Goal: Contribute content: Add original content to the website for others to see

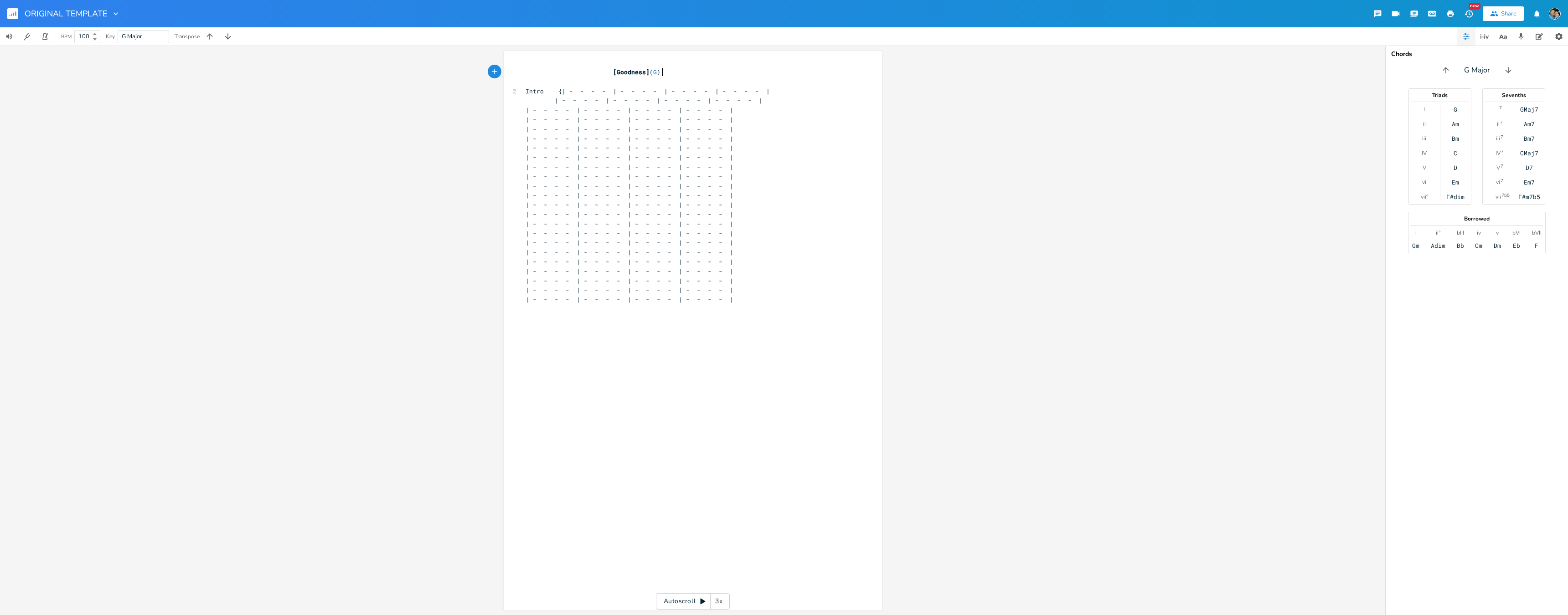
click at [768, 295] on pre "| - - - - | - - - - | - - - - | - - - - |" at bounding box center [688, 299] width 329 height 9
click at [765, 238] on pre "| - - - - | - - - - | - - - - | - - - - |" at bounding box center [688, 242] width 329 height 9
type textarea "-"
drag, startPoint x: 609, startPoint y: 263, endPoint x: 595, endPoint y: 263, distance: 14.0
click at [595, 267] on span "| - - - - | - - - - | - - - - | - - - - |" at bounding box center [629, 271] width 208 height 8
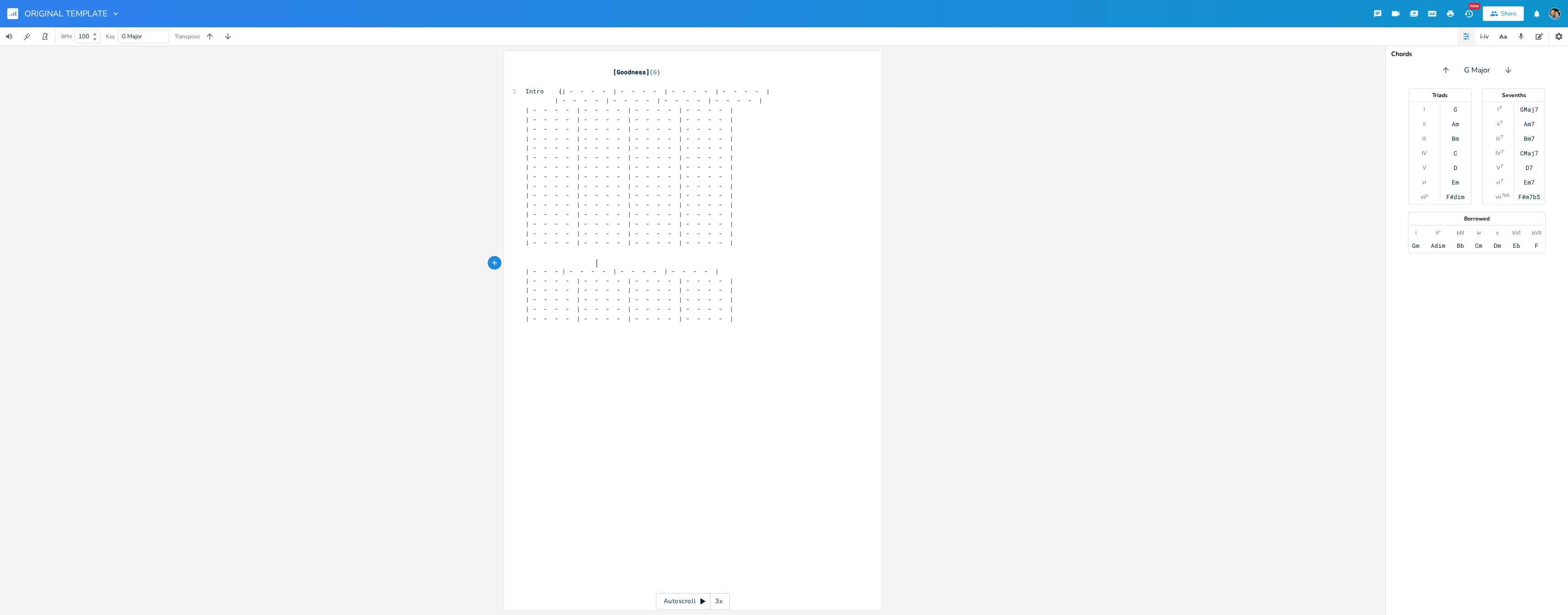
type textarea "-"
click at [607, 267] on span "| - - - - | - - - - | - - - - | - - - - |" at bounding box center [629, 271] width 208 height 8
click at [648, 267] on span "| - - - | - - - - | - - - - | - - - - |" at bounding box center [624, 271] width 197 height 8
click at [687, 267] on span "| - - - | - - - | - - - - | - - - - |" at bounding box center [618, 271] width 186 height 8
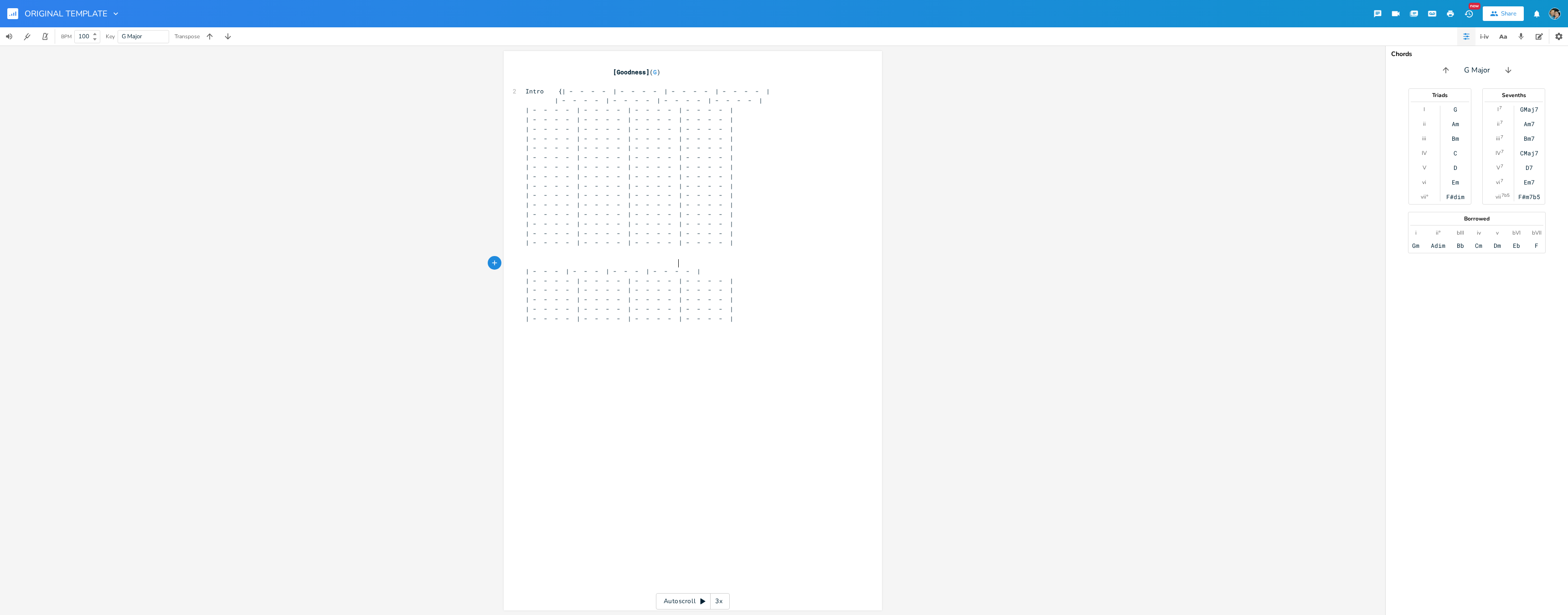
click at [700, 267] on span "| - - - | - - - | - - - | - - - - |" at bounding box center [613, 271] width 175 height 8
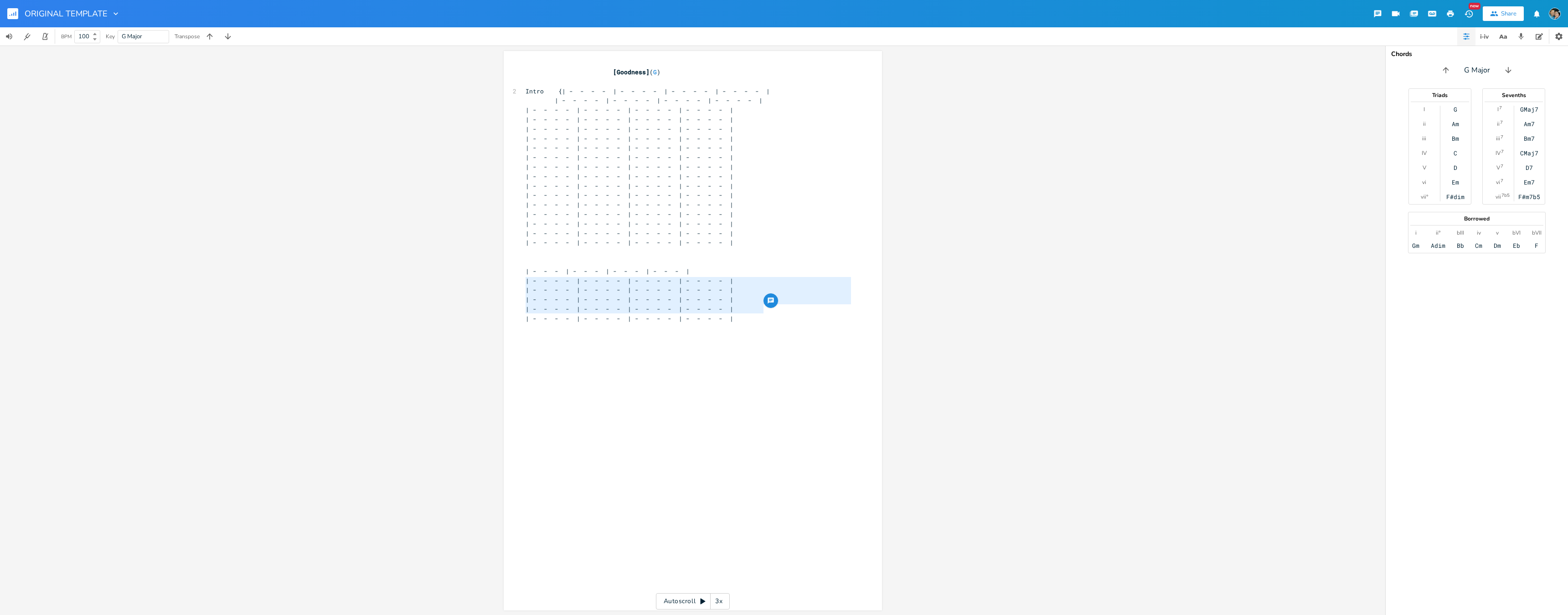
type textarea "| - - - - | - - - - | - - - - | - - - - | | - - - - | - - - - | - - - - | - - -…"
drag, startPoint x: 735, startPoint y: 310, endPoint x: 495, endPoint y: 276, distance: 242.4
click at [495, 276] on div "| - - - - | - - - - | - - - - | - - - - | | - - - - | - - - - | - - - - | - - -…" at bounding box center [692, 330] width 1386 height 570
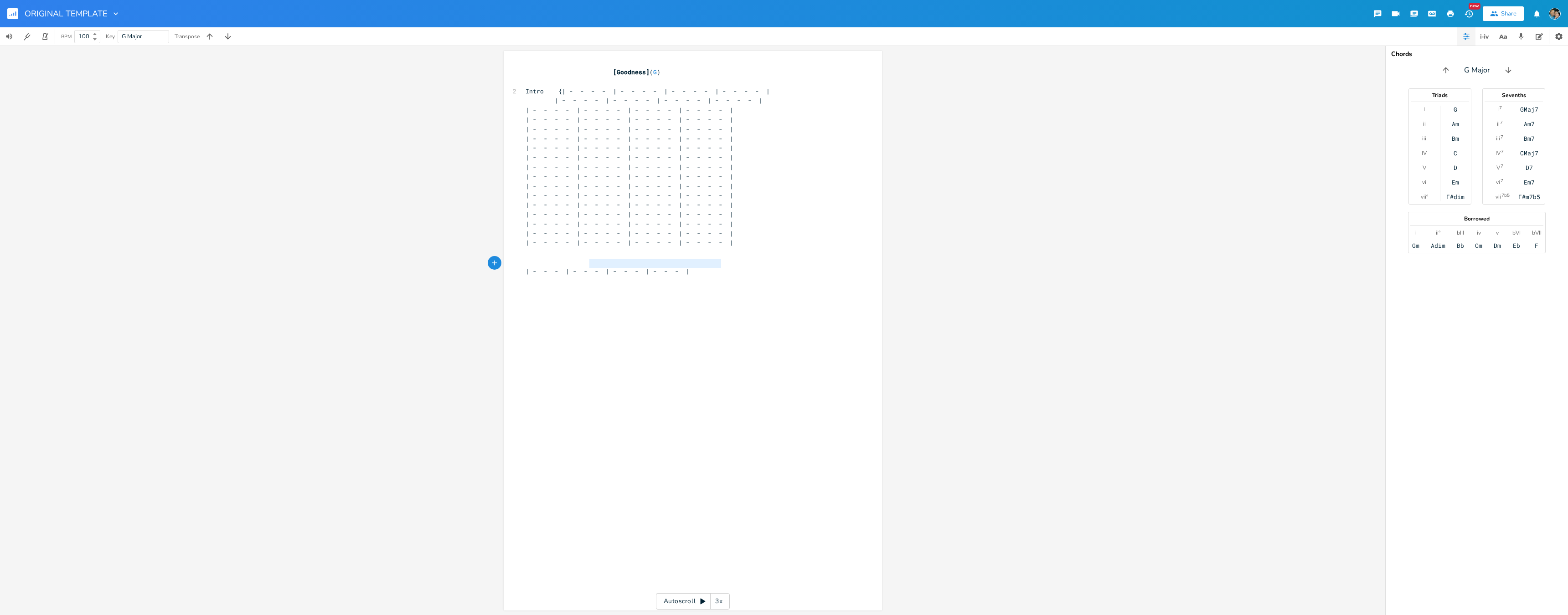
type textarea "- - | - - - | - - - | - - - |"
drag, startPoint x: 727, startPoint y: 260, endPoint x: 571, endPoint y: 262, distance: 156.0
click at [572, 267] on pre "| - - - | - - - | - - - | - - - |" at bounding box center [688, 271] width 329 height 9
type textarea "| - - - | - - - | - - - | - - - |"
drag, startPoint x: 557, startPoint y: 265, endPoint x: 723, endPoint y: 265, distance: 166.0
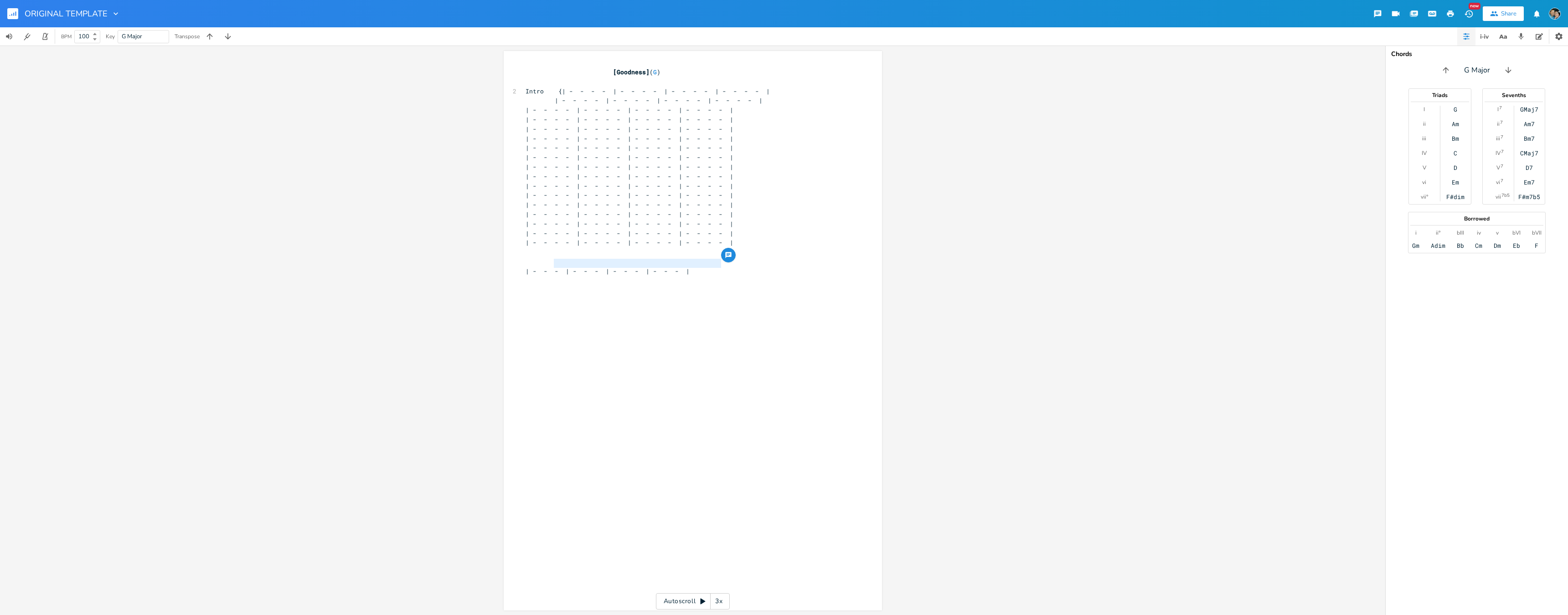
click at [723, 267] on pre "| - - - | - - - | - - - | - - - |" at bounding box center [688, 271] width 329 height 9
click at [724, 267] on pre "| - - - | - - - | - - - | - - - |" at bounding box center [688, 271] width 329 height 9
paste textarea "| - - - - | - - - - | - - - - | - - - - | | - - - - | - - - - | - - - - | - - -…"
type textarea "| - - - - | - - - - | - - - - | - - - - | | - - - - | - - - - | - - - - | - - -…"
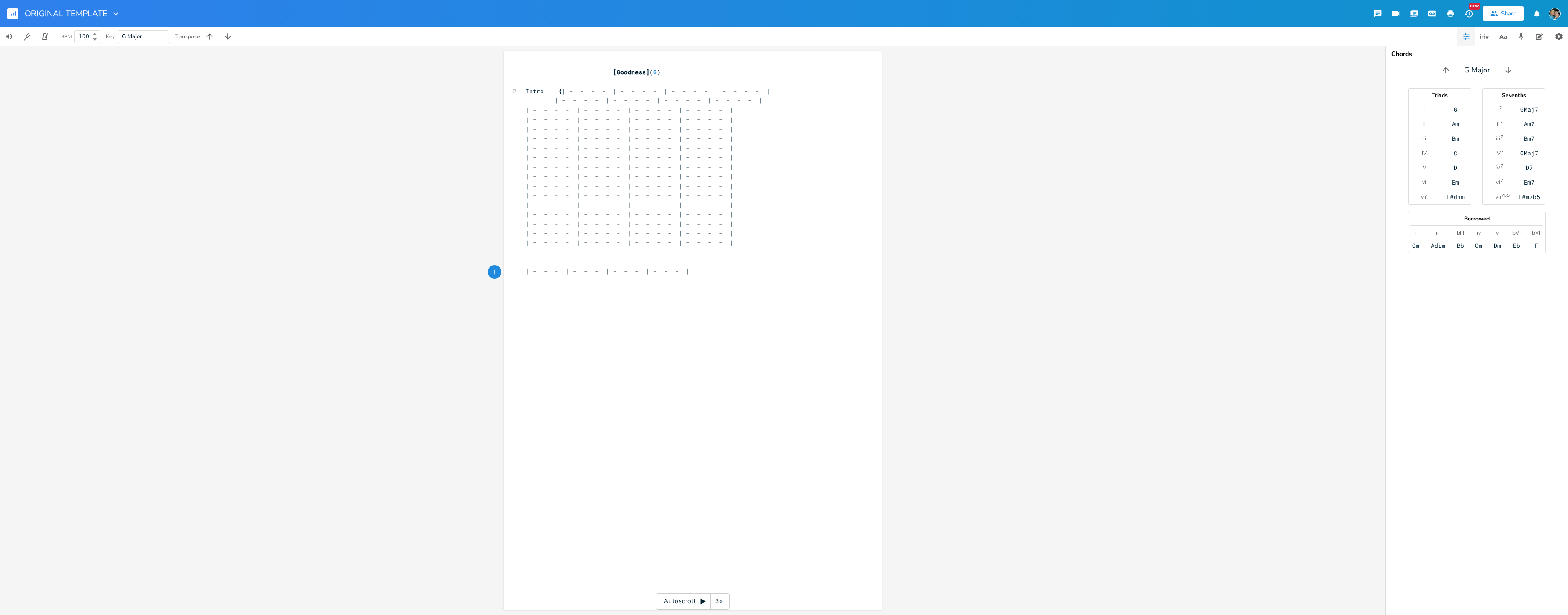
paste textarea
click at [560, 276] on span "| - - - | - - - | - - - | - - - |" at bounding box center [607, 280] width 164 height 8
type textarea "\"
click at [725, 276] on pre "| - - - | - - - | - - - | - - - |" at bounding box center [688, 281] width 329 height 9
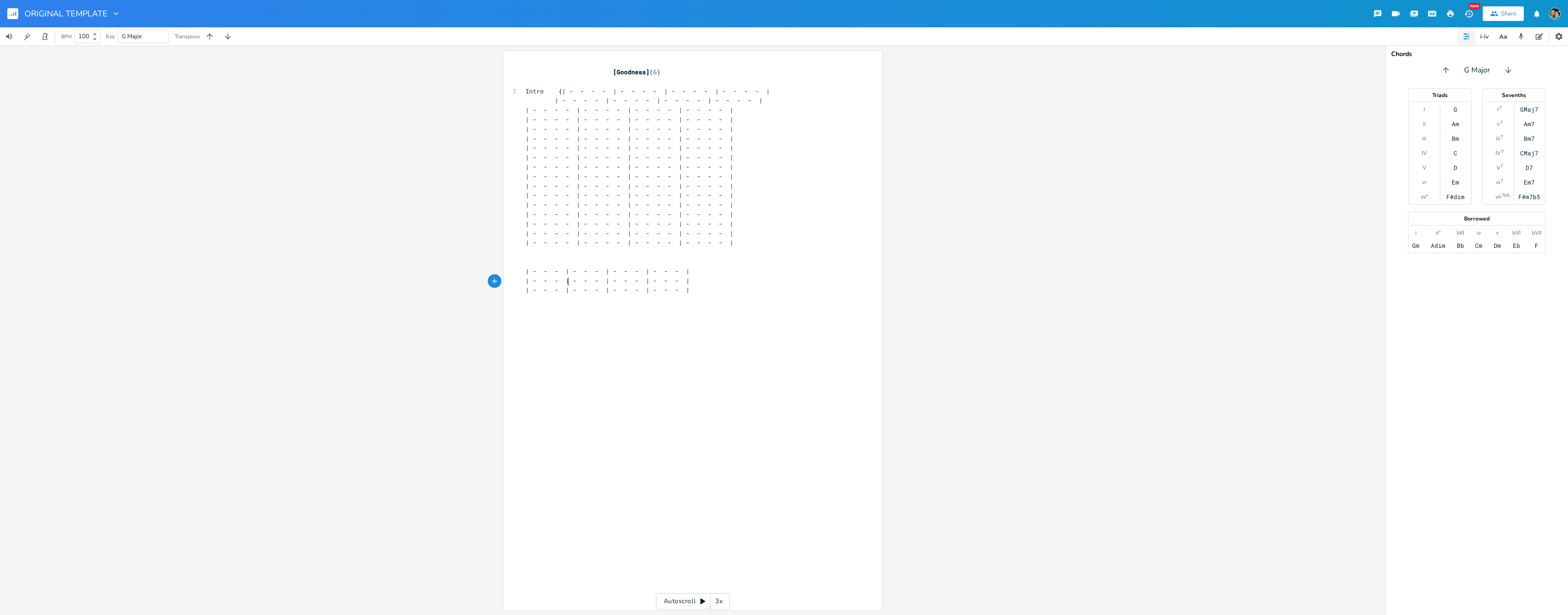
click at [565, 286] on span "| - - - | - - - | - - - | - - - |" at bounding box center [607, 290] width 164 height 8
type textarea "| - - - | - - - | - - - | - - - | | - - - | - - - | - - - | - - - | | - - - | -…"
drag, startPoint x: 618, startPoint y: 274, endPoint x: 529, endPoint y: 263, distance: 89.7
click at [529, 263] on div "[Goodness] ( G ) ​ 2 Intro {| - - - - | - - - - | - - - - | - - - - | | - - - -…" at bounding box center [688, 219] width 329 height 303
click at [641, 295] on pre at bounding box center [688, 299] width 329 height 9
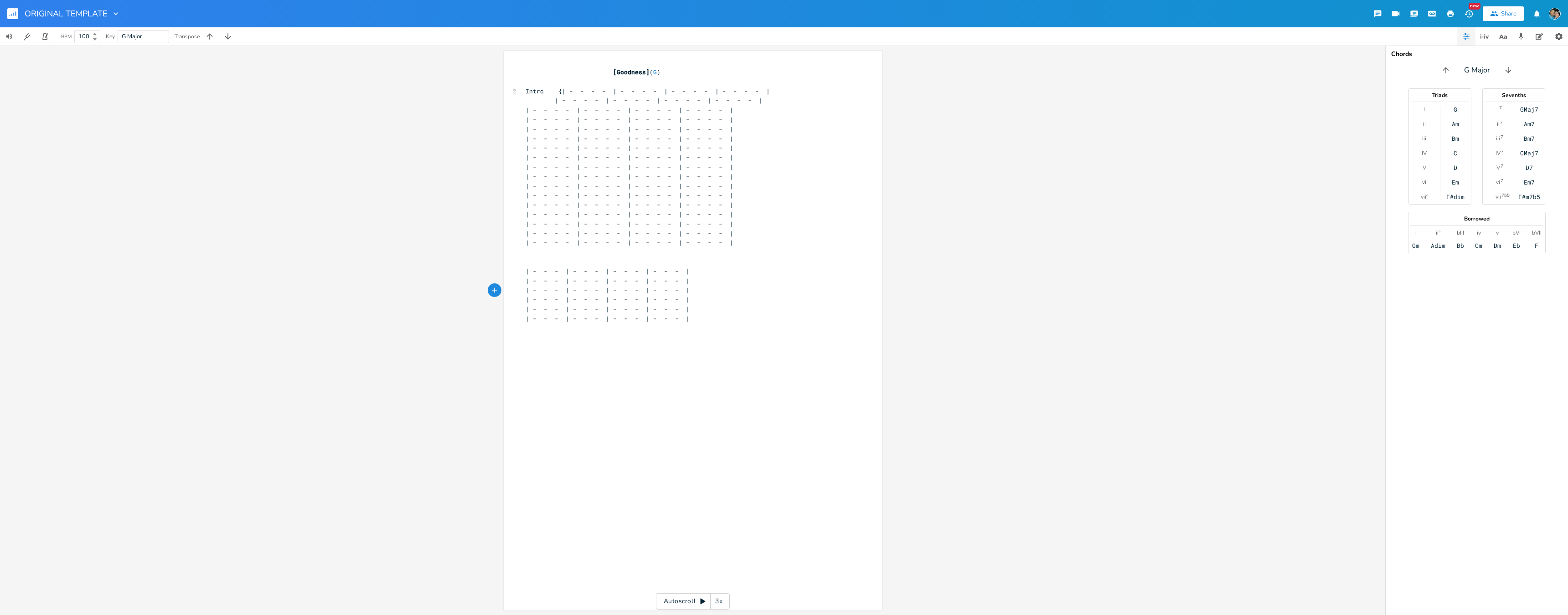
click at [587, 295] on span "| - - - | - - - | - - - | - - - |" at bounding box center [607, 299] width 164 height 8
type textarea "\"
click at [721, 314] on pre "| - - - | - - - | - - - | - - - |" at bounding box center [688, 318] width 329 height 9
paste textarea
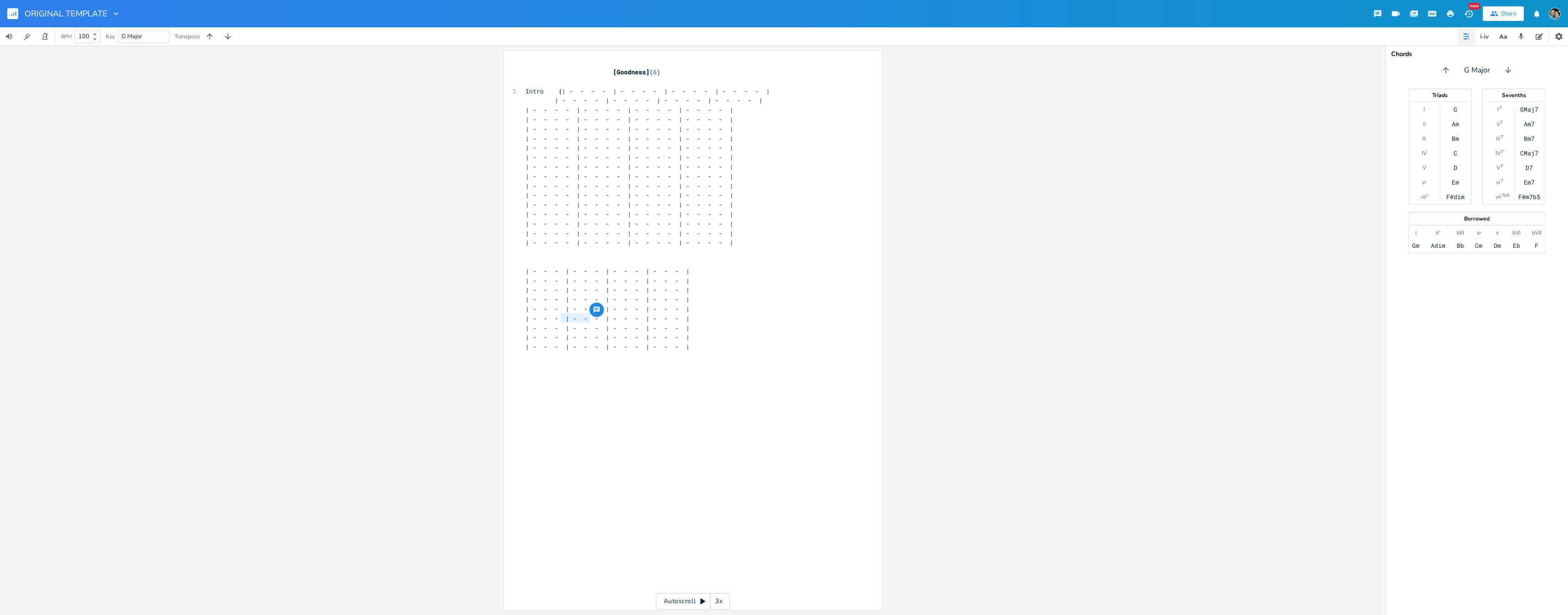
drag, startPoint x: 564, startPoint y: 317, endPoint x: 557, endPoint y: 318, distance: 7.1
click at [557, 324] on span "| - - - | - - - | - - - | - - - |" at bounding box center [607, 328] width 164 height 8
drag, startPoint x: 622, startPoint y: 370, endPoint x: 626, endPoint y: 368, distance: 4.5
click at [622, 380] on pre at bounding box center [688, 384] width 329 height 9
click at [730, 342] on pre "| - - - | - - - | - - - | - - - |" at bounding box center [688, 347] width 329 height 9
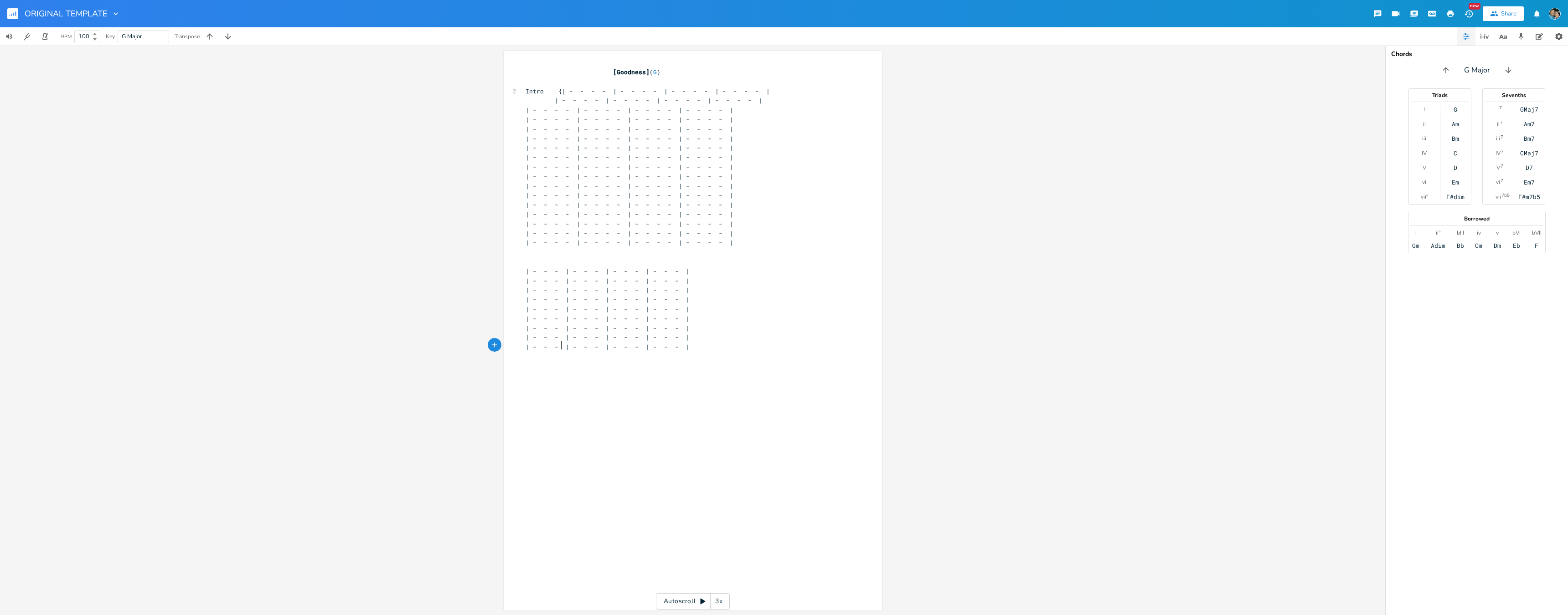
paste textarea
drag, startPoint x: 587, startPoint y: 345, endPoint x: 560, endPoint y: 345, distance: 27.0
click at [560, 352] on span "| - - - | - - - | - - - | - - - |" at bounding box center [607, 356] width 164 height 8
click at [727, 371] on pre "| - - - | - - - | - - - | - - - |" at bounding box center [688, 376] width 329 height 9
paste textarea
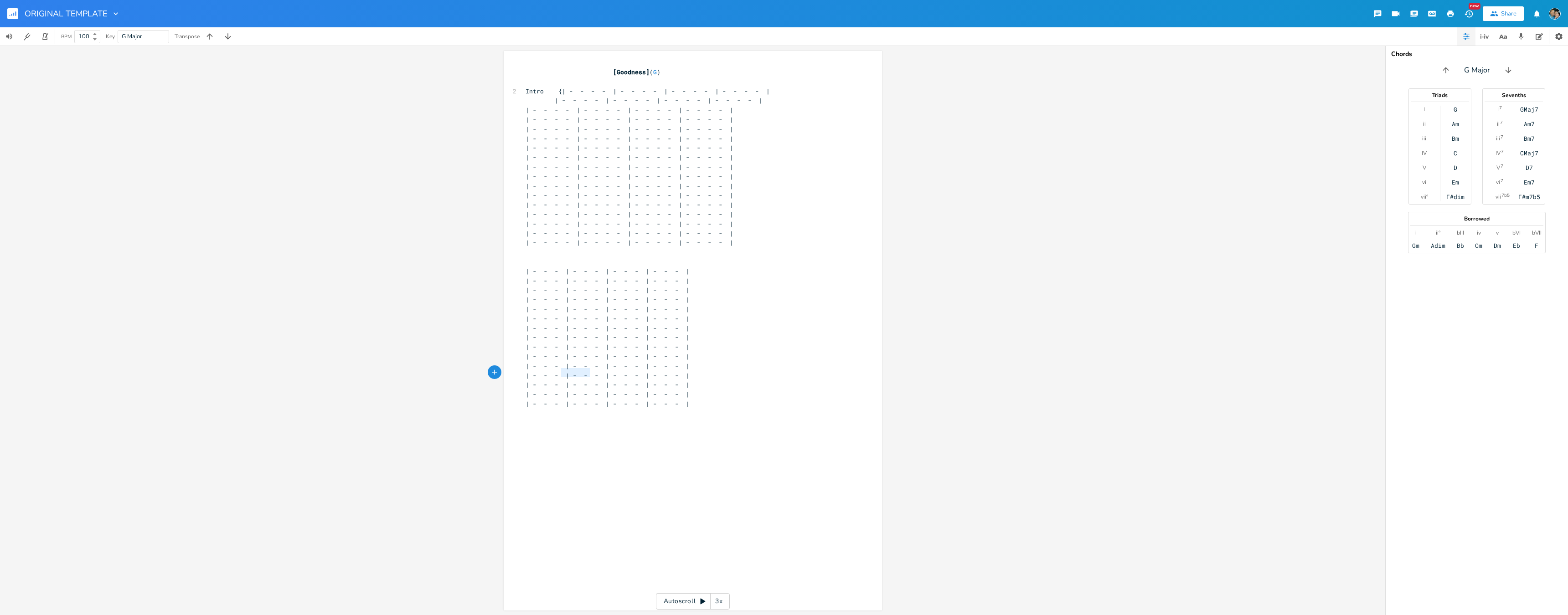
drag, startPoint x: 588, startPoint y: 375, endPoint x: 559, endPoint y: 376, distance: 29.0
click at [559, 381] on span "| - - - | - - - | - - - | - - - |" at bounding box center [607, 384] width 164 height 8
click at [554, 267] on span "| - - - | - - - | - - - | - - - |" at bounding box center [607, 271] width 164 height 8
type textarea "{"
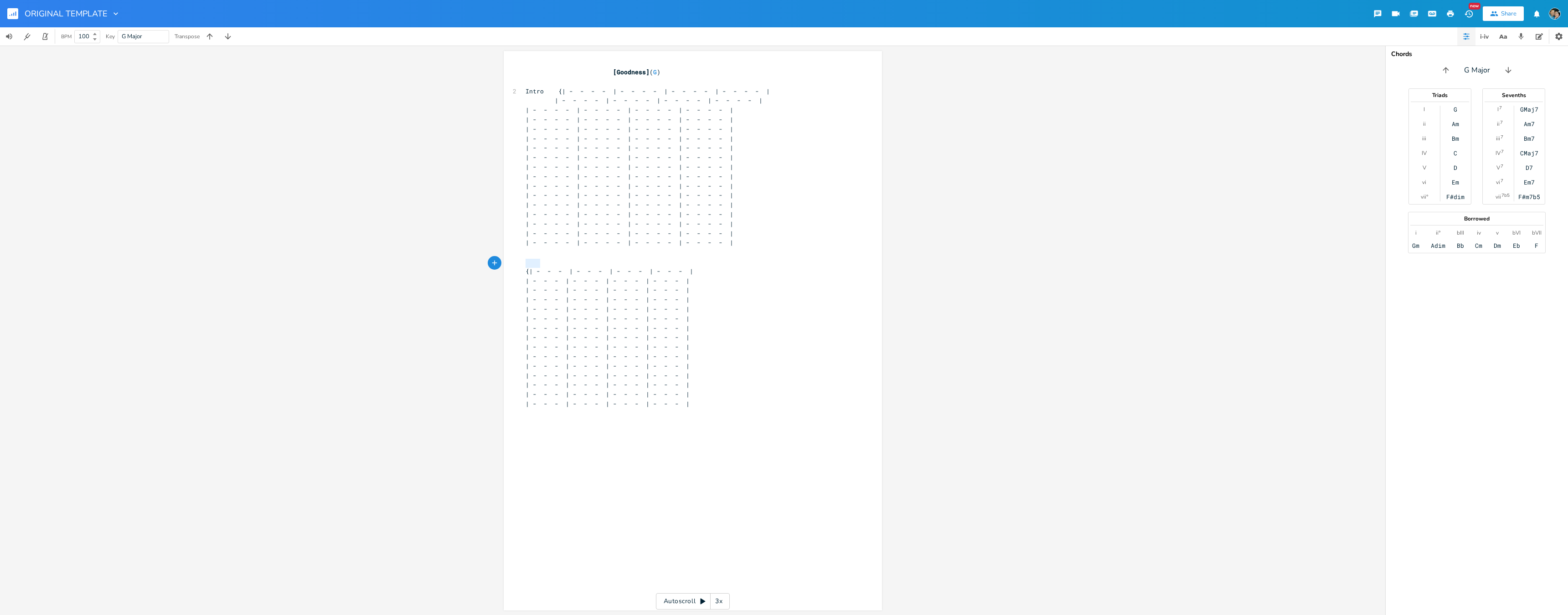
type textarea "{| - - - | - - - | - - - | - - - |"
drag, startPoint x: 525, startPoint y: 263, endPoint x: 459, endPoint y: 268, distance: 66.2
click at [459, 268] on div "{| - - - | - - - | - - - | - - - | x [Goodness] ( G ) ​ 2 Intro {| - - - - | - …" at bounding box center [692, 330] width 1386 height 570
click at [541, 267] on span "{| - - - | - - - | - - - | - - - |" at bounding box center [609, 271] width 168 height 8
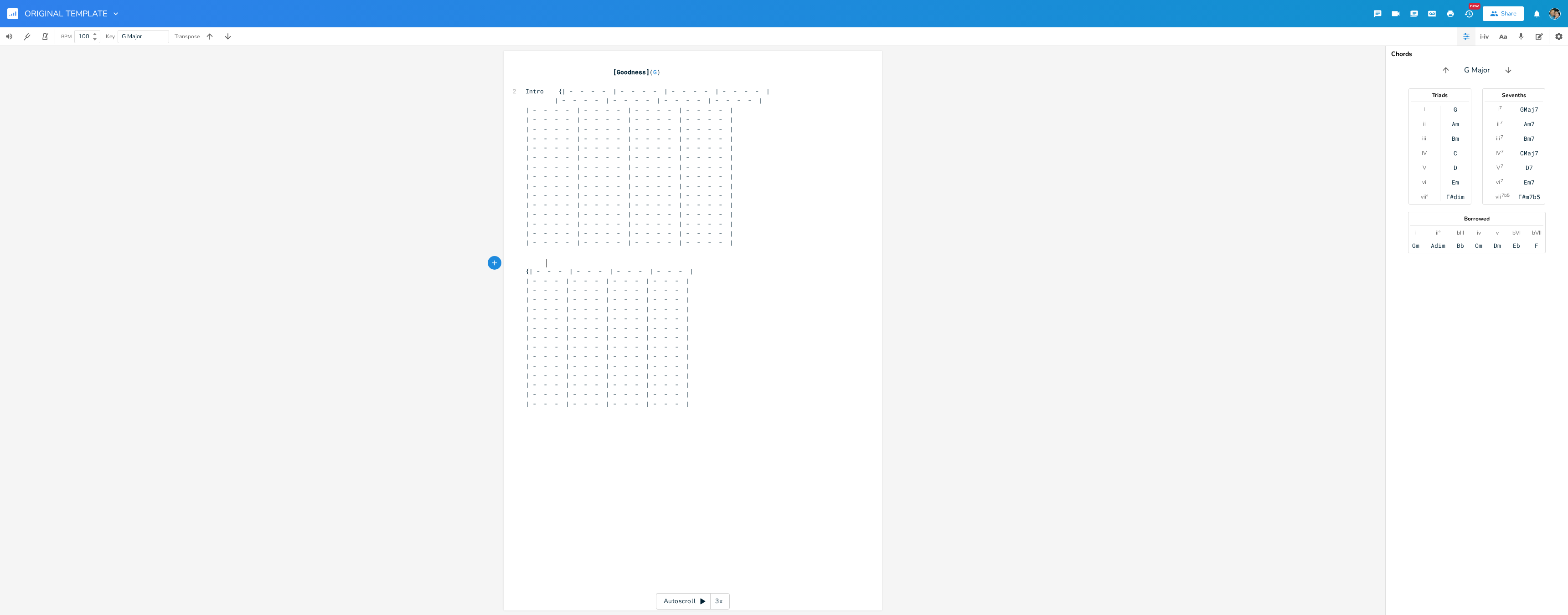
scroll to position [1, 1]
drag, startPoint x: 542, startPoint y: 261, endPoint x: 501, endPoint y: 259, distance: 41.0
click at [503, 259] on div "x [Goodness] ( G ) ​ 2 Intro {| - - - - | - - - - | - - - - | - - - - | | - - -…" at bounding box center [692, 330] width 379 height 560
type textarea "Intro"
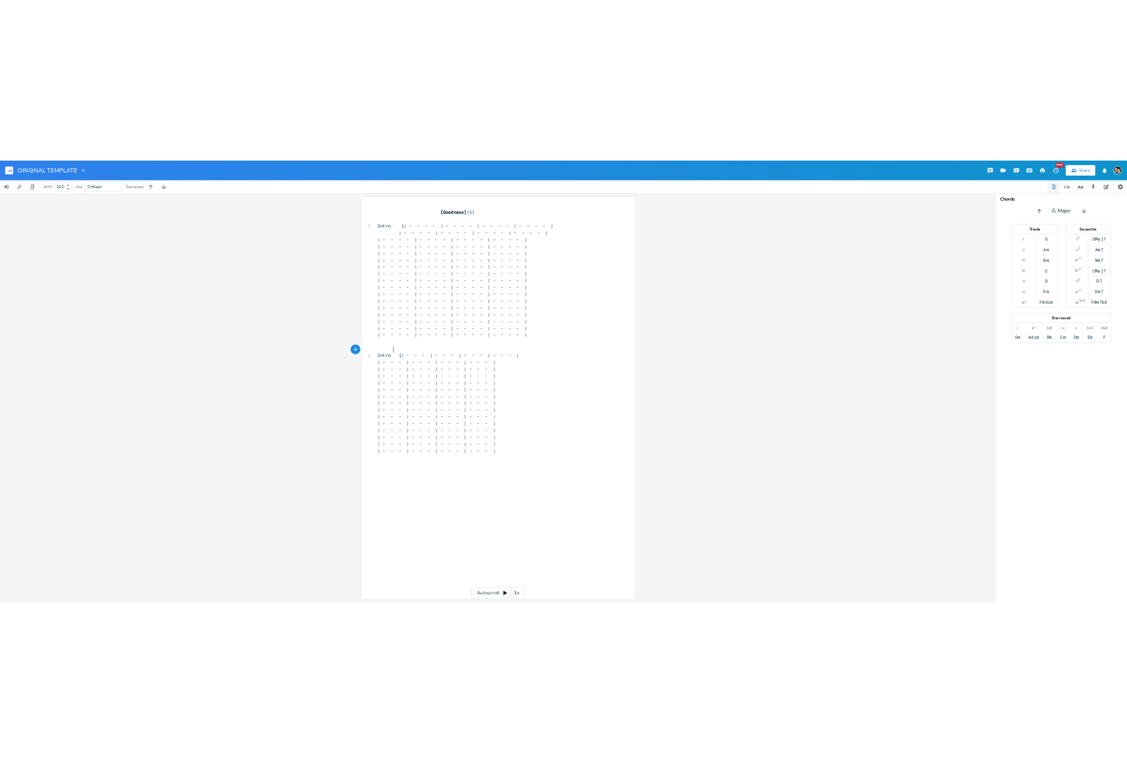
scroll to position [0, 1]
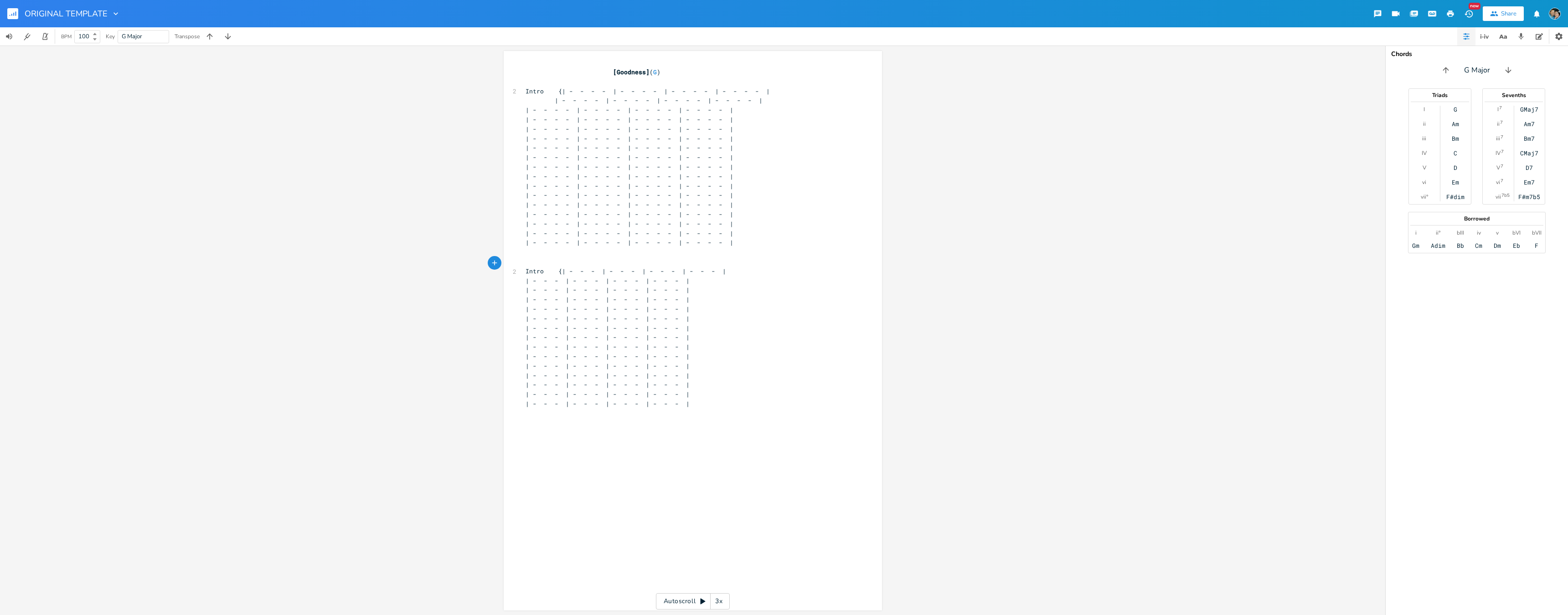
click at [11, 15] on rect "button" at bounding box center [12, 13] width 11 height 11
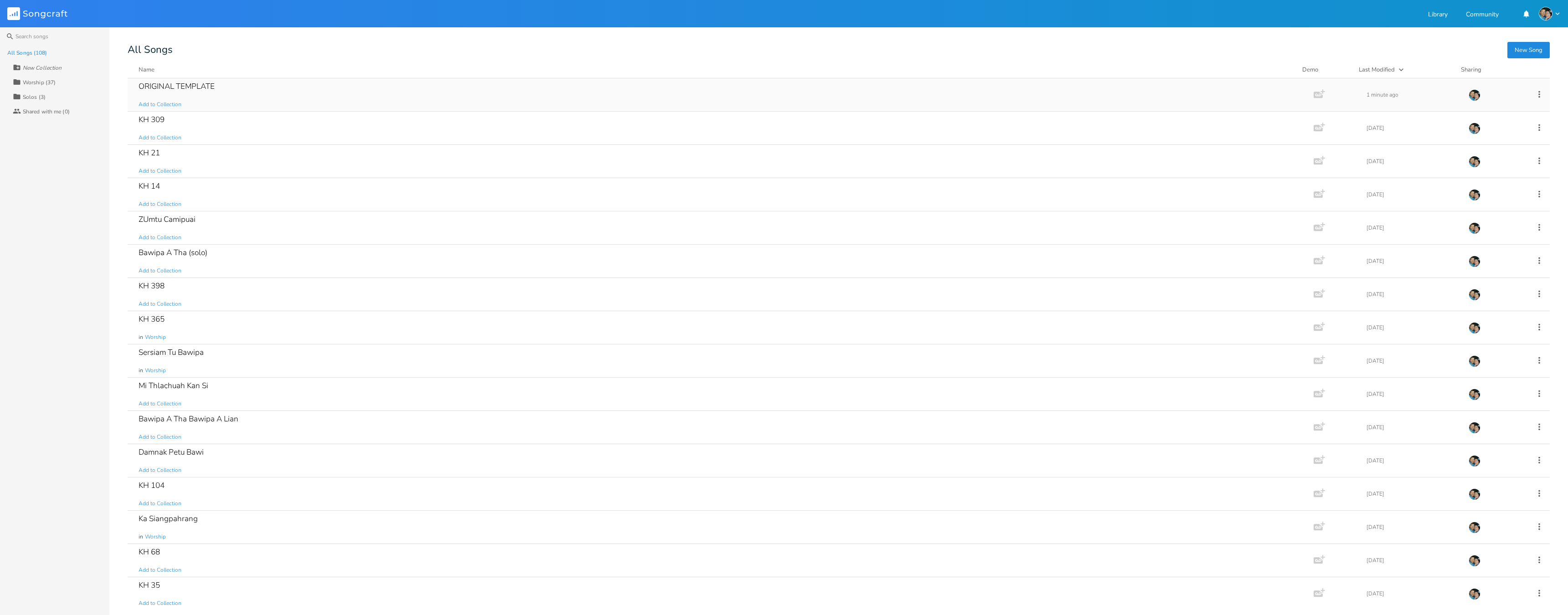
click at [1534, 98] on icon at bounding box center [1540, 94] width 10 height 10
click at [1487, 123] on span "Duplicate Make a Copy" at bounding box center [1484, 124] width 40 height 7
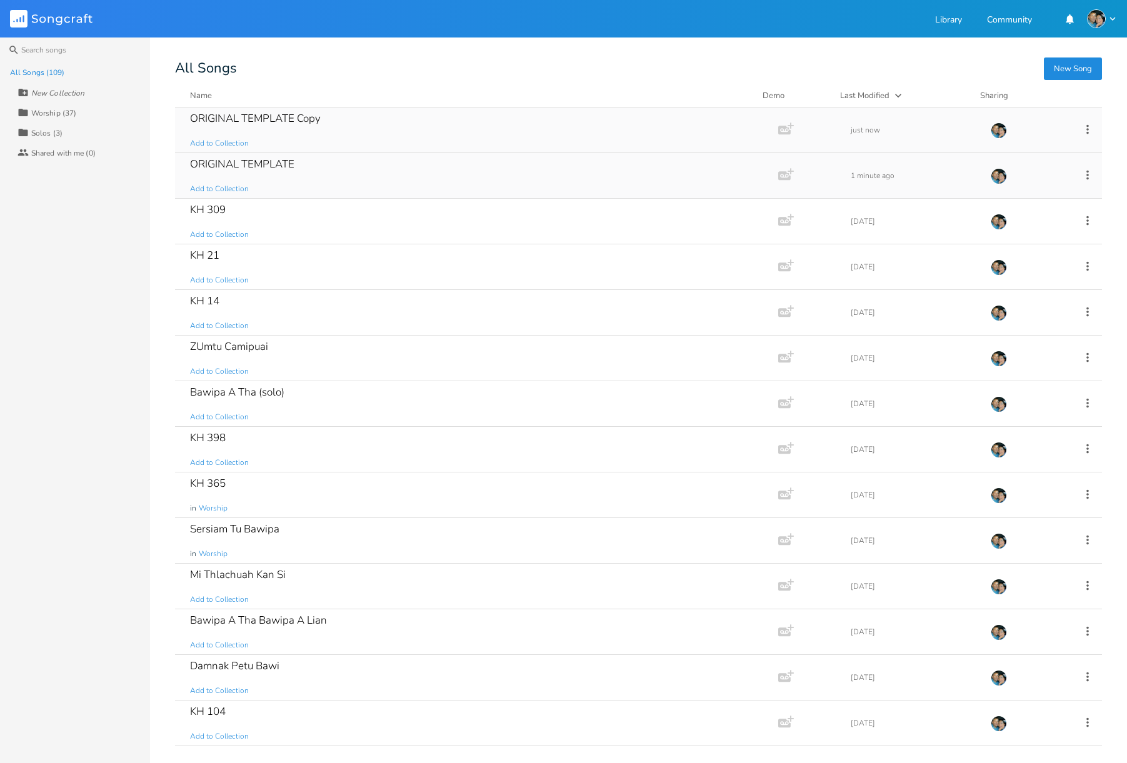
click at [398, 141] on div "ORIGINAL TEMPLATE Copy Add to Collection" at bounding box center [474, 129] width 568 height 45
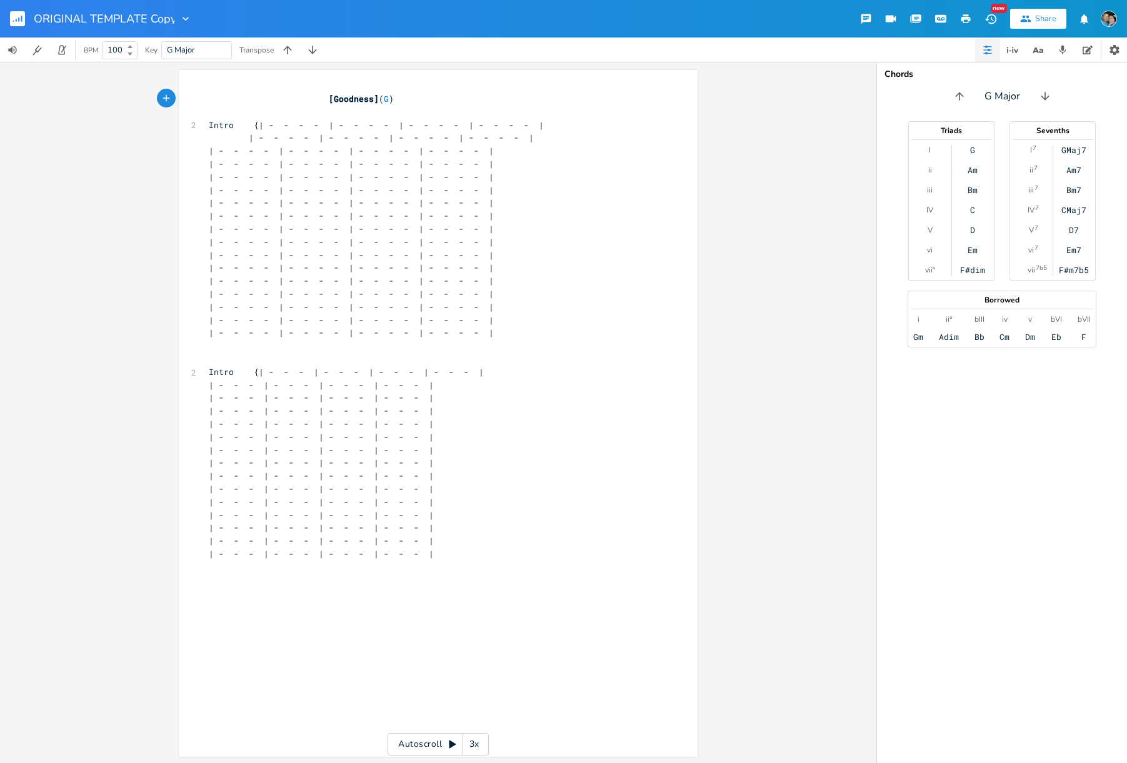
scroll to position [0, 1]
click at [121, 14] on input "ORIGINAL TEMPLATE Copy" at bounding box center [104, 18] width 141 height 11
type input "S"
type input "Duet Youth Service"
click at [422, 185] on span "| - - - - | - - - - | - - - - | - - - - |" at bounding box center [351, 189] width 285 height 11
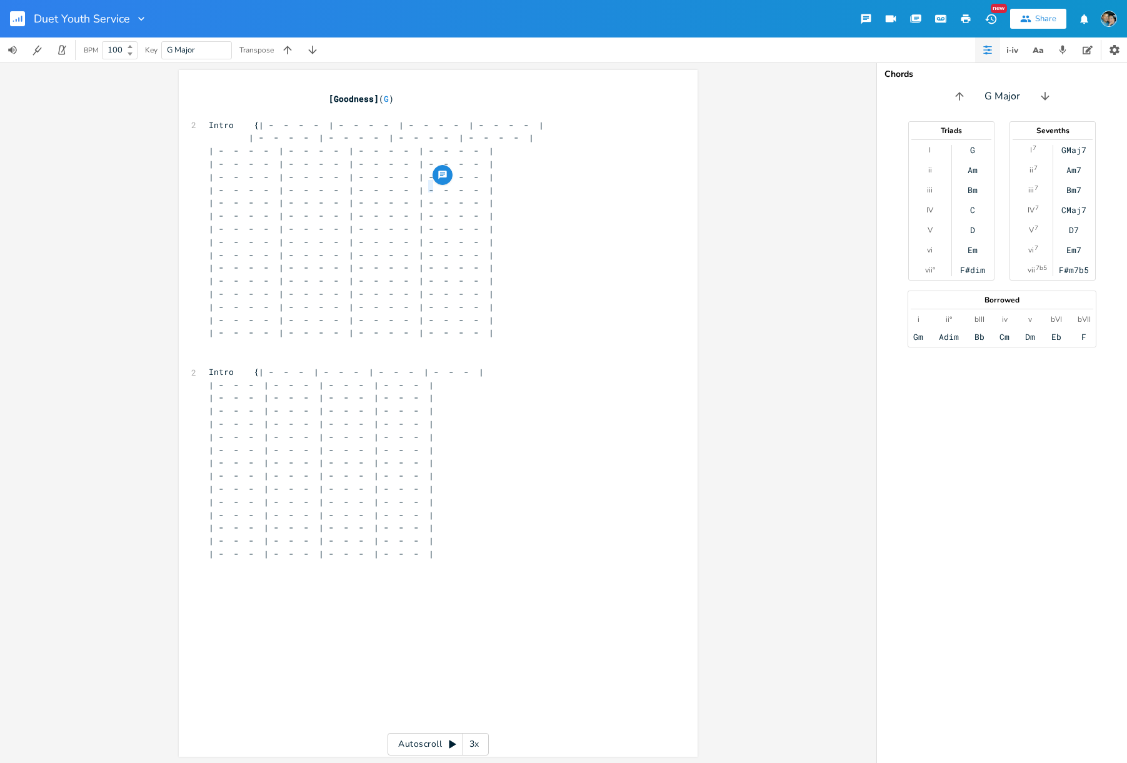
click at [267, 121] on span "Intro {| - - - - | - - - - | - - - - | - - - - |" at bounding box center [376, 124] width 335 height 11
type textarea "D"
click at [298, 123] on span "Intro {| D - - - | - - - - | - - - - | - - - - |" at bounding box center [369, 124] width 320 height 11
type textarea "E"
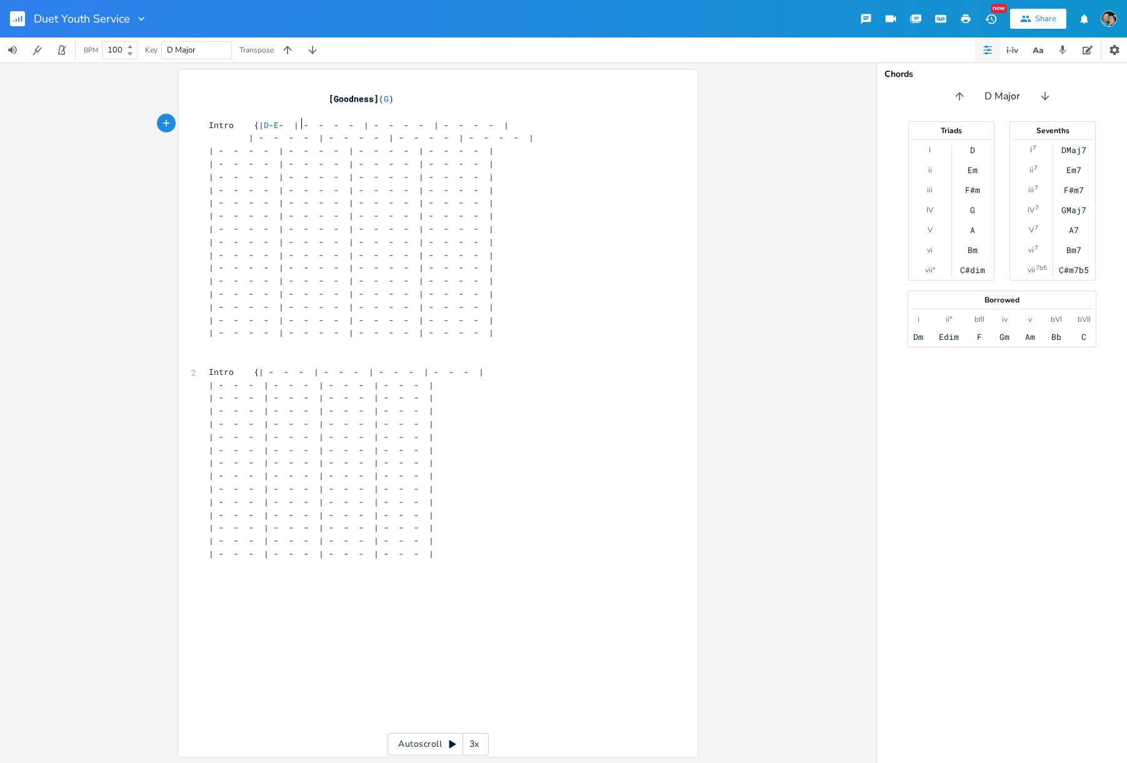
scroll to position [0, 3]
click at [335, 122] on span "Intro {| D - E - | - - - - | - - - - | - - - - |" at bounding box center [359, 124] width 300 height 11
type textarea "C#m"
click at [365, 121] on span "Intro {| D - E - | C#m - - - | - - - - | - - - - |" at bounding box center [356, 124] width 295 height 11
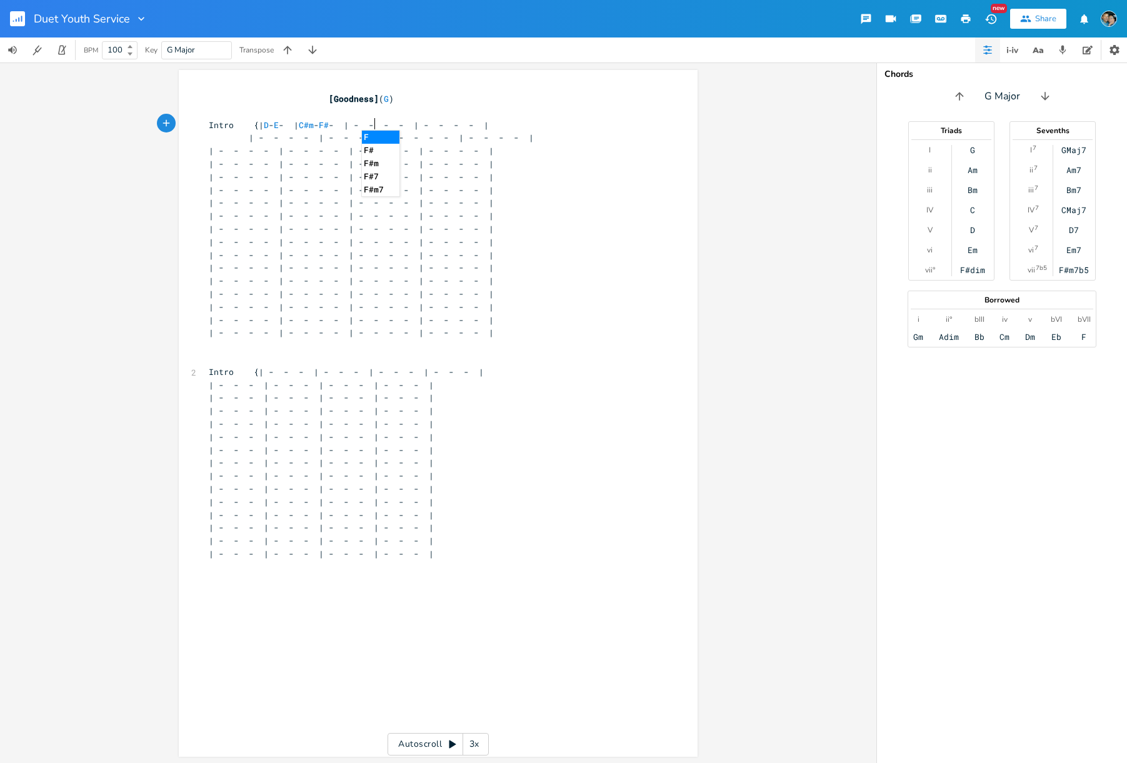
type textarea "F#m"
click at [405, 122] on span "Intro {| D - E - | C#m - F#m - | - - - - | - - - - |" at bounding box center [351, 124] width 285 height 11
type textarea "Bm"
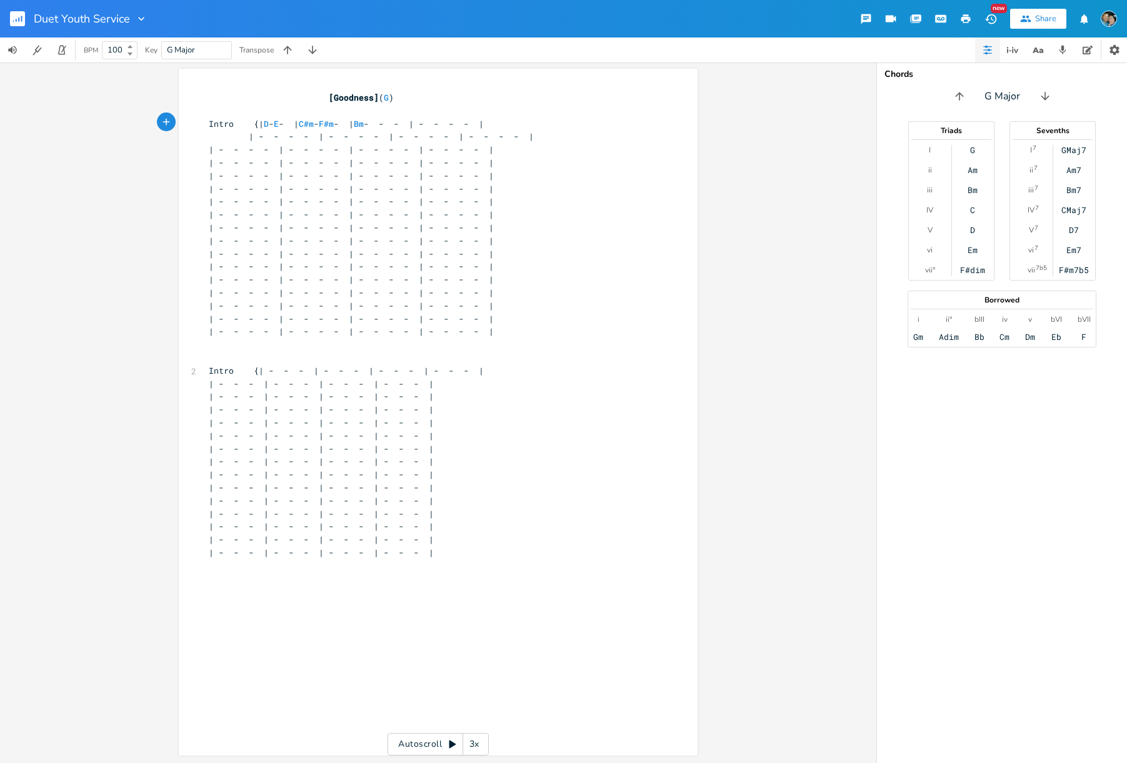
click at [432, 122] on span "Intro {| D - E - | C#m - F#m - | Bm - - - | - - - - |" at bounding box center [346, 123] width 275 height 11
type textarea "E"
click at [464, 121] on span "Intro {| D - E - | C#m - F#m - | Bm - E - | - - - - |" at bounding box center [336, 124] width 255 height 11
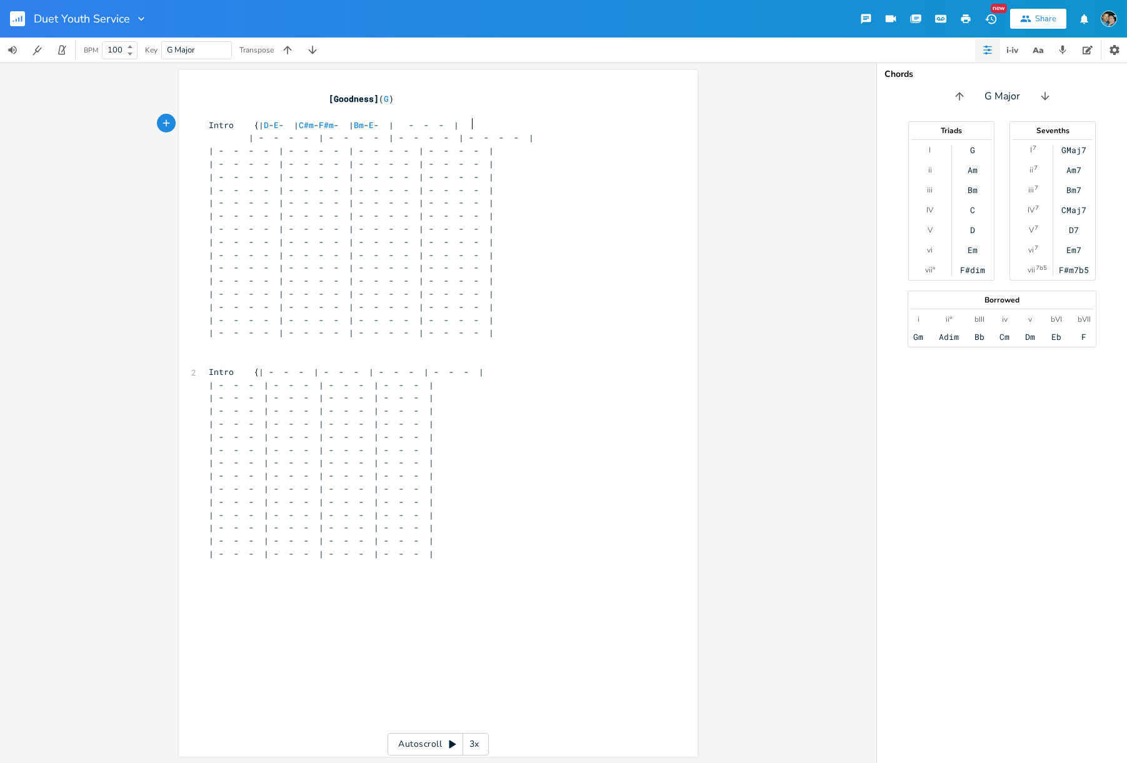
type textarea "A"
click at [539, 126] on pre "Intro {| D - E - | C#m - F#m - | Bm - E - | A - - - |" at bounding box center [431, 125] width 451 height 13
type textarea "}"
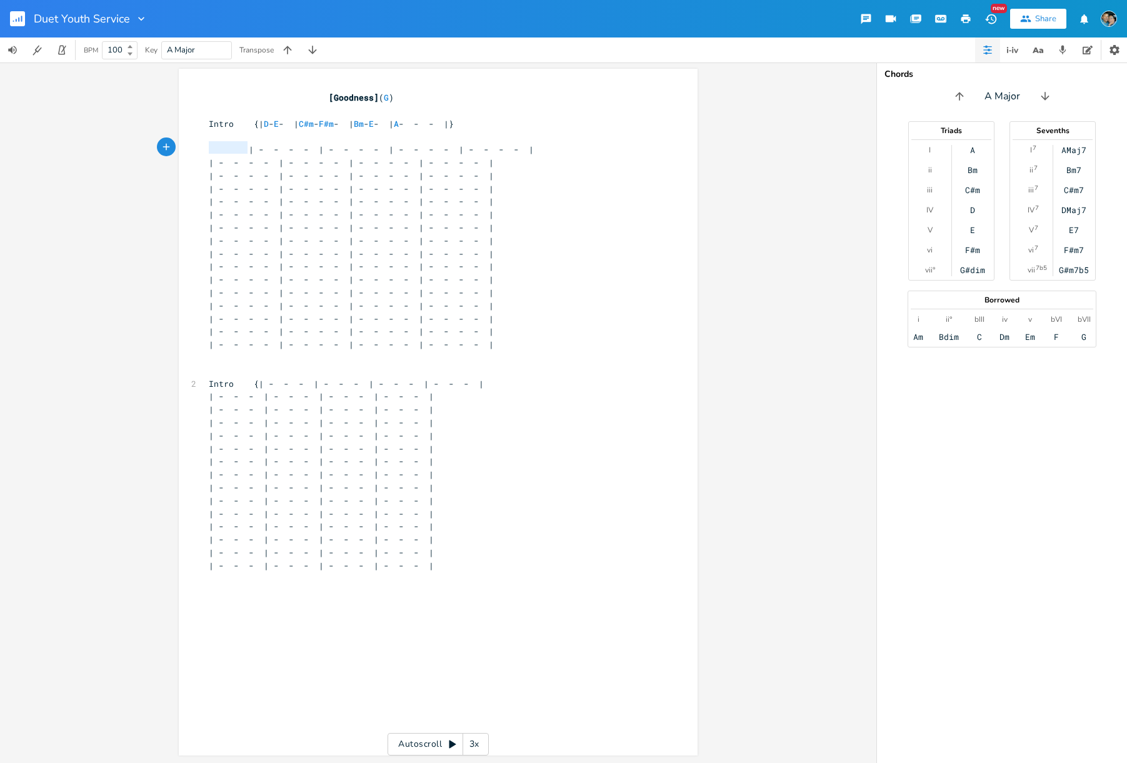
drag, startPoint x: 236, startPoint y: 149, endPoint x: 167, endPoint y: 147, distance: 68.8
click at [167, 147] on div "x [Goodness] ( G ) ​ Intro {| D - E - | C#m - F#m - | Bm - E - | A - - - |} ​ |…" at bounding box center [438, 412] width 876 height 700
type textarea "Verse"
type textarea "{"
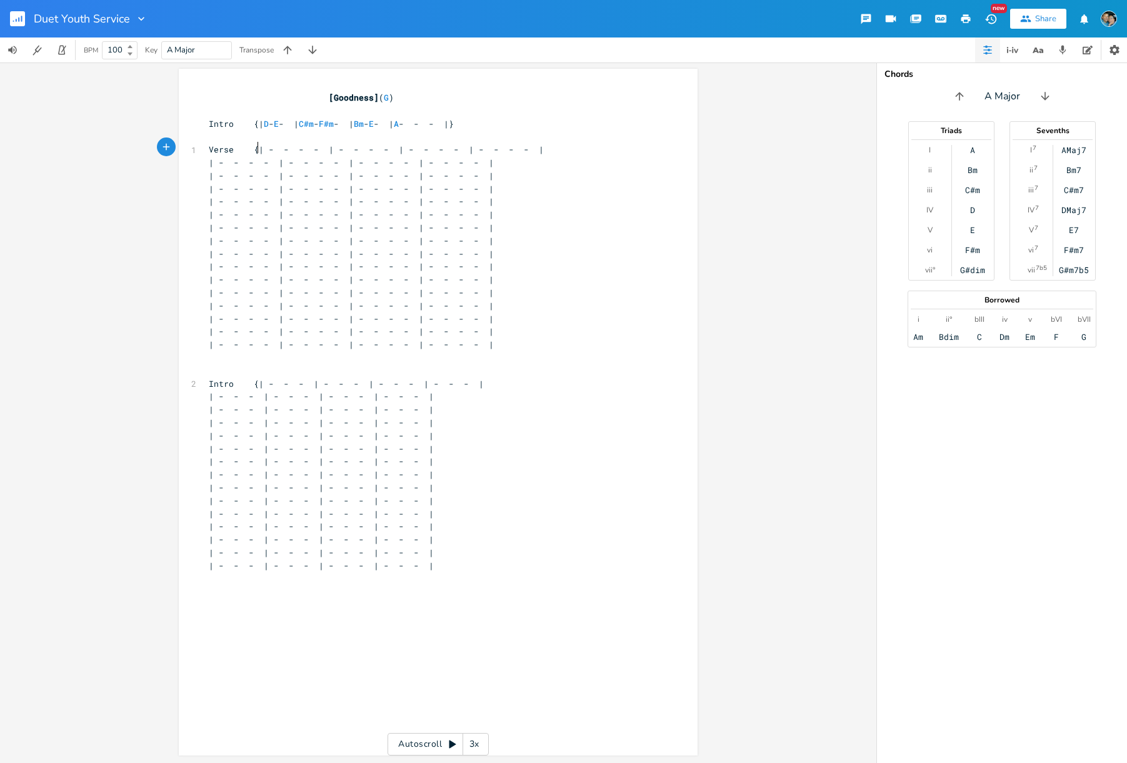
scroll to position [0, 2]
type textarea "A"
click at [336, 147] on span "Verse {| A - - - | - - - - | - - - - | - - - - |" at bounding box center [376, 149] width 335 height 11
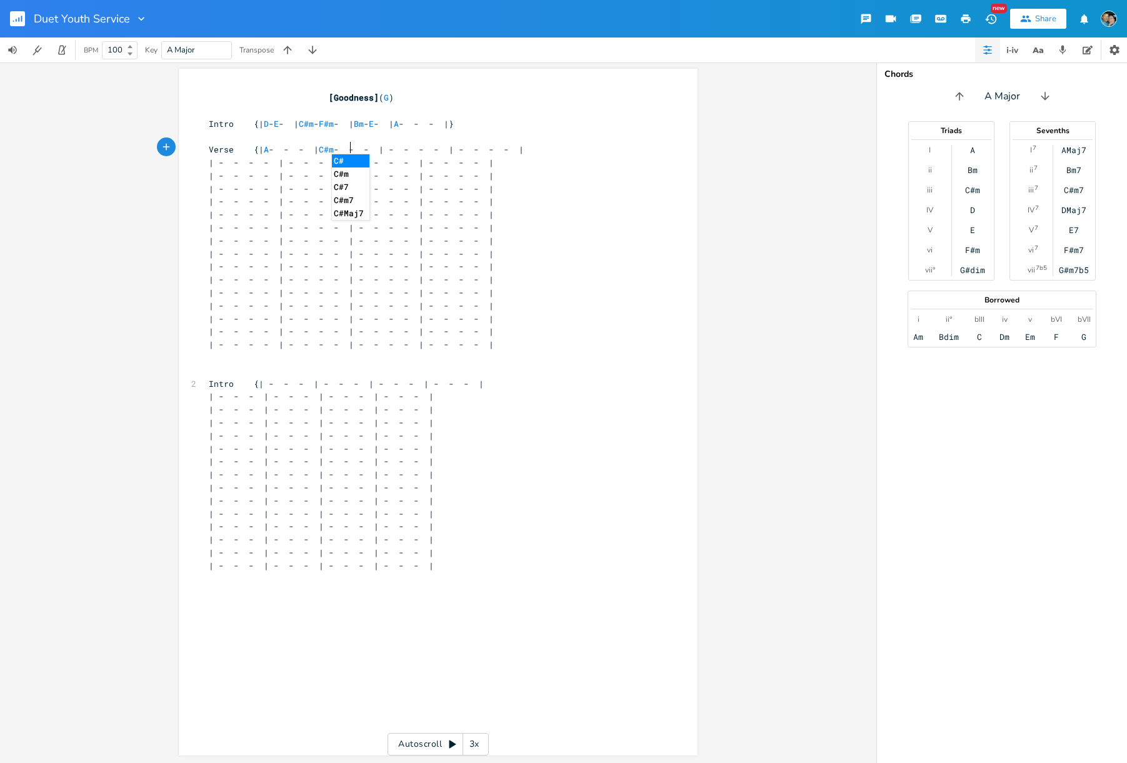
type textarea "C#m"
click at [405, 150] on span "Verse {| A - - - | C#m - - - | - - - - | - - - - |" at bounding box center [366, 149] width 315 height 11
type textarea "F#m"
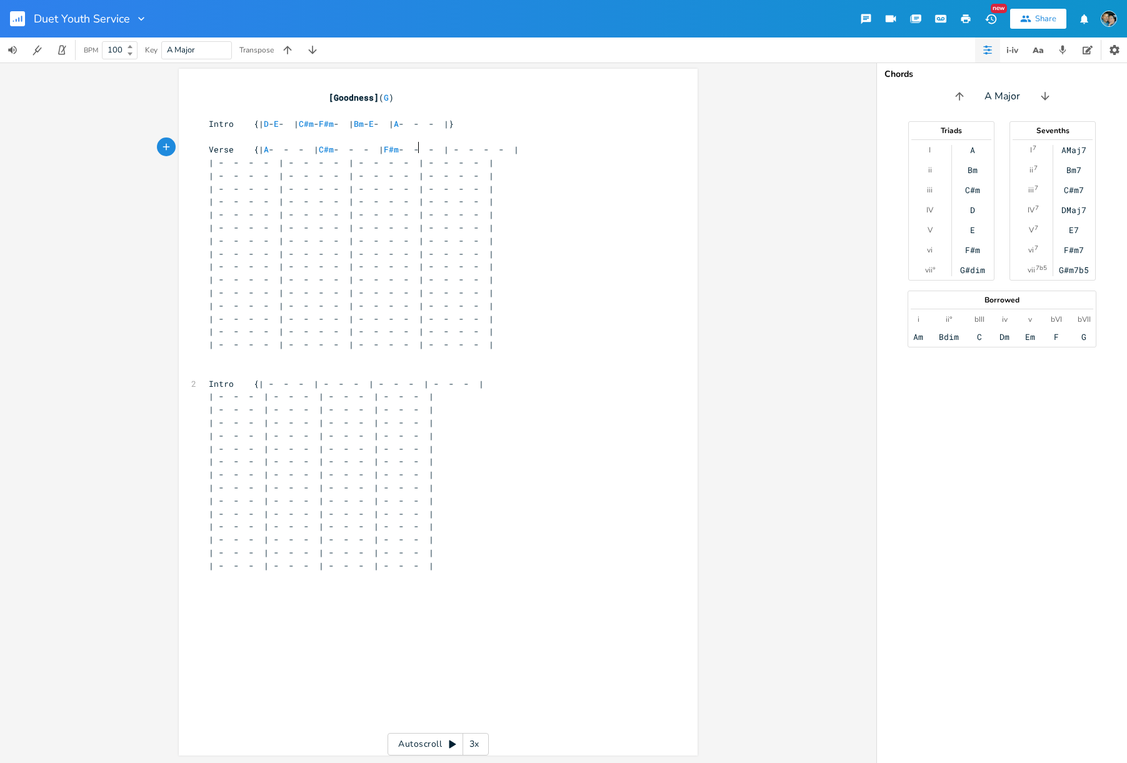
click at [472, 147] on span "Verse {| A - - - | C#m - - - | F#m - - - | - - - - |" at bounding box center [364, 149] width 310 height 11
type textarea "C#m"
click at [269, 162] on span "| - - - - | - - - - | - - - - | - - - - |" at bounding box center [351, 162] width 285 height 11
type textarea "D"
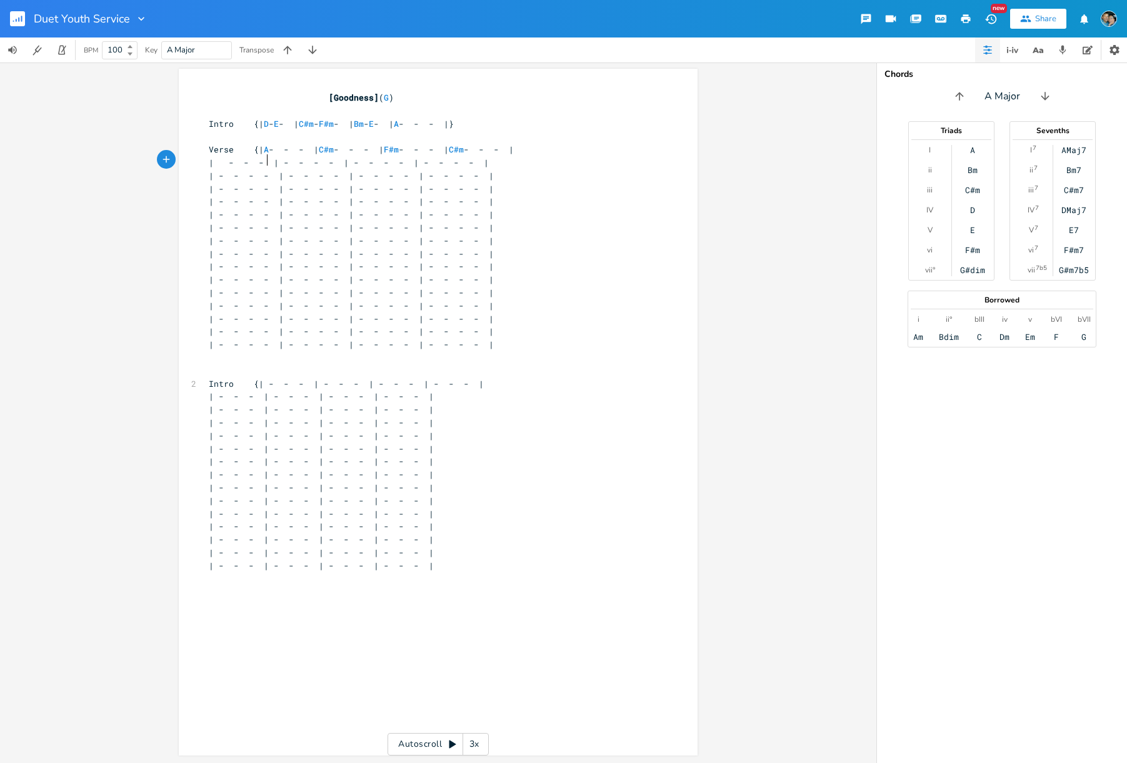
scroll to position [0, 4]
click at [339, 162] on span "| D - - - | - - - - | - - - - | - - - - |" at bounding box center [344, 162] width 270 height 11
type textarea "C#m"
click at [367, 161] on span "| D - - - | C#m - - - | - - - - | - - - - |" at bounding box center [341, 162] width 265 height 11
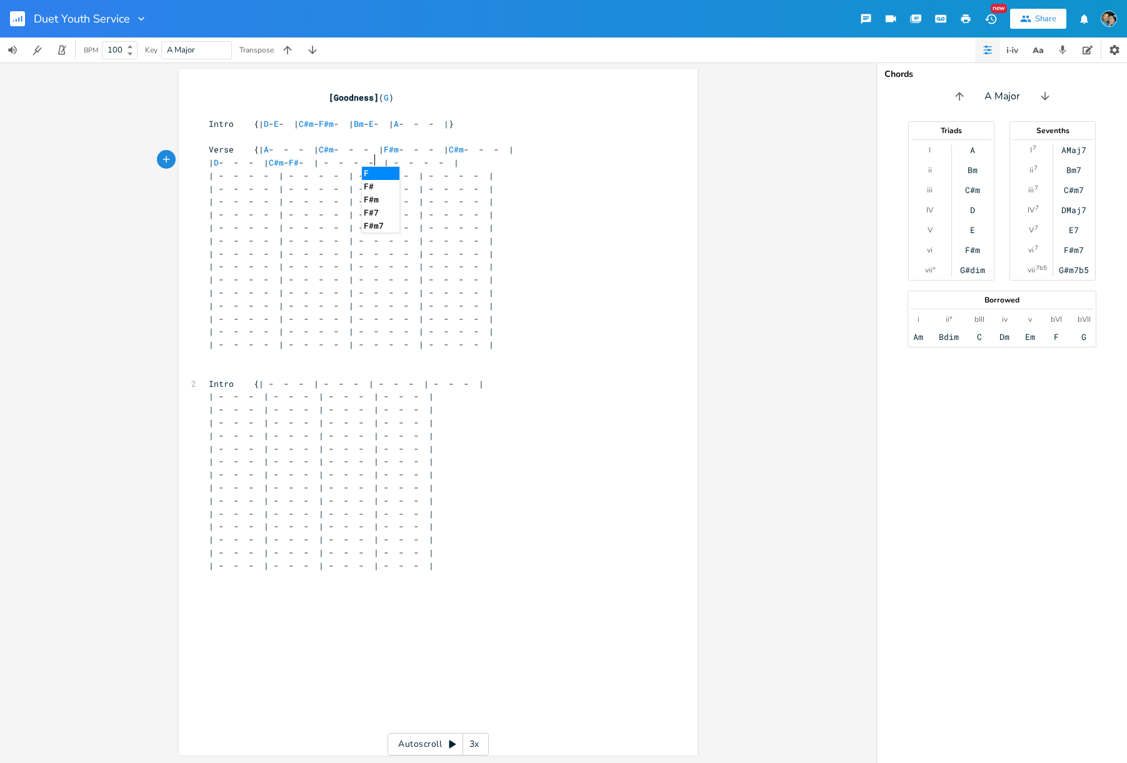
type textarea "F#m"
click at [405, 160] on span "| D - - - | C#m - F#m - | - - - - | - - - - |" at bounding box center [336, 162] width 255 height 11
type textarea "Bm"
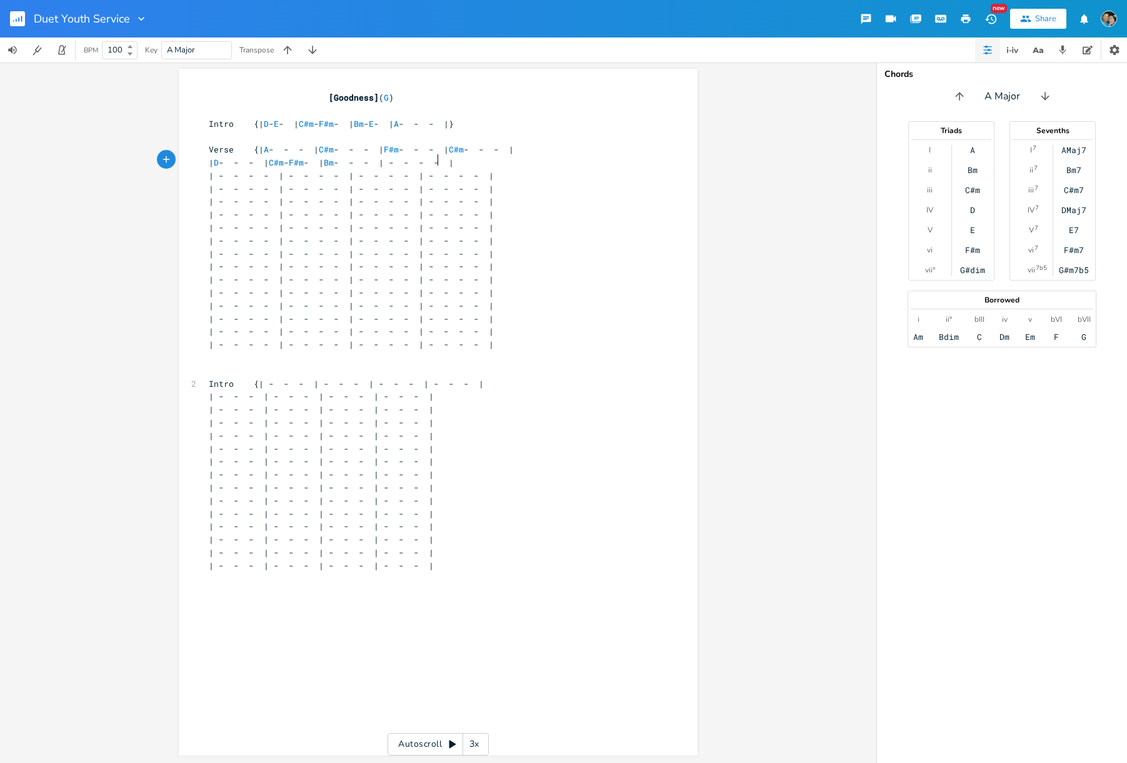
click at [435, 159] on span "| D - - - | C#m - F#m - | Bm - - - | - - - - |" at bounding box center [331, 162] width 245 height 11
type textarea "D"
click at [434, 161] on span "| D - - - | C#m - F#m - | Bm - D - | - - - - |" at bounding box center [321, 162] width 225 height 11
type textarea "E"
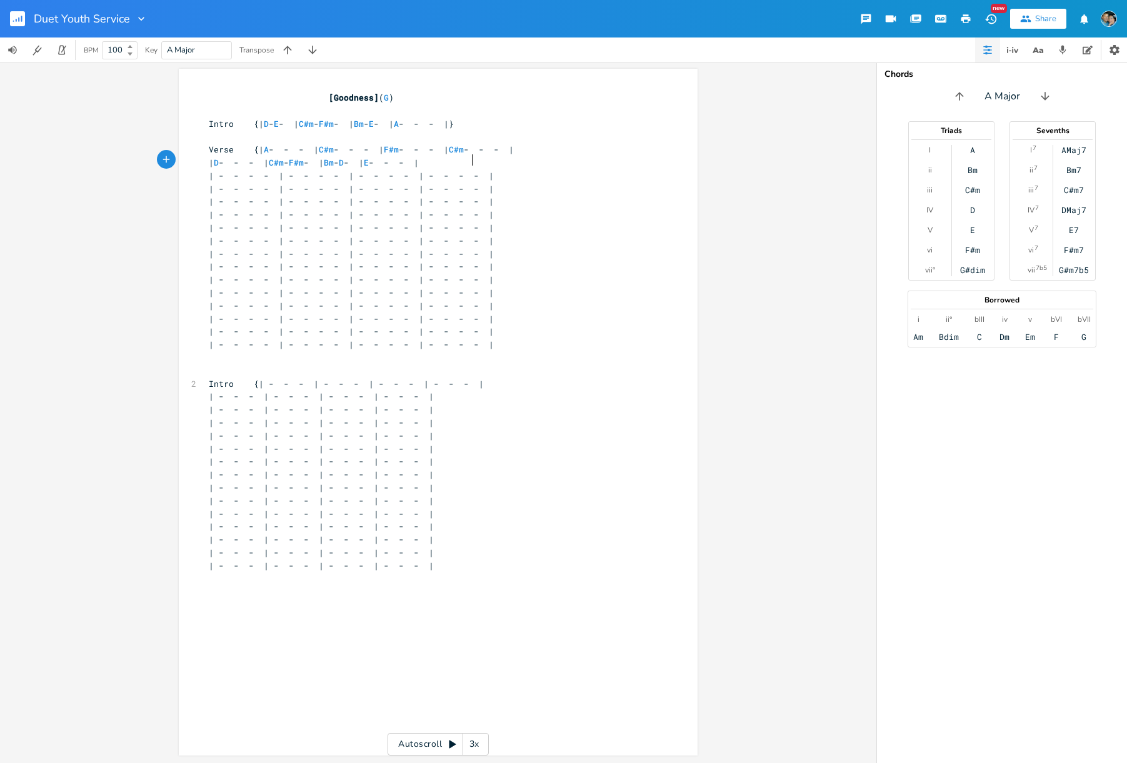
scroll to position [0, 4]
click at [419, 160] on span "| D - - - | C#m - F#m - | Bm - D - | E - - - |" at bounding box center [314, 162] width 210 height 11
click at [541, 161] on pre "| D - - - | C#m - F#m - | Bm - D - | E - - - |" at bounding box center [431, 162] width 451 height 13
type textarea "}"
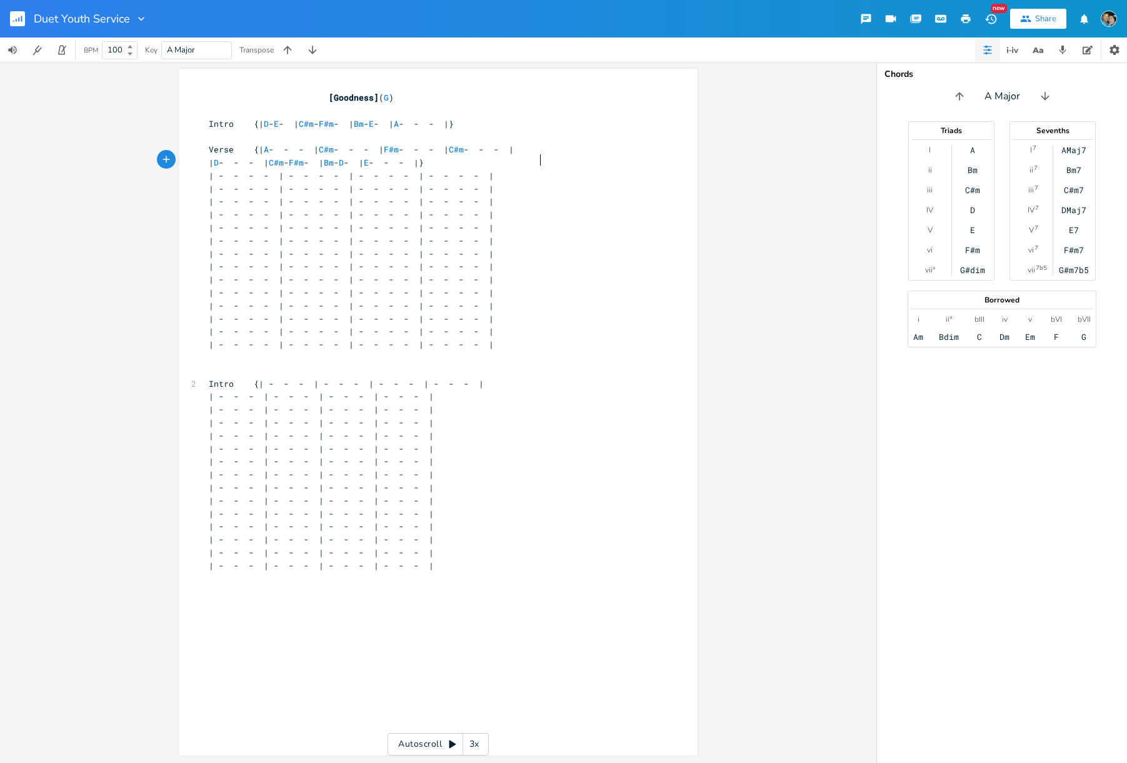
scroll to position [0, 2]
type textarea "\\"
drag, startPoint x: 254, startPoint y: 184, endPoint x: 189, endPoint y: 184, distance: 65.0
click at [189, 184] on div "x [Goodness] ( G ) ​ Intro {| D - E - | C#m - F#m - | Bm - E - | A - - - |} ​ V…" at bounding box center [438, 412] width 519 height 687
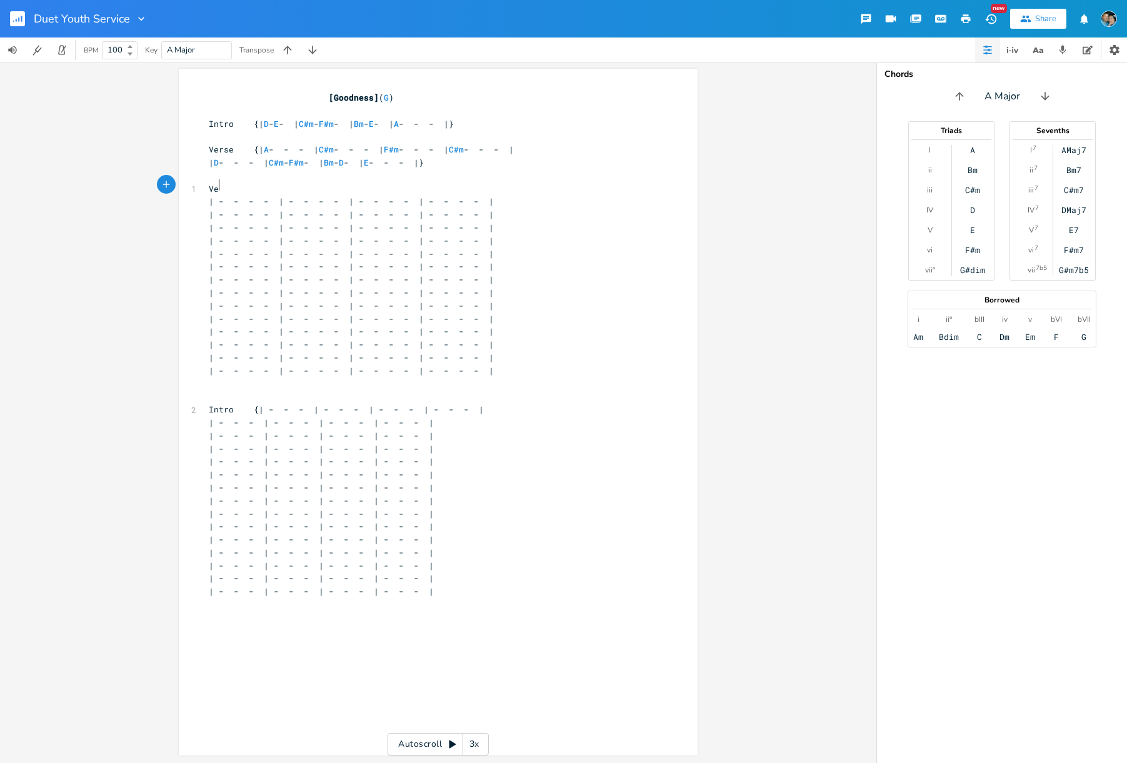
scroll to position [0, 11]
type textarea "Verse 2"
drag, startPoint x: 243, startPoint y: 211, endPoint x: 152, endPoint y: 210, distance: 90.6
click at [152, 210] on div "x [Goodness] ( G ) ​ Intro {| D - E - | C#m - F#m - | Bm - E - | A - - - |} ​ V…" at bounding box center [438, 412] width 876 height 700
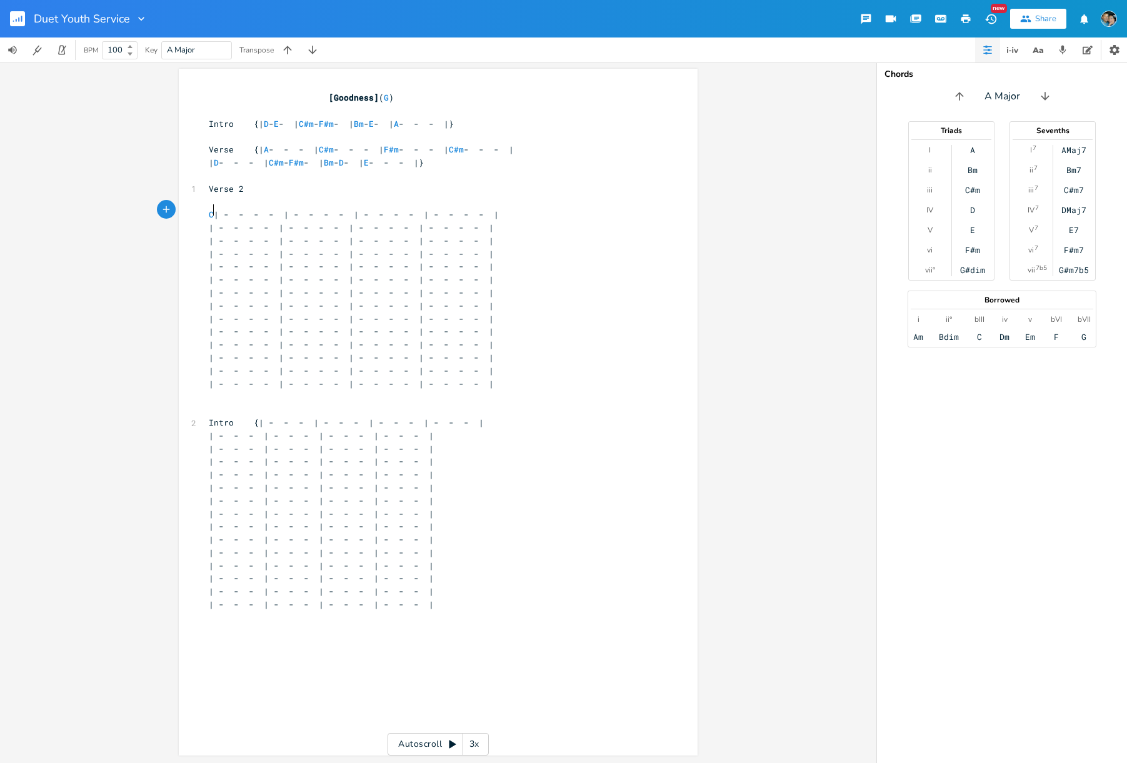
type textarea "Cho"
type textarea "{"
click at [267, 210] on span "Cho {| - - - - | - - - - | - - - - | - - - - |" at bounding box center [376, 214] width 335 height 11
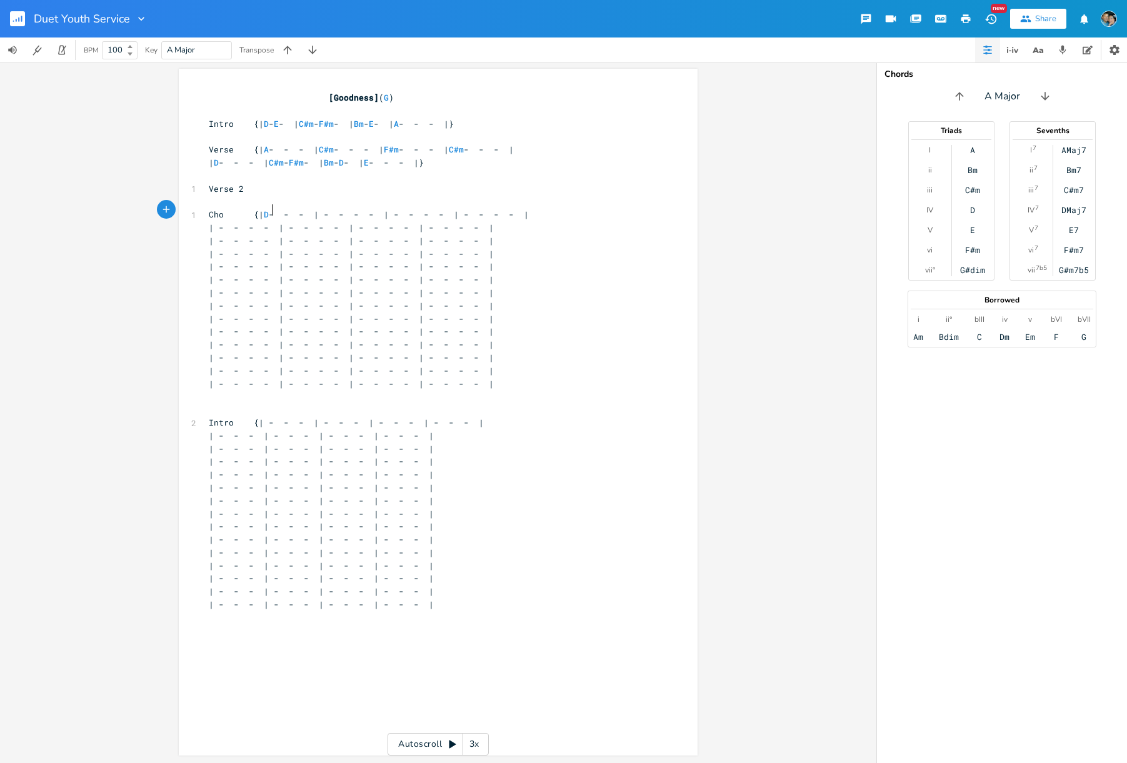
scroll to position [0, 4]
type textarea "Dmj"
type textarea "7"
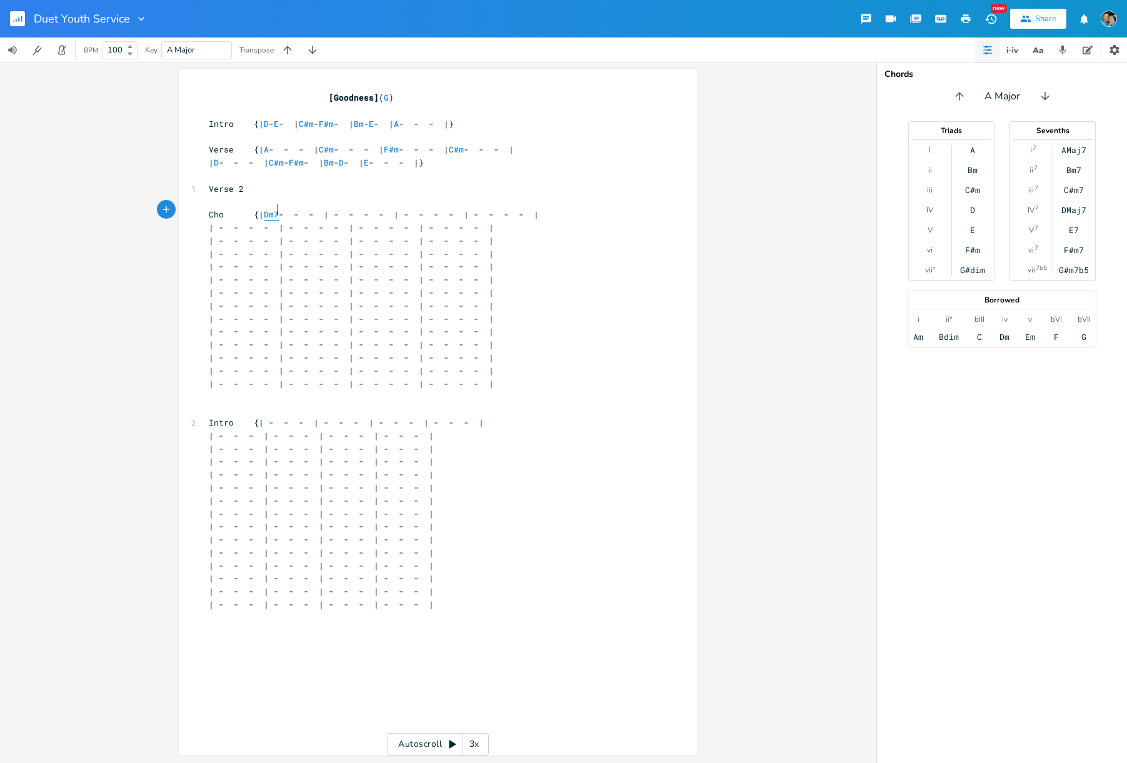
click at [272, 209] on span "Dm7" at bounding box center [271, 215] width 15 height 12
type textarea "a"
click at [284, 209] on span "Cho {| D7 - - - | - - - - | - - - - | - - - - |" at bounding box center [371, 214] width 325 height 11
click at [337, 209] on span "Cho {| D7 - - - | - - - - | - - - - | - - - - |" at bounding box center [371, 214] width 325 height 11
type textarea "C#m"
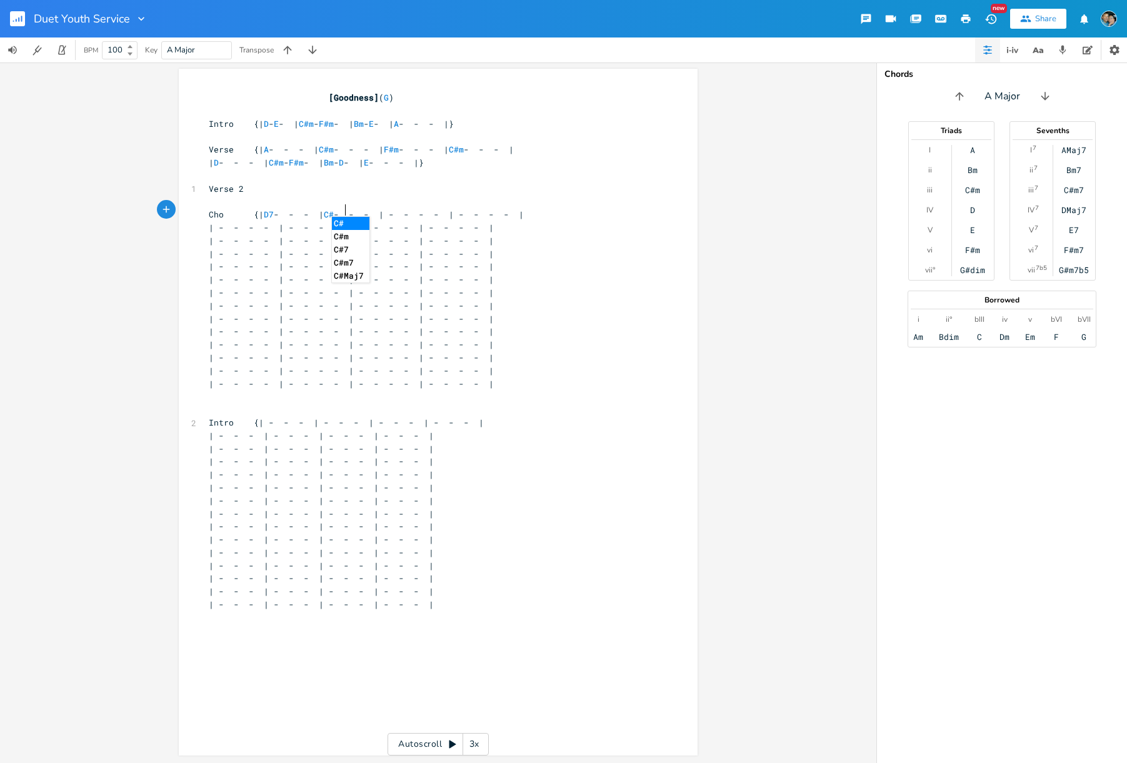
scroll to position [0, 14]
click at [364, 209] on span "Cho {| D7 - - - | C#m - - - | - - - - | - - - - |" at bounding box center [369, 214] width 320 height 11
type textarea "]"
type textarea "F#m"
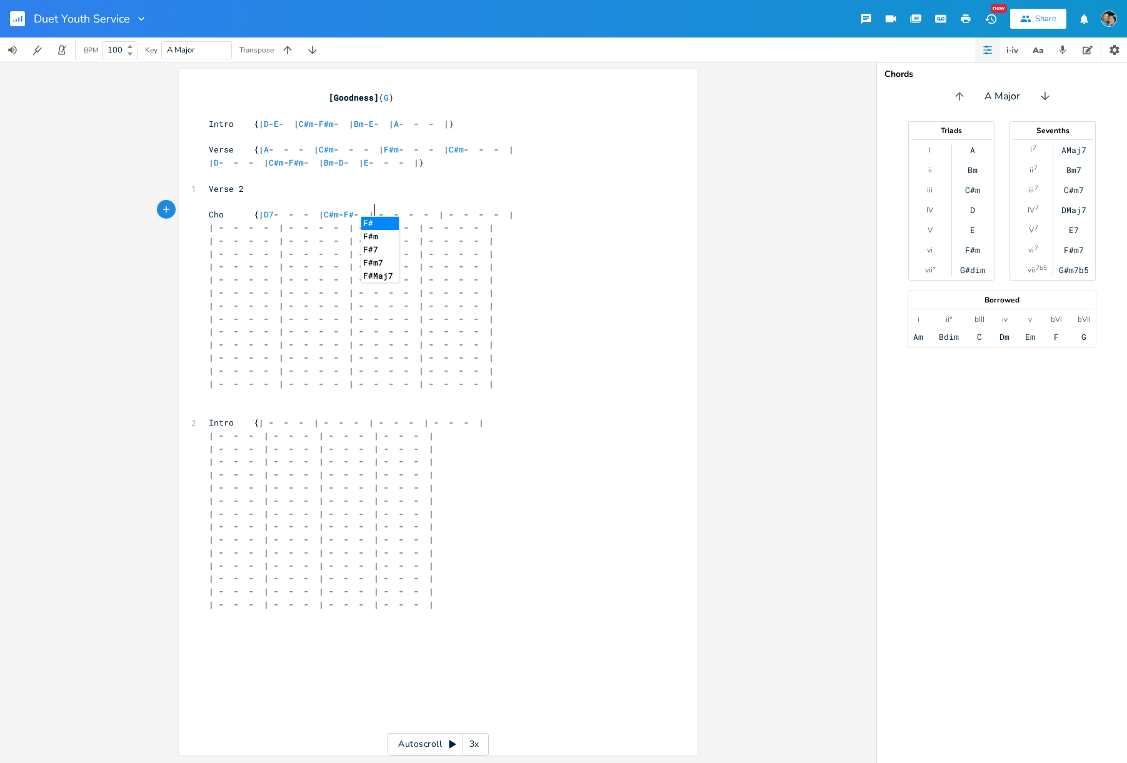
scroll to position [0, 14]
click at [404, 209] on span "Cho {| D7 - - - | C#m - F#m - | - - - - | - - - - |" at bounding box center [364, 214] width 310 height 11
type textarea "Bm"
click at [433, 209] on span "Cho {| D7 - - - | C#m - F#m - | Bm - - - | - - - - |" at bounding box center [359, 214] width 300 height 11
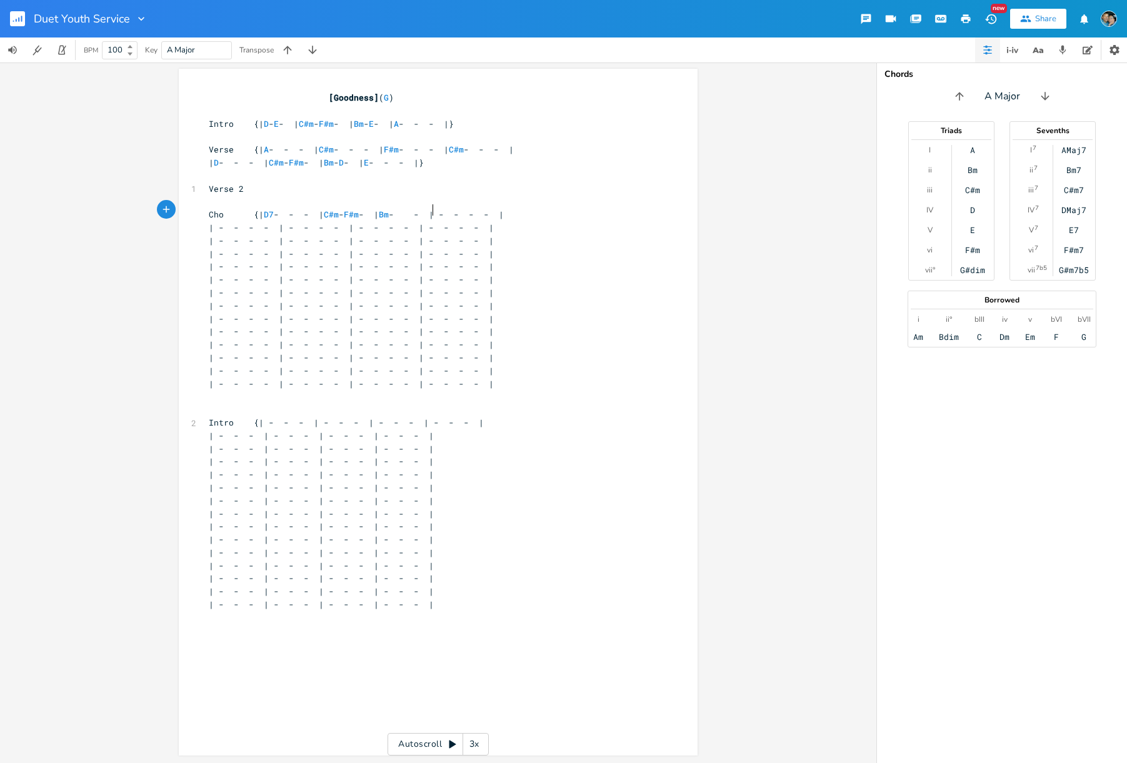
type textarea "E"
click at [474, 209] on span "Cho {| D7 - - - | C#m - F#m - | Bm - E - | - - - - |" at bounding box center [349, 214] width 280 height 11
type textarea "\A"
type textarea "A"
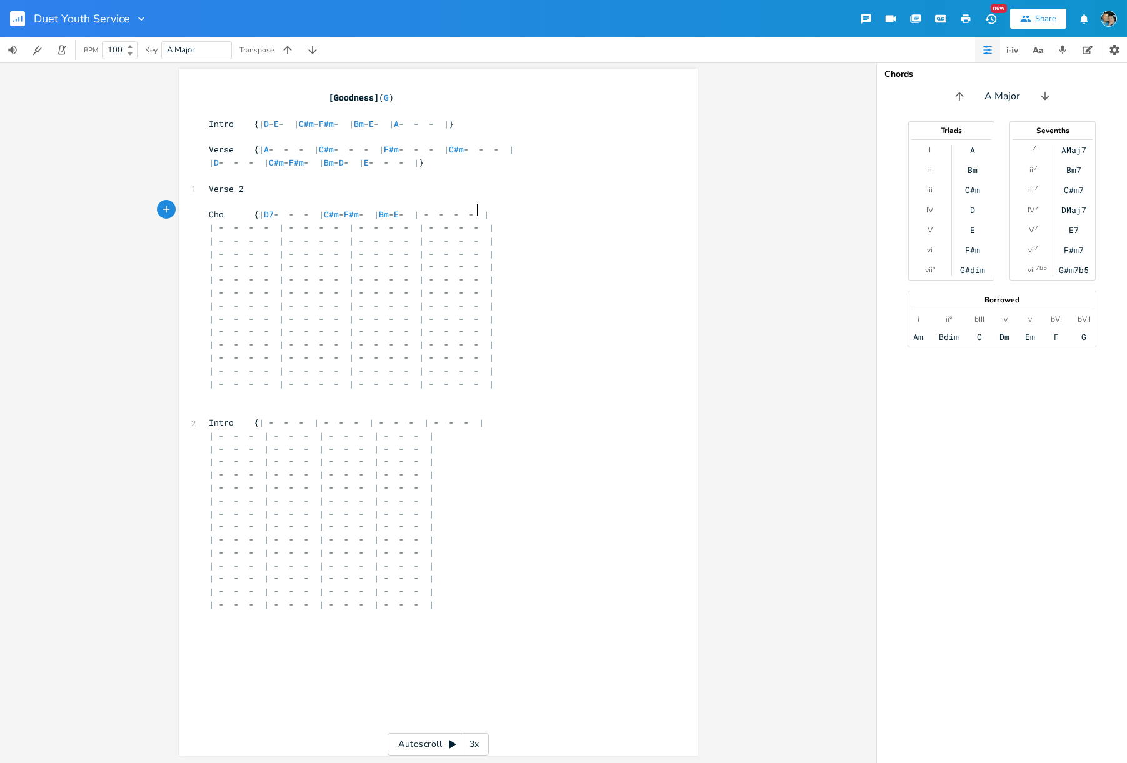
scroll to position [0, 4]
type textarea "A7"
click at [267, 222] on span "| - - - - | - - - - | - - - - | - - - - |" at bounding box center [351, 227] width 285 height 11
type textarea "| D7 - - - | C#m- F#m- | Bm - E - | A7 - - - |"
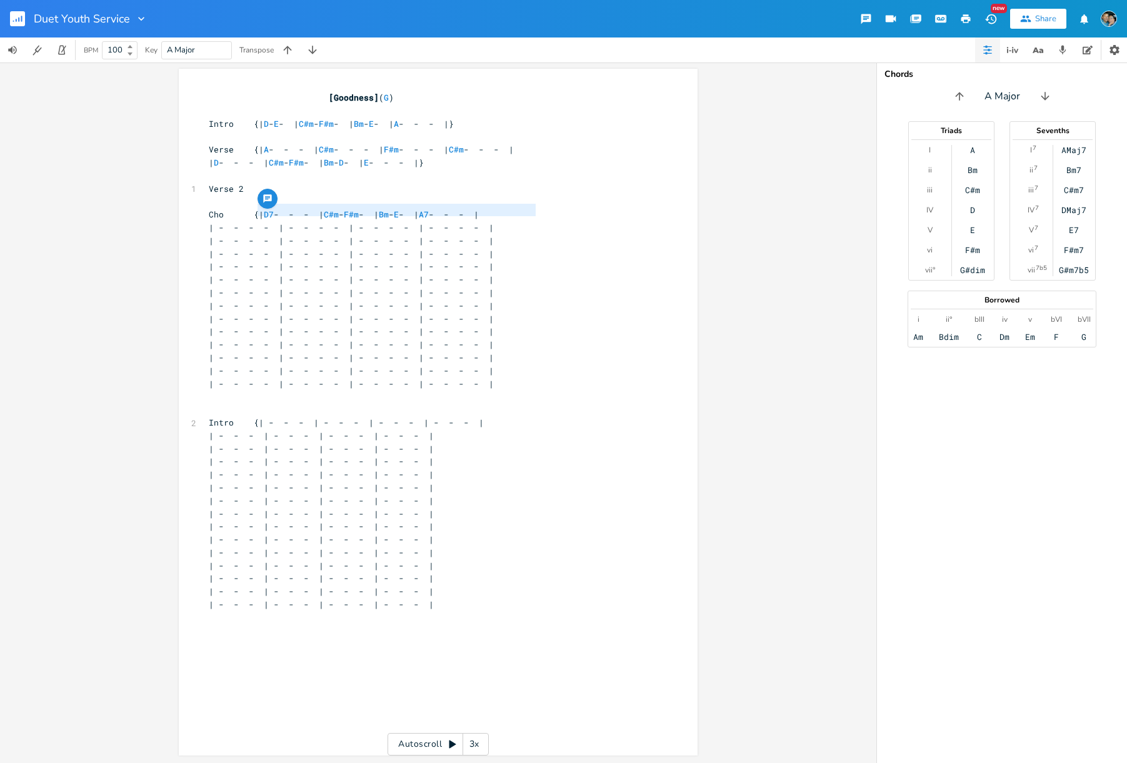
drag, startPoint x: 256, startPoint y: 209, endPoint x: 545, endPoint y: 206, distance: 289.9
click at [545, 206] on div "| D7 - - - | C#m- F#m- | Bm - E - | A7 - - - | x [Goodness] ( G ) ​ Intro {| D …" at bounding box center [438, 412] width 519 height 687
click at [544, 212] on pre "Cho {| D7 - - - | C#m - F#m - | Bm - E - | A7 - - - |" at bounding box center [431, 214] width 451 height 13
click at [389, 222] on span "E" at bounding box center [386, 228] width 5 height 12
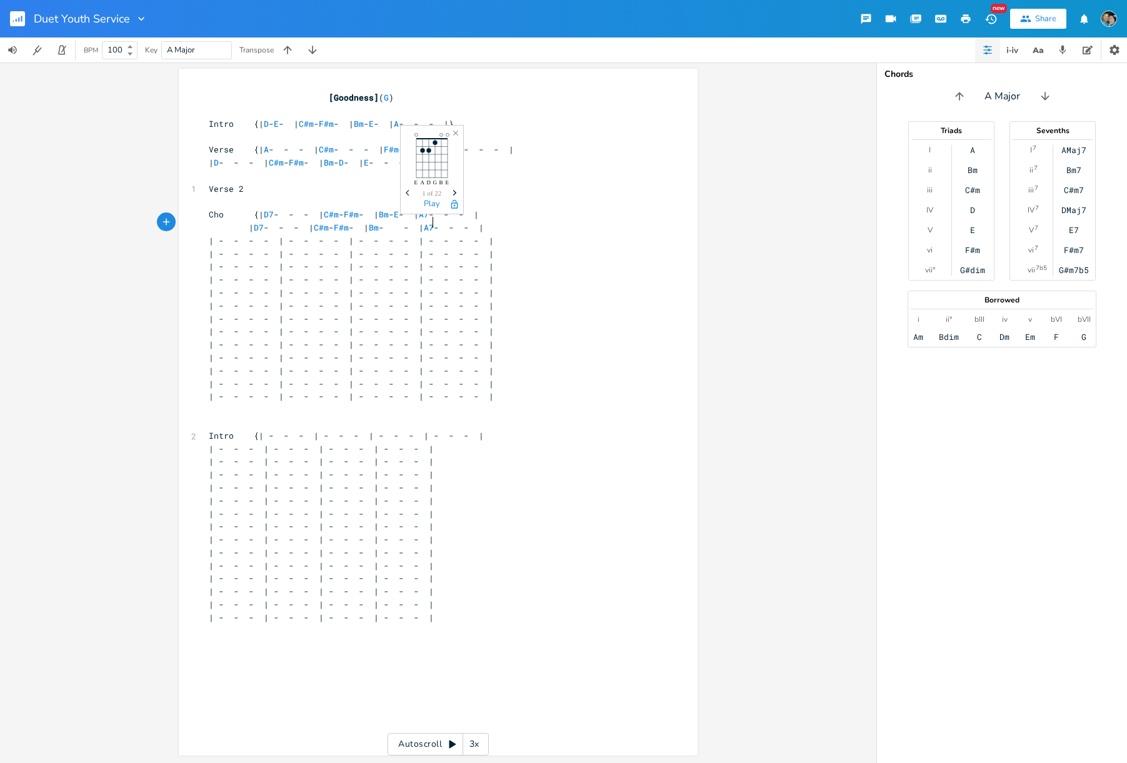
type textarea "-"
click at [477, 222] on span "| D7 - - - | C#m - F#m - | Bm - - - | A7 - - - |" at bounding box center [349, 227] width 280 height 11
type textarea "E"
click at [269, 235] on span "| - - - - | - - - - | - - - - | - - - - |" at bounding box center [351, 240] width 285 height 11
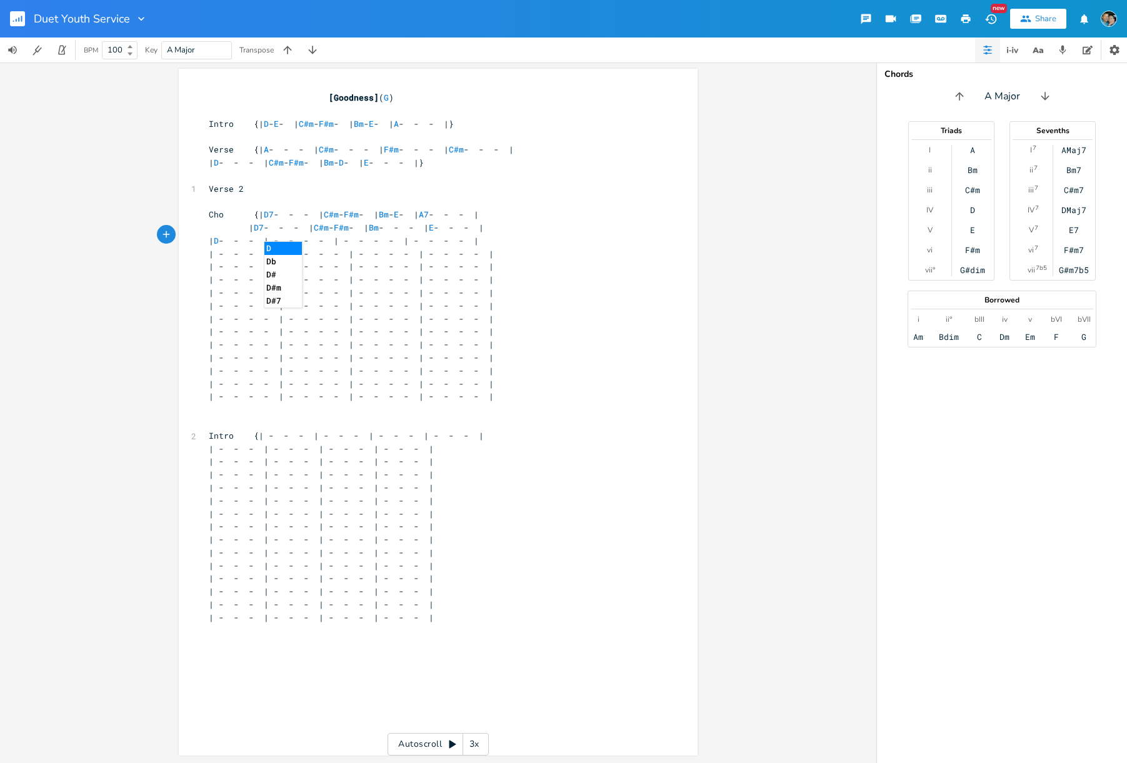
type textarea "D7"
type textarea "7"
click at [299, 235] on span "| D7 - - - | - - - - | - - - - | - - - - |" at bounding box center [346, 240] width 275 height 11
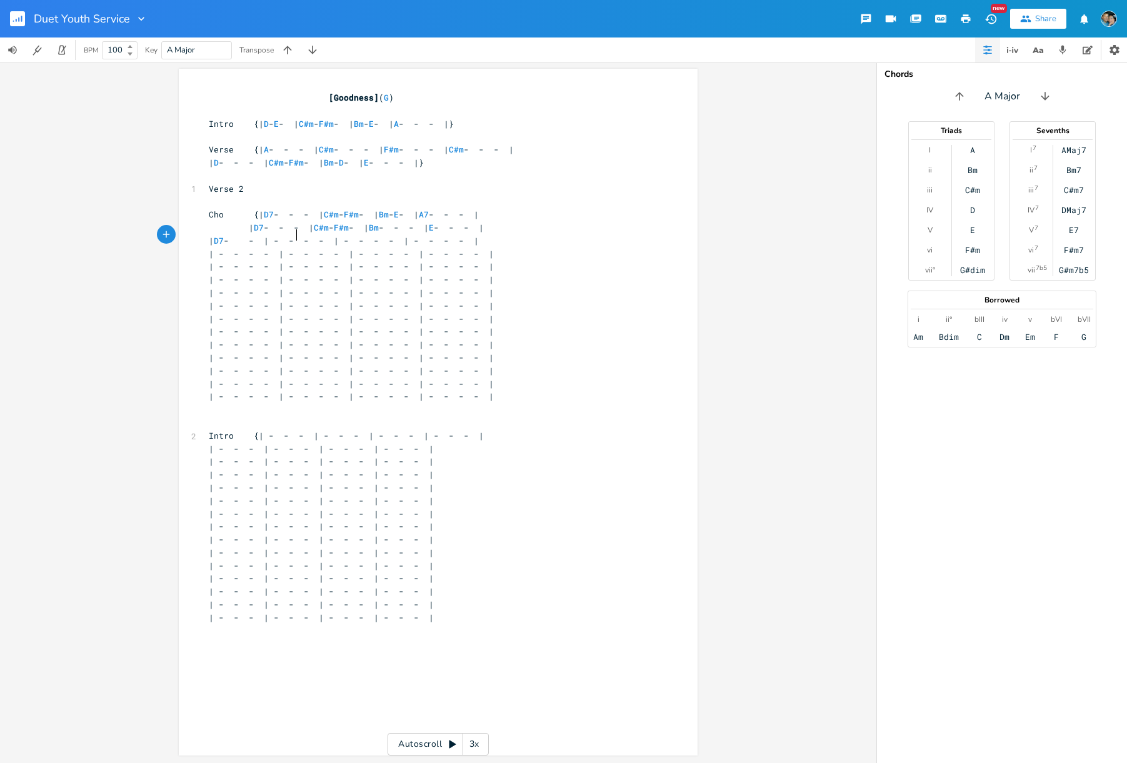
type textarea "D"
click at [335, 236] on span "| D7 - D - | - - - - | - - - - | - - - - |" at bounding box center [336, 240] width 255 height 11
type textarea "C#m"
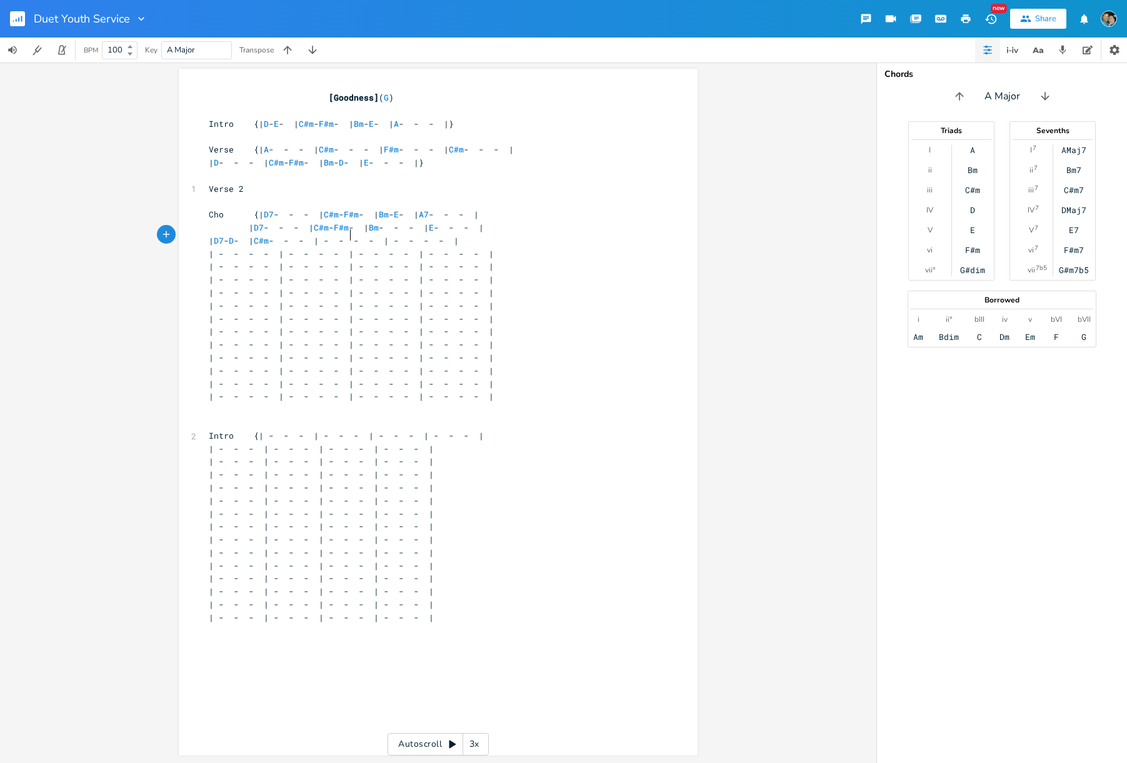
click at [371, 235] on span "| D7 - D - | C#m - - - | - - - - | - - - - |" at bounding box center [334, 240] width 250 height 11
type textarea "F$m"
type textarea "#m"
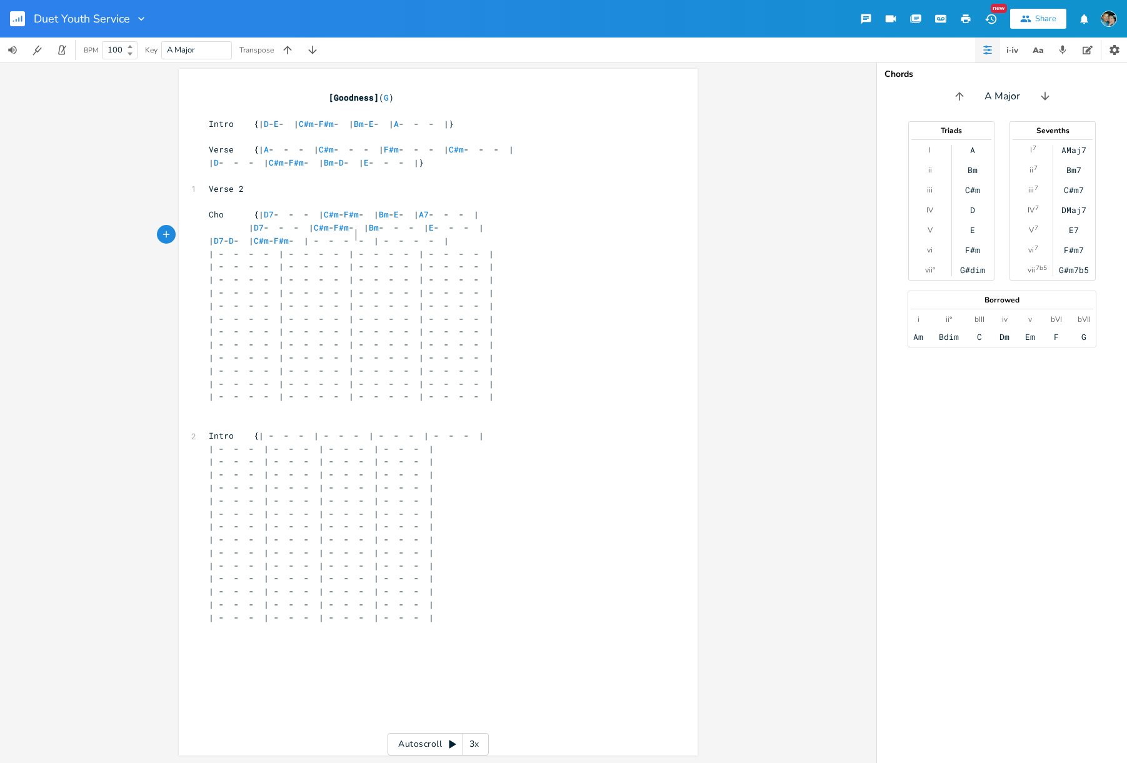
click at [349, 235] on span "| D7 - D - | C#m - F#m - | - - - - | - - - - |" at bounding box center [329, 240] width 240 height 11
click at [408, 235] on span "| D7 - D - | C#m - F#m - | - - - - | - - - - |" at bounding box center [329, 240] width 240 height 11
type textarea "Bm"
click at [434, 236] on span "| D7 - D - | C#m - F#m - | Bm - - - | - - - - |" at bounding box center [324, 240] width 230 height 11
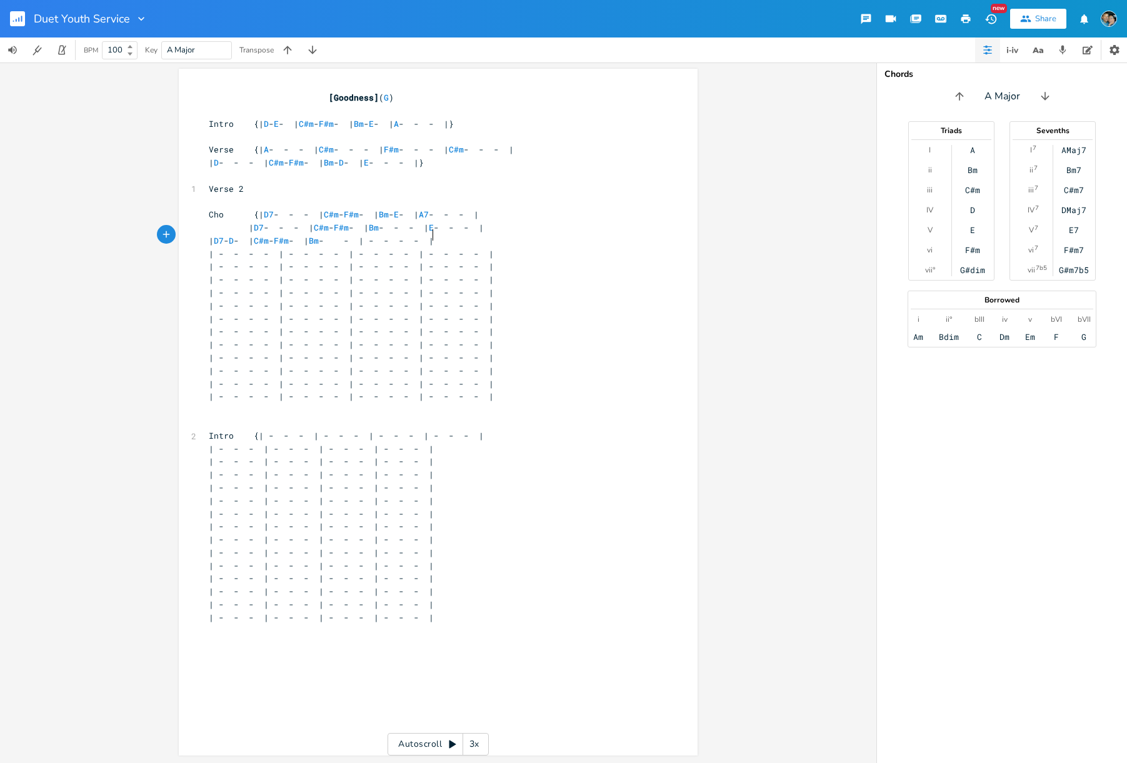
type textarea "E"
click at [419, 235] on span "| D7 - D - | C#m - F#m - | Bm - E - | - - - - |" at bounding box center [314, 240] width 210 height 11
type textarea "A7"
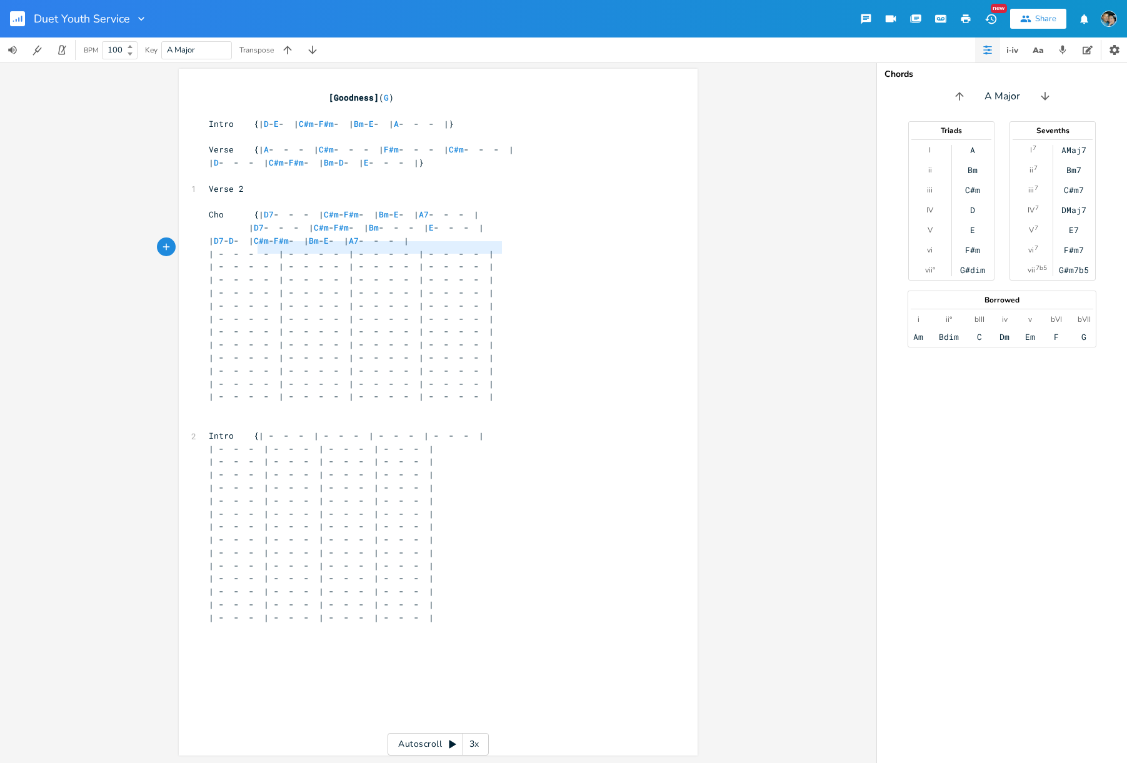
type textarea "| - - - - | - - - - | - - - - | - - - - |"
drag, startPoint x: 253, startPoint y: 250, endPoint x: 550, endPoint y: 245, distance: 297.4
click at [550, 245] on div "| - - - - | - - - - | - - - - | - - - - | x [Goodness] ( G ) ​ Intro {| D - E -…" at bounding box center [438, 412] width 519 height 687
click at [298, 248] on span "| D7 - - - | C#m - F#m - | Bm - E - | A7 - - - |" at bounding box center [319, 253] width 220 height 11
type textarea "E"
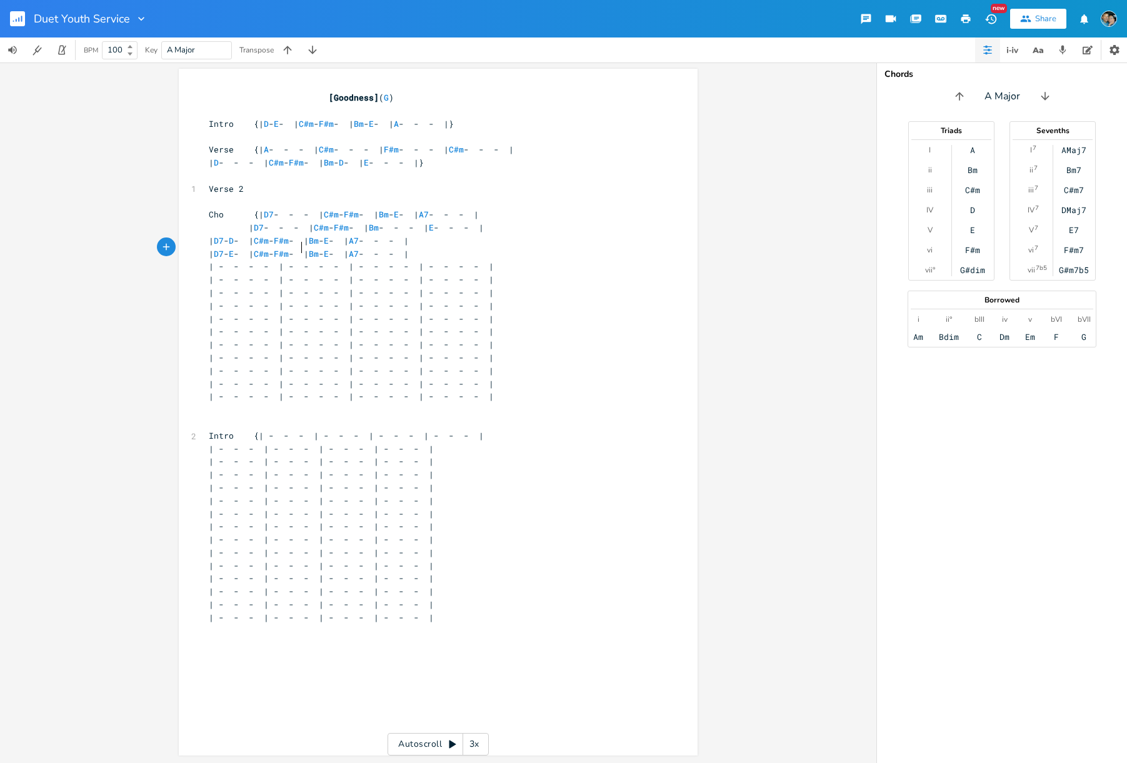
scroll to position [0, 3]
click at [552, 251] on pre "| D7 - E - | C#m - F#m - | Bm - E - | A7 - - - |" at bounding box center [431, 253] width 451 height 13
type textarea "}"
click at [479, 222] on span "| D7 - - - | C#m - F#m - | Bm - - - | E - - - |" at bounding box center [346, 227] width 275 height 11
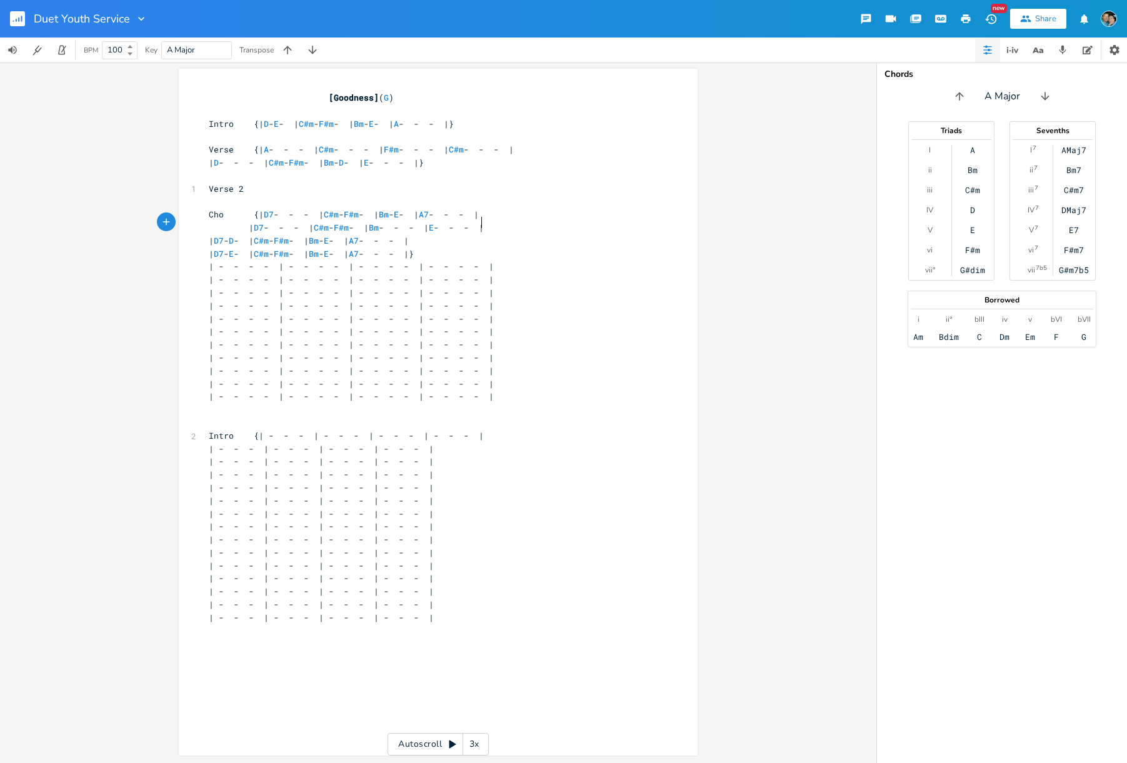
scroll to position [0, 2]
click at [234, 235] on span "D" at bounding box center [231, 241] width 5 height 12
type textarea "E"
click at [379, 300] on span "| - - - - | - - - - | - - - - | - - - - |" at bounding box center [351, 305] width 285 height 11
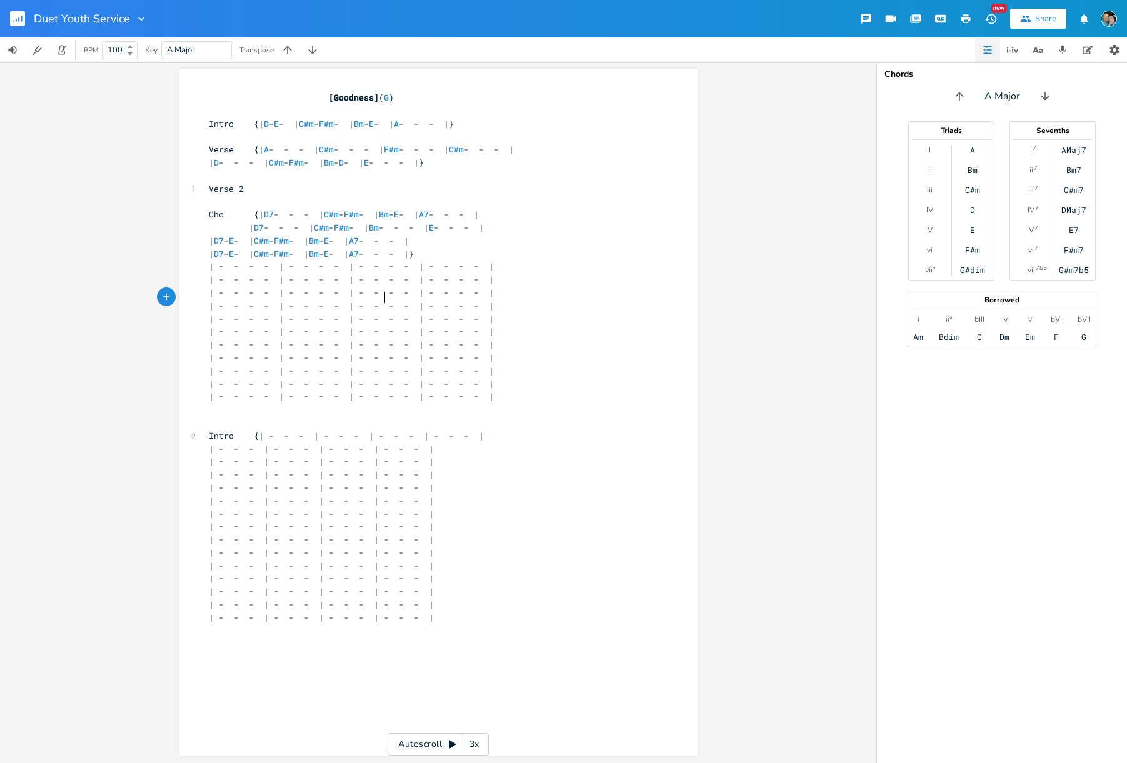
click at [554, 249] on pre "| D7 - E - | C#m - F#m - | Bm - E - | A7 - - - |}" at bounding box center [431, 253] width 451 height 13
drag, startPoint x: 231, startPoint y: 271, endPoint x: 179, endPoint y: 271, distance: 51.9
click at [179, 271] on div "x [Goodness] ( G ) ​ Intro {| D - E - | C#m - F#m - | Bm - E - | A - - - |} ​ V…" at bounding box center [438, 412] width 519 height 687
type textarea "Solo"
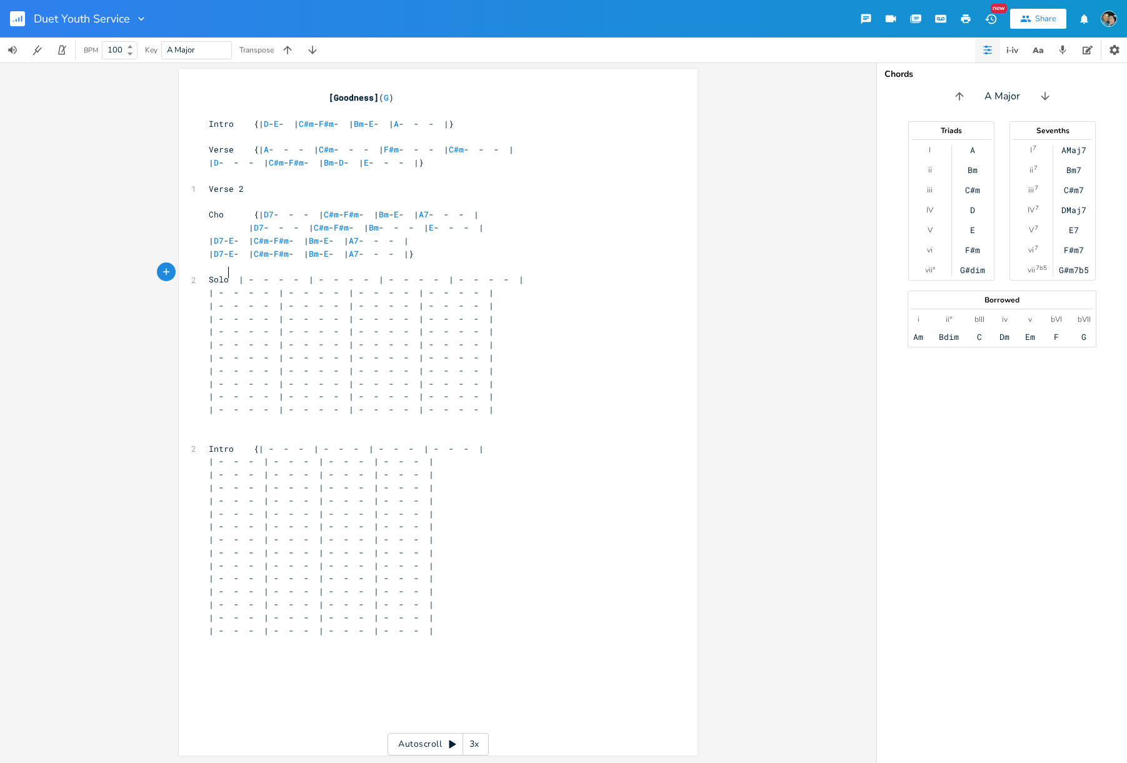
scroll to position [0, 14]
type textarea "| D7 - E - | C#m- F#m- | Bm - E - | A7 - - - |}"
drag, startPoint x: 252, startPoint y: 248, endPoint x: 539, endPoint y: 249, distance: 286.2
click at [539, 249] on pre "| D7 - E - | C#m - F#m - | Bm - E - | A7 - - - |}" at bounding box center [431, 253] width 451 height 13
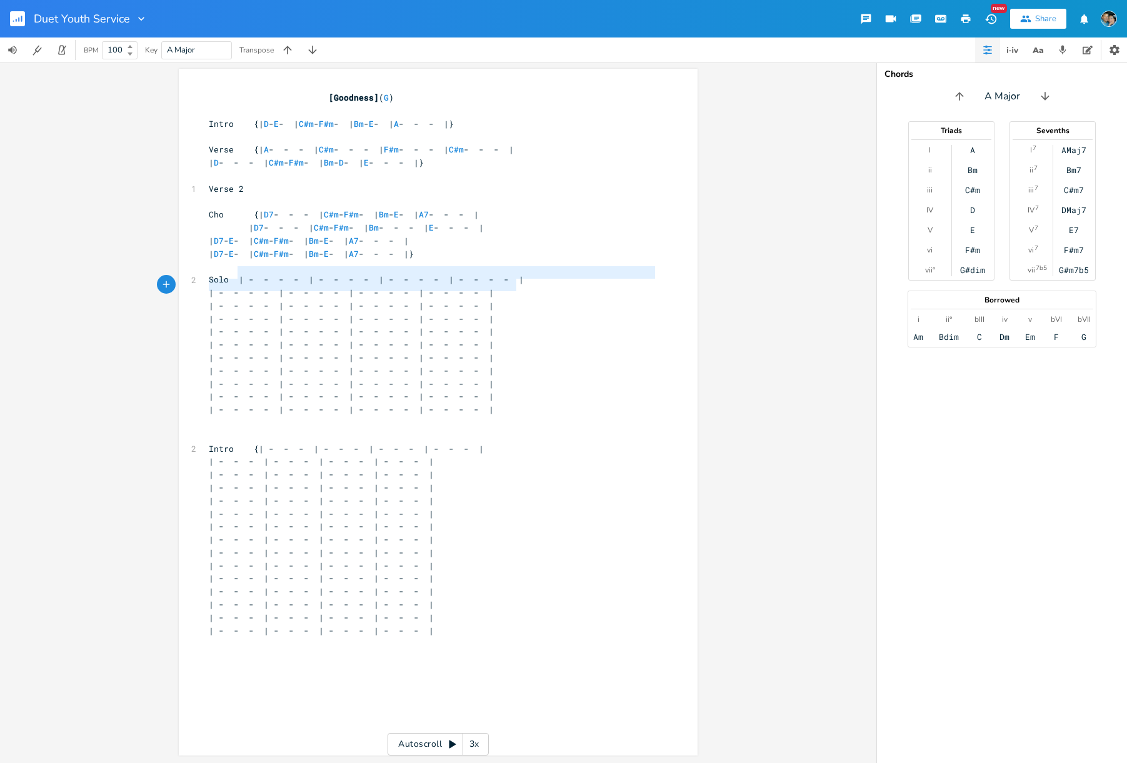
type textarea "| - - - - | - - - - | - - - - | - - - - |"
drag, startPoint x: 235, startPoint y: 274, endPoint x: 526, endPoint y: 274, distance: 291.2
click at [526, 274] on pre "Solo | - - - - | - - - - | - - - - | - - - - |" at bounding box center [431, 279] width 451 height 13
paste textarea
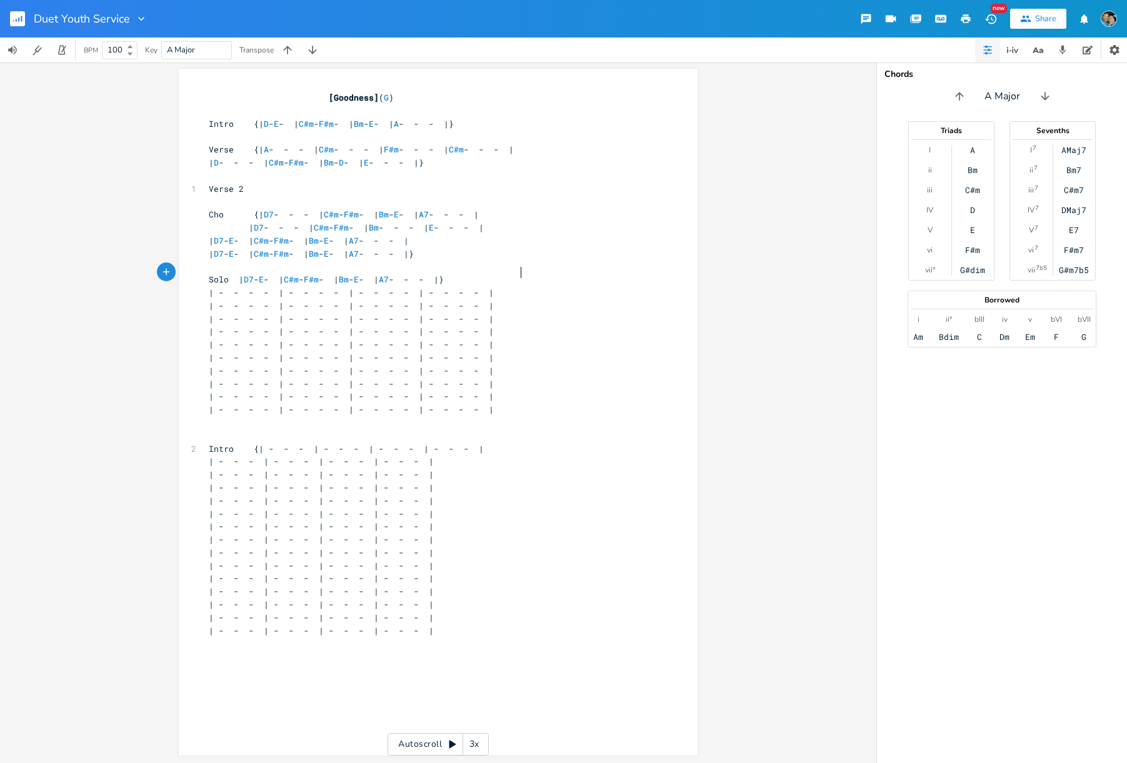
click at [236, 274] on span "Solo | D7 - E - | C#m - F#m - | Bm - E - | A7 - - - |}" at bounding box center [326, 279] width 235 height 11
type textarea "{"
click at [551, 274] on pre "Solo {| D7 - E - | C#m - F#m - | Bm - E - | A7 - - - |}" at bounding box center [431, 279] width 451 height 13
type textarea "2x"
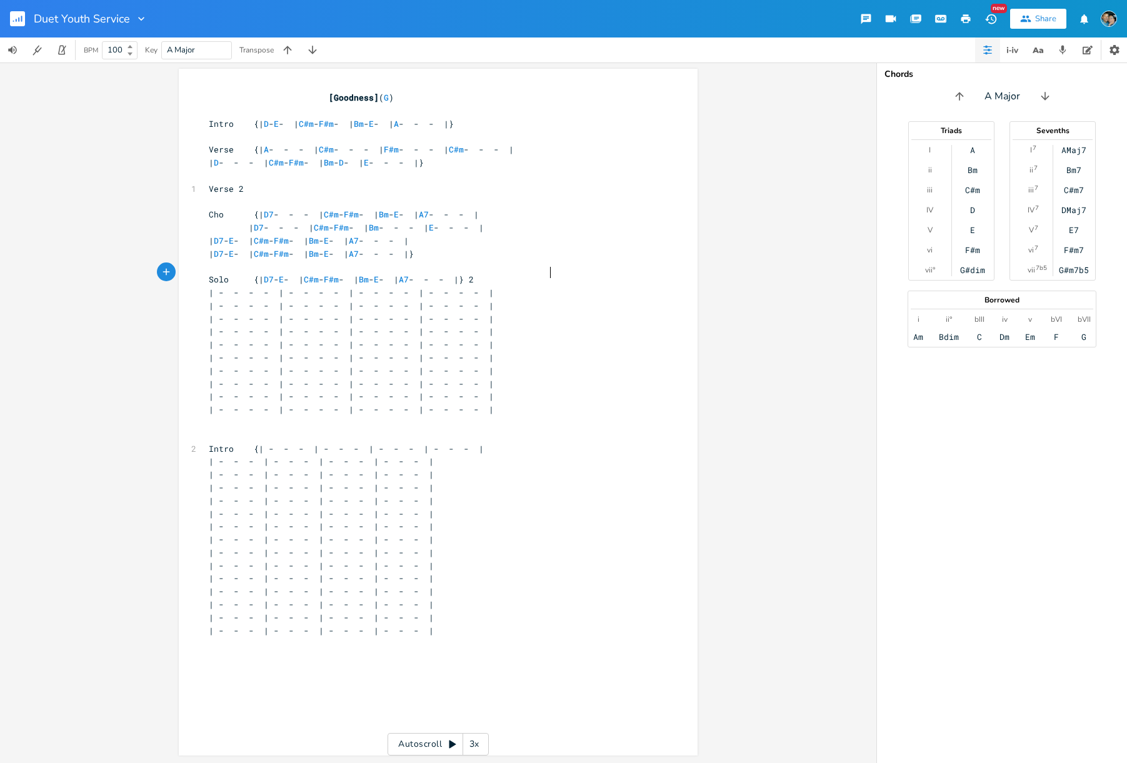
scroll to position [0, 9]
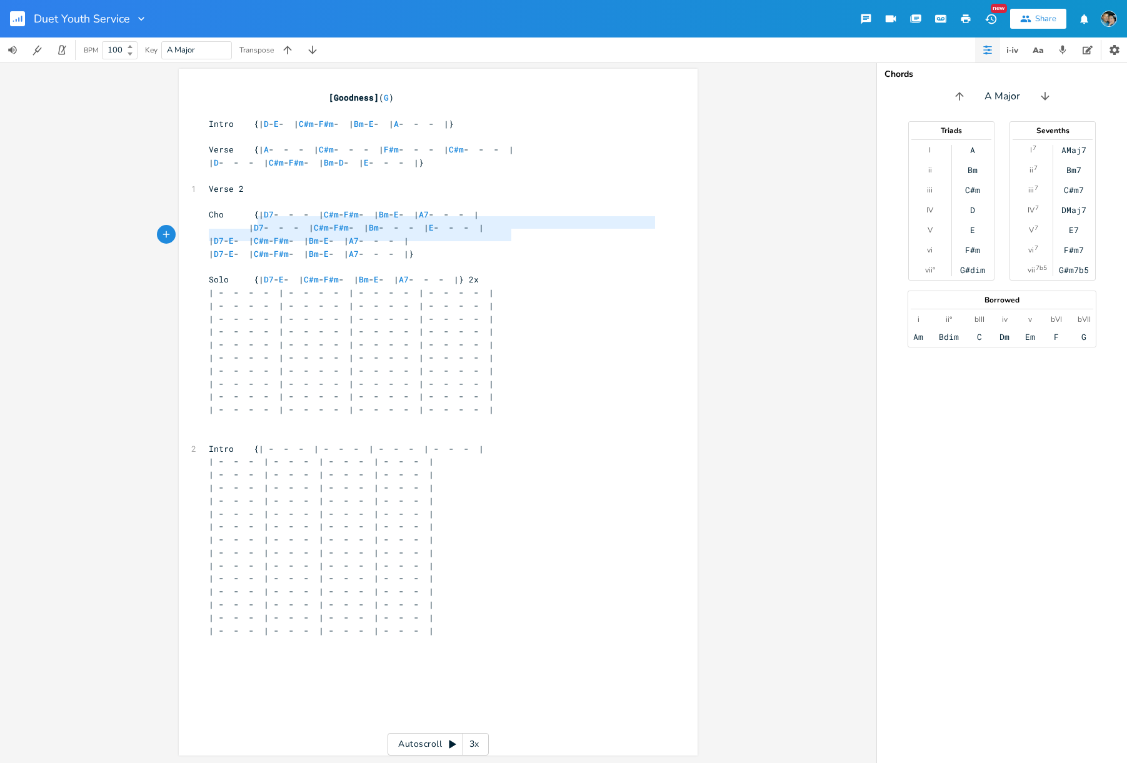
type textarea "| D7 - - - | C#m- F#m- | Bm - - - | E - - - |"
drag, startPoint x: 256, startPoint y: 222, endPoint x: 535, endPoint y: 221, distance: 279.3
click at [535, 221] on pre "| D7 - - - | C#m - F#m - | Bm - - - | E - - - |" at bounding box center [431, 227] width 451 height 13
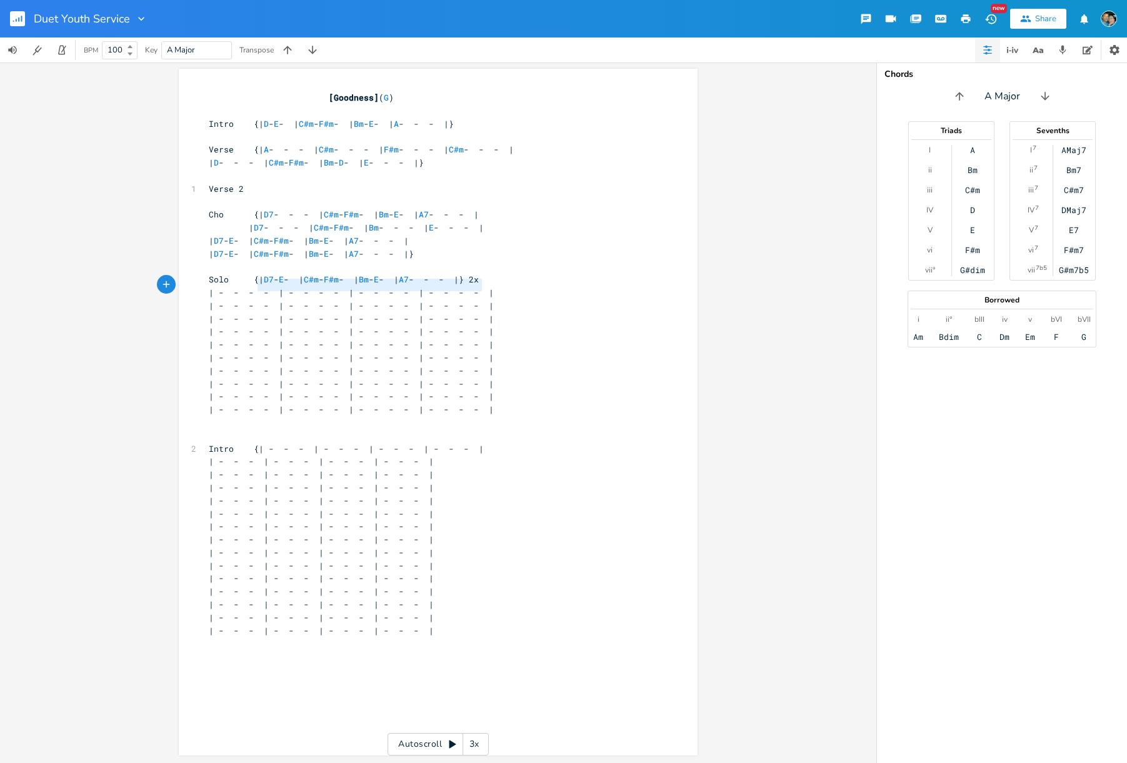
type textarea "| - - - - | - - - - | - - - - | - - - - |"
drag, startPoint x: 255, startPoint y: 282, endPoint x: 537, endPoint y: 284, distance: 282.4
click at [537, 286] on pre "| - - - - | - - - - | - - - - | - - - - |" at bounding box center [431, 292] width 451 height 13
paste textarea
type textarea "} 2x"
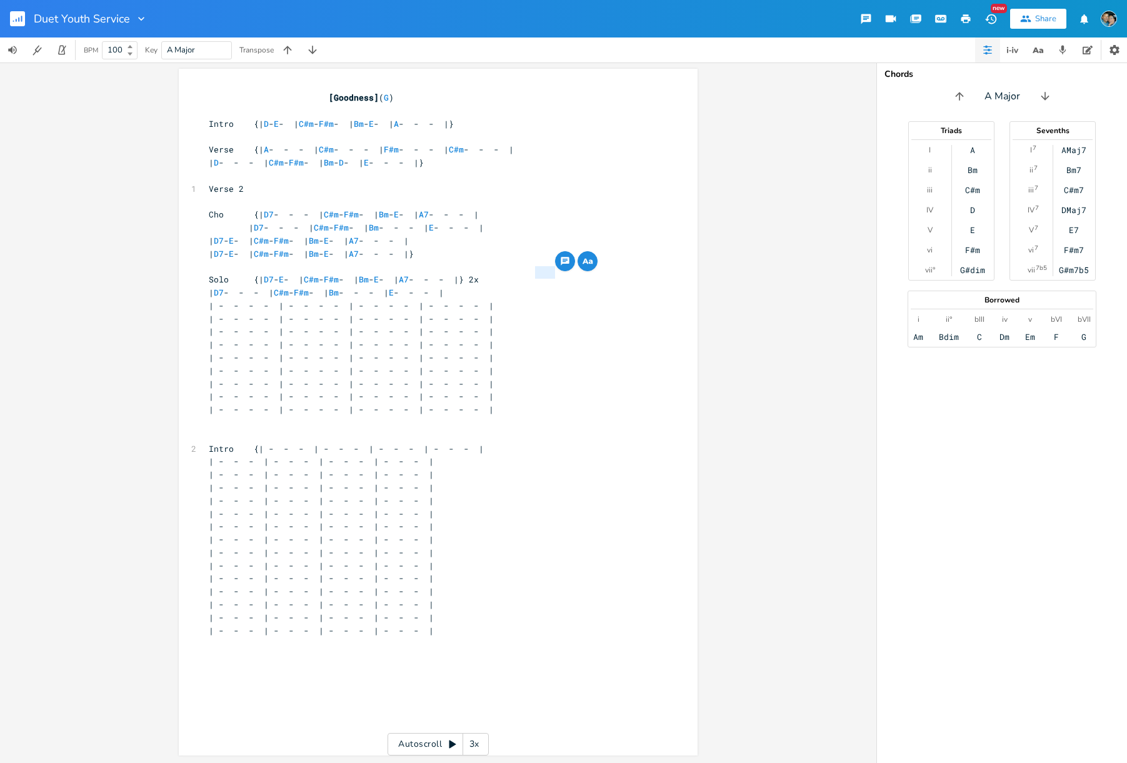
drag, startPoint x: 555, startPoint y: 272, endPoint x: 530, endPoint y: 270, distance: 24.4
click at [530, 273] on pre "Solo {| D7 - E - | C#m - F#m - | Bm - E - | A7 - - - |} 2x" at bounding box center [431, 279] width 451 height 13
click at [346, 378] on span "| - - - - | - - - - | - - - - | - - - - |" at bounding box center [351, 383] width 285 height 11
click at [539, 287] on pre "| D7 - - - | C#m - F#m - | Bm - - - | E - - - |" at bounding box center [431, 292] width 451 height 13
type textarea "}"
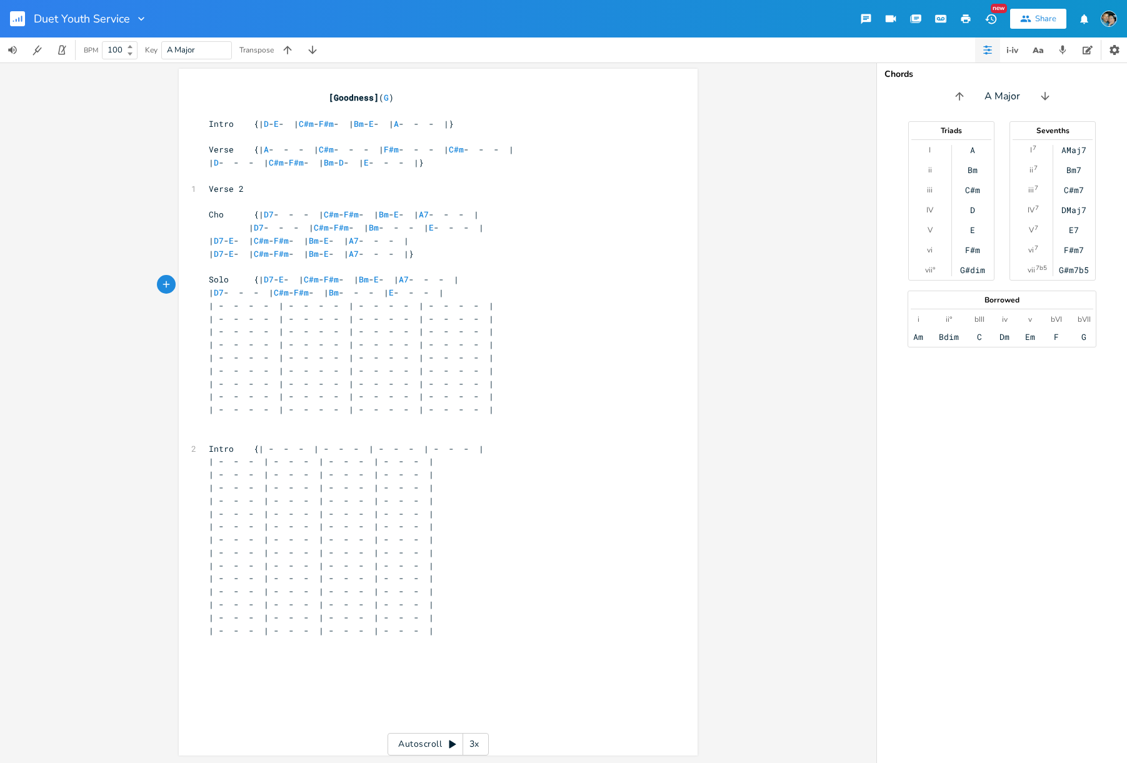
scroll to position [0, 2]
drag, startPoint x: 247, startPoint y: 310, endPoint x: 245, endPoint y: 304, distance: 6.7
click at [199, 307] on div "x [Goodness] ( G ) ​ Intro {| D - E - | C#m - F#m - | Bm - E - | A - - - |} ​ V…" at bounding box center [438, 414] width 519 height 690
click at [257, 302] on icon "button" at bounding box center [262, 299] width 10 height 10
click at [239, 312] on pre "| - - - - | - - - - | - - - - | - - - - |" at bounding box center [431, 318] width 451 height 13
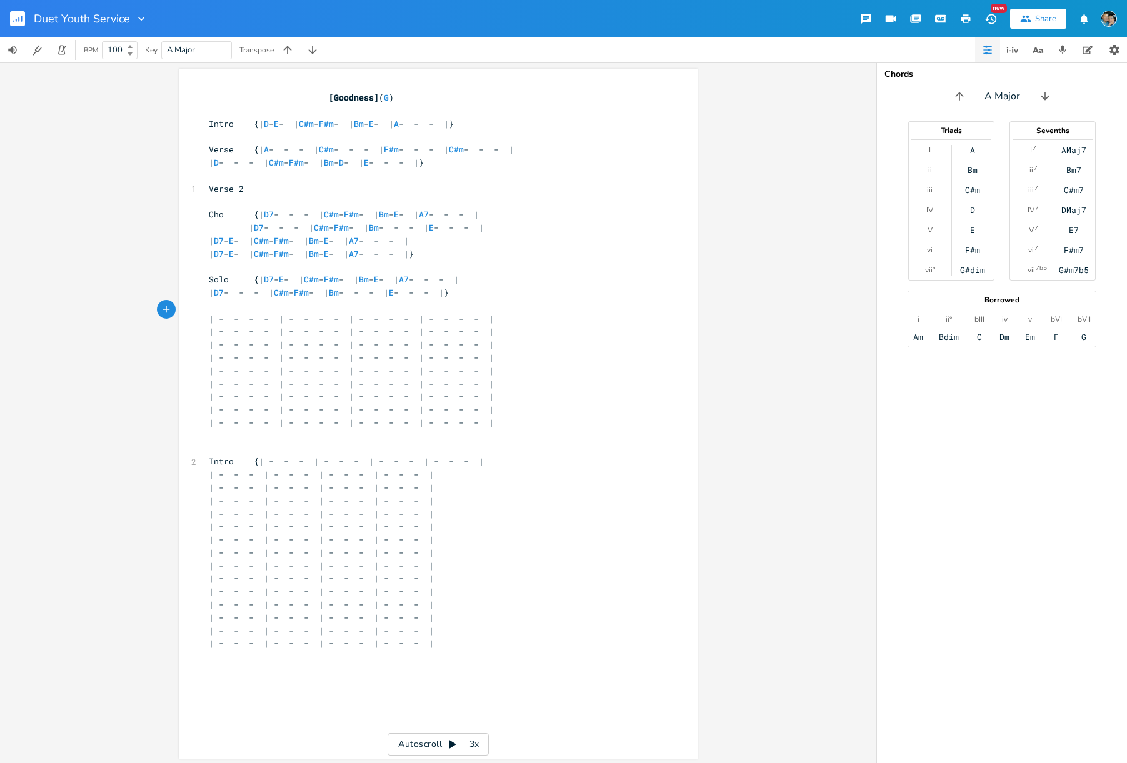
scroll to position [0, 16]
type textarea "| - -"
click at [287, 303] on div "[Goodness] ( G ) ​ Intro {| D - E - | C#m - F#m - | Bm - E - | A - - - |} ​ Ver…" at bounding box center [431, 416] width 451 height 650
click at [279, 299] on pre at bounding box center [431, 305] width 451 height 13
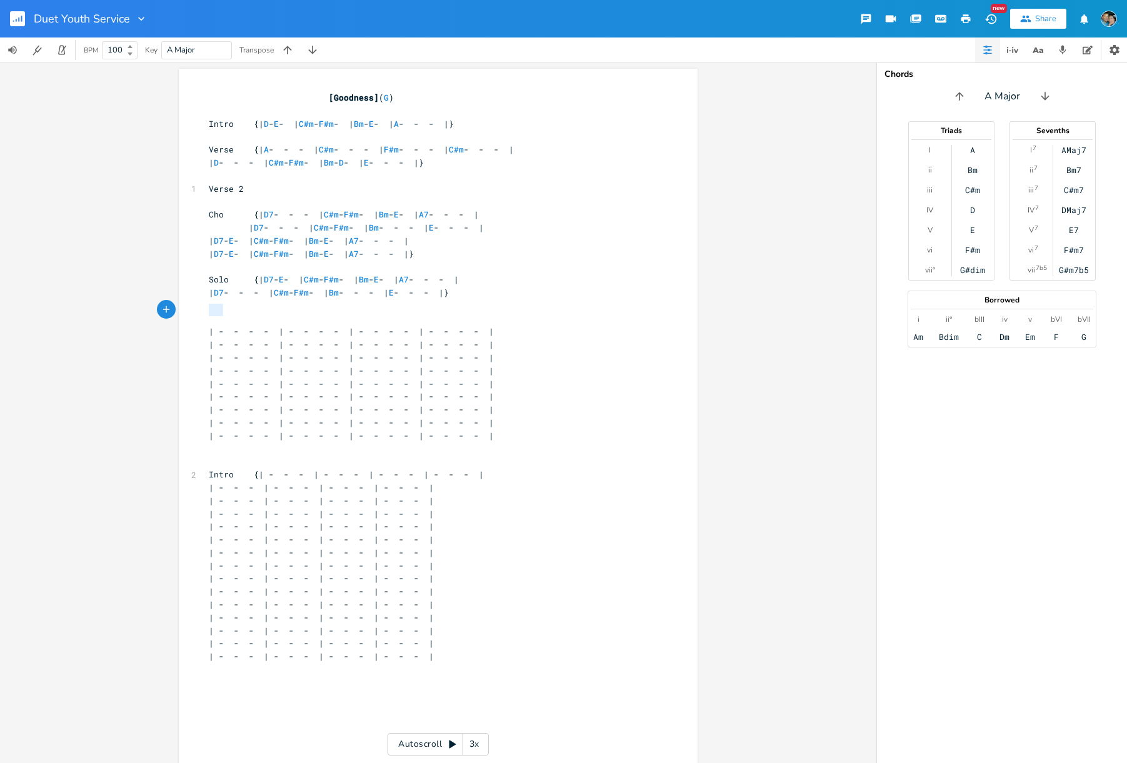
drag, startPoint x: 227, startPoint y: 313, endPoint x: 195, endPoint y: 307, distance: 33.1
click at [195, 307] on div "x [Goodness] ( G ) ​ Intro {| D - E - | C#m - F#m - | Bm - E - | A - - - |} ​ V…" at bounding box center [438, 420] width 519 height 703
type textarea "Verse + Cho +"
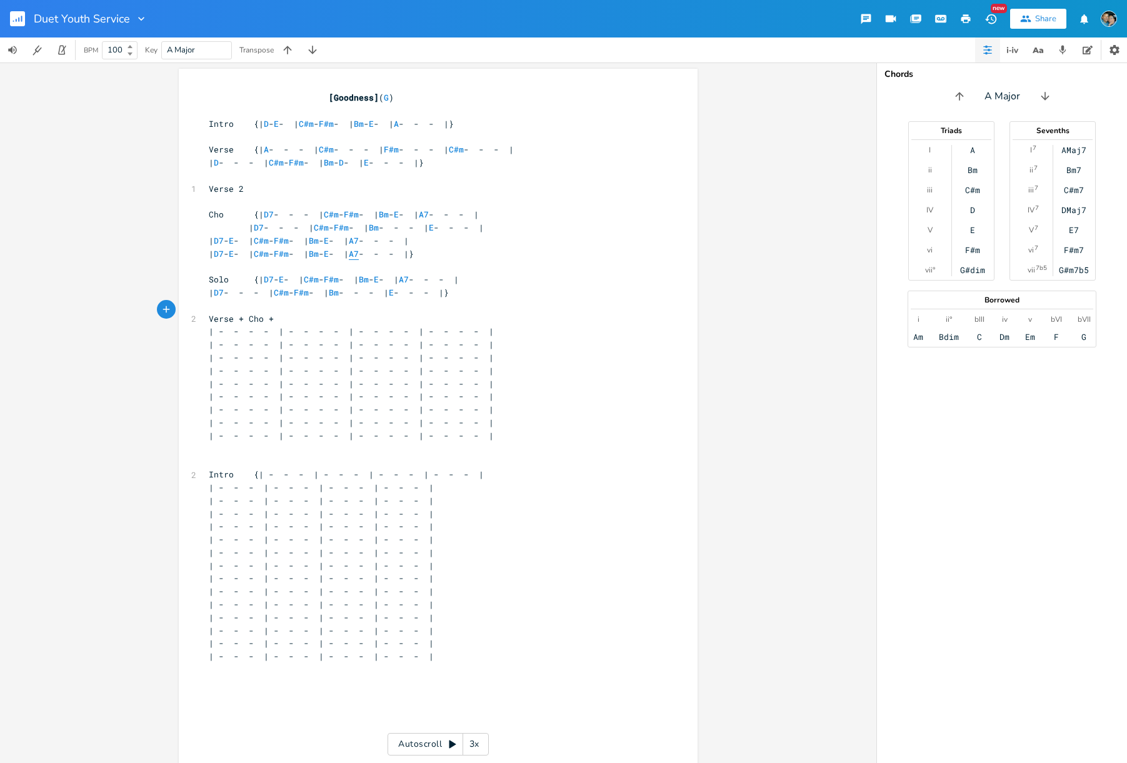
click at [359, 248] on span "A7" at bounding box center [354, 254] width 10 height 12
click at [409, 274] on span "A7" at bounding box center [404, 280] width 10 height 12
click at [409, 235] on span "| D7 - E - | C#m - F#m - | Bm - E - | A7 - - - |" at bounding box center [309, 240] width 200 height 11
click at [479, 209] on span "Cho {| D7 - - - | C#m - F#m - | Bm - E - | A7 - - - |" at bounding box center [344, 214] width 270 height 11
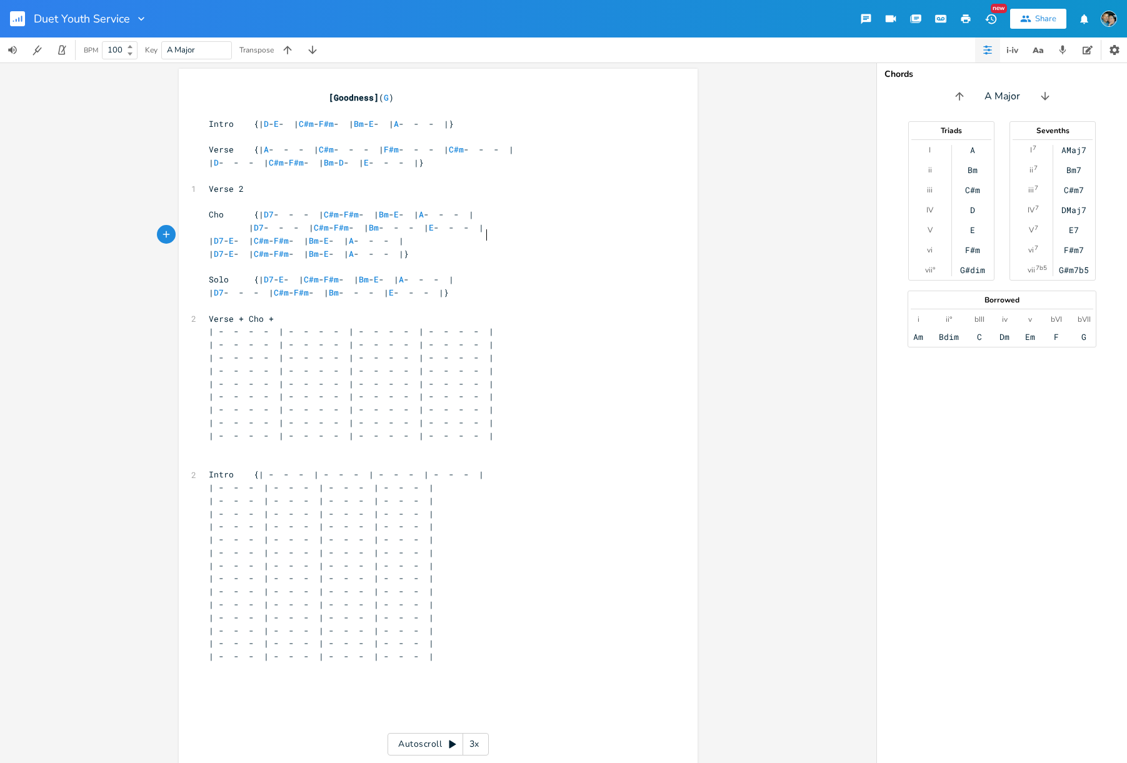
click at [409, 248] on span "| D7 - E - | C#m - F#m - | Bm - E - | A - - - |}" at bounding box center [309, 253] width 200 height 11
click at [224, 287] on span "D7" at bounding box center [219, 293] width 10 height 12
click at [271, 274] on span "D7" at bounding box center [269, 280] width 10 height 12
drag, startPoint x: 272, startPoint y: 316, endPoint x: 271, endPoint y: 304, distance: 11.9
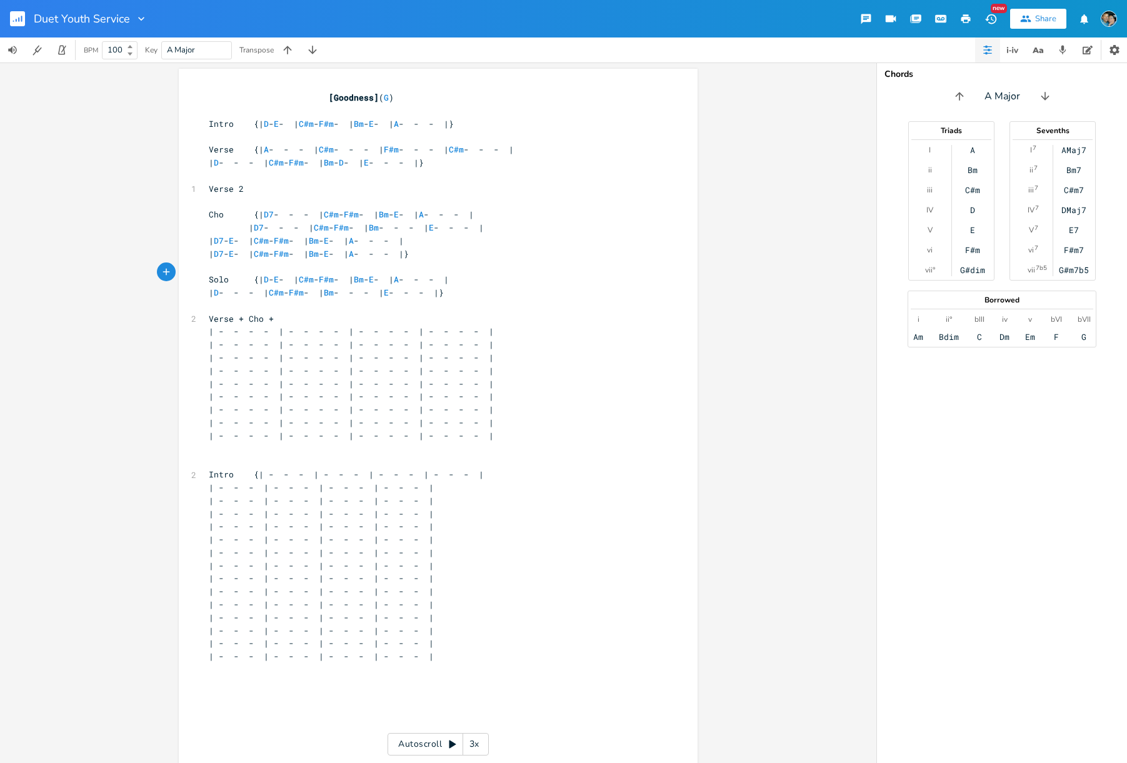
click at [272, 315] on pre "Verse + Cho +" at bounding box center [431, 318] width 451 height 13
click at [224, 248] on span "D7" at bounding box center [219, 254] width 10 height 12
drag, startPoint x: 270, startPoint y: 279, endPoint x: 272, endPoint y: 261, distance: 18.2
click at [270, 286] on pre "| D - - - | C#m - F#m - | Bm - - - | E - - - |}" at bounding box center [431, 292] width 451 height 13
click at [274, 235] on span "| D7 - E - | C#m - F#m - | Bm - E - | A - - - |" at bounding box center [306, 240] width 195 height 11
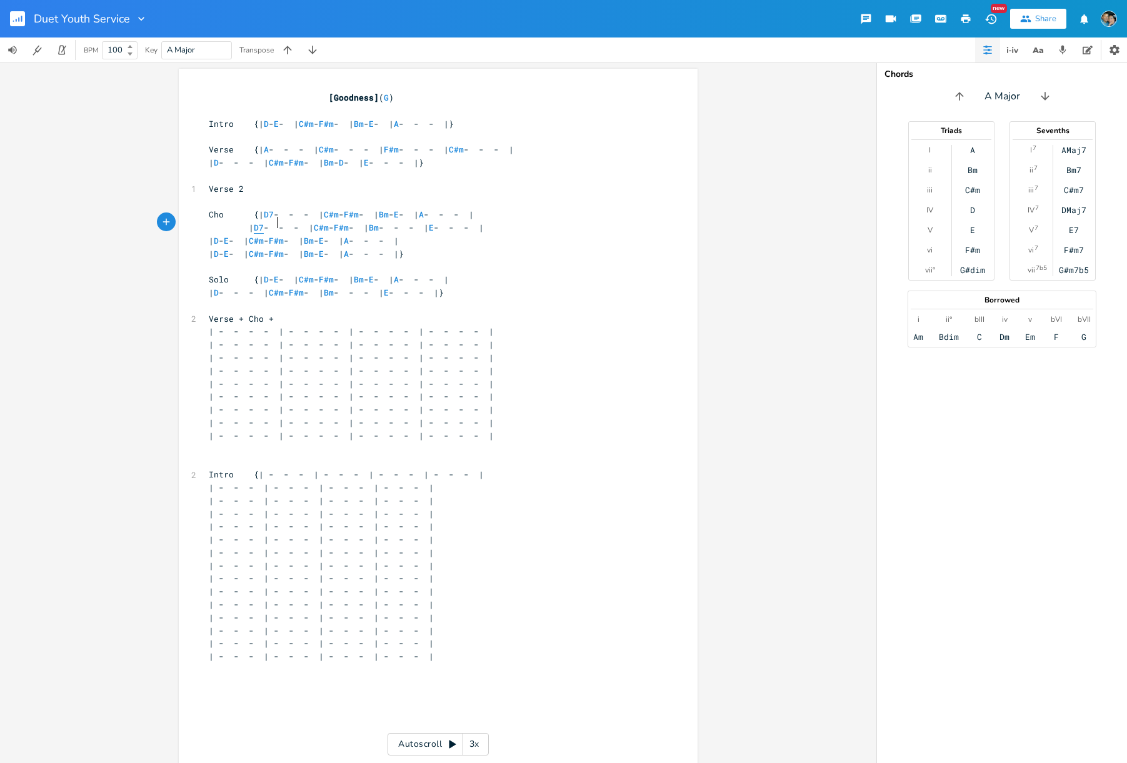
click at [264, 222] on span "D7" at bounding box center [259, 228] width 10 height 12
click at [273, 209] on span "D7" at bounding box center [269, 215] width 10 height 12
drag, startPoint x: 351, startPoint y: 338, endPoint x: 359, endPoint y: 353, distance: 16.8
click at [351, 339] on span "| - - - - | - - - - | - - - - | - - - - |" at bounding box center [351, 344] width 285 height 11
click at [275, 312] on pre "Verse + Cho +" at bounding box center [431, 318] width 451 height 13
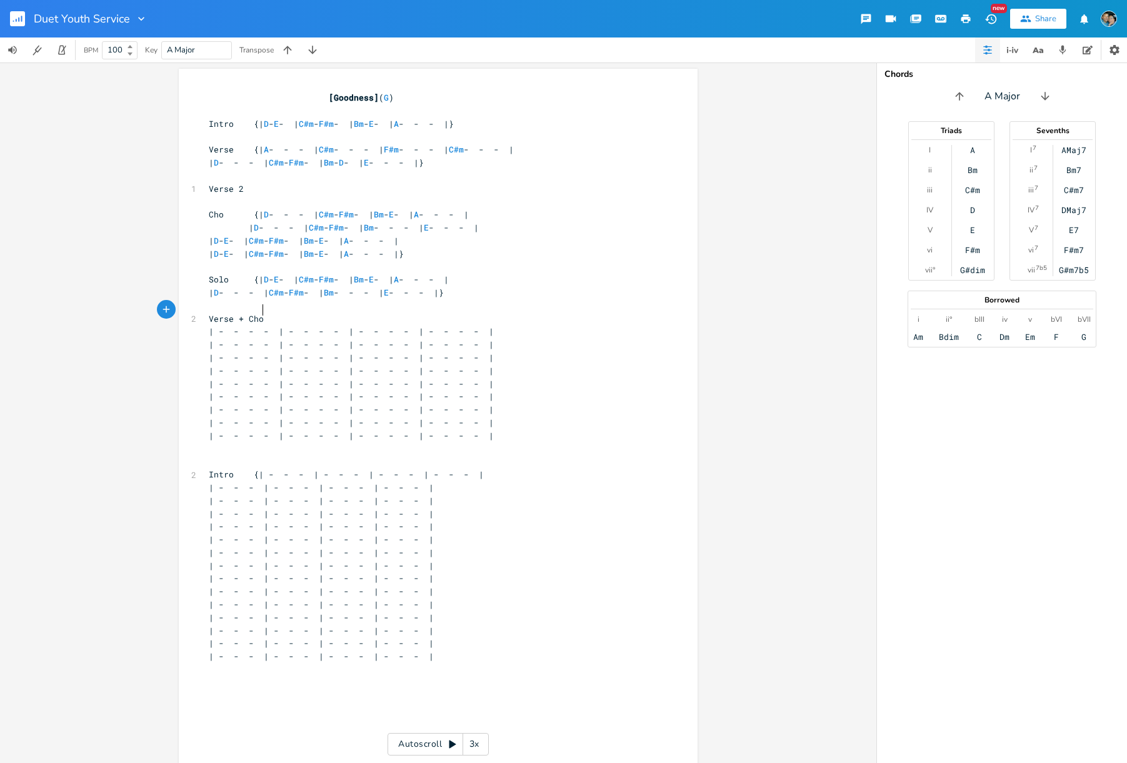
type textarea "]"
click at [206, 312] on pre "Verse + Cho]" at bounding box center [431, 318] width 451 height 13
type textarea "["
click at [209, 189] on span "Verse 2" at bounding box center [226, 188] width 35 height 11
type textarea "["
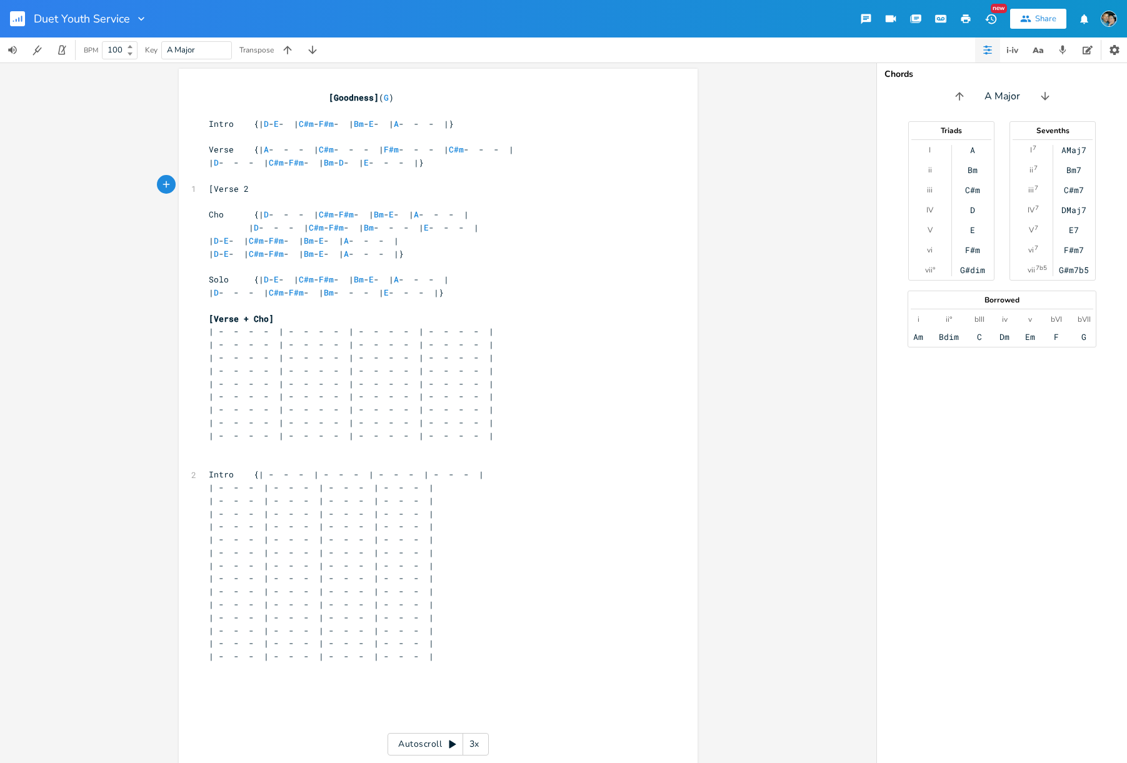
click at [272, 184] on pre "[Verse 2" at bounding box center [431, 188] width 451 height 13
type textarea "]"
click at [234, 313] on span "[Verse + Cho]" at bounding box center [241, 318] width 65 height 11
type textarea "3"
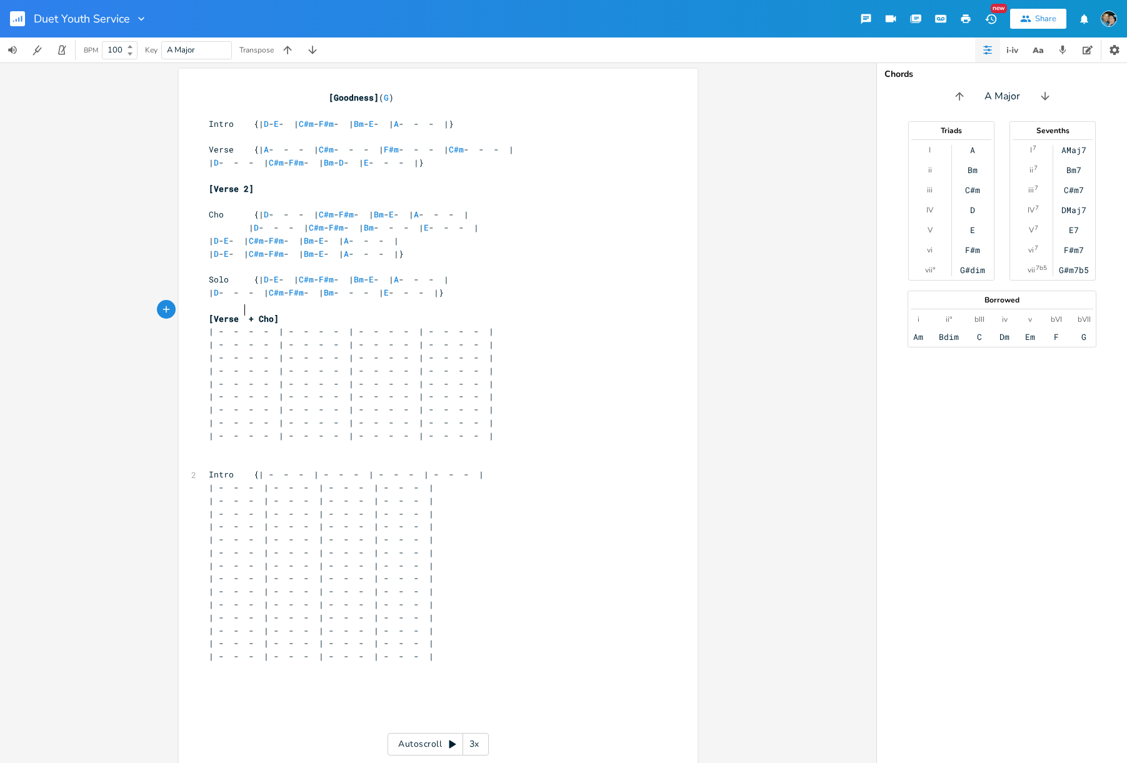
scroll to position [0, 6]
click at [321, 391] on span "| - - - - | - - - - | - - - - | - - - - |" at bounding box center [351, 396] width 285 height 11
click at [296, 312] on pre "[Verse 3 + Cho]" at bounding box center [431, 318] width 451 height 13
drag, startPoint x: 252, startPoint y: 336, endPoint x: 197, endPoint y: 336, distance: 55.6
click at [197, 336] on div "x [Goodness] ( G ) ​ Intro {| D - E - | C#m - F#m - | Bm - E - | A - - - |} ​ V…" at bounding box center [438, 426] width 519 height 715
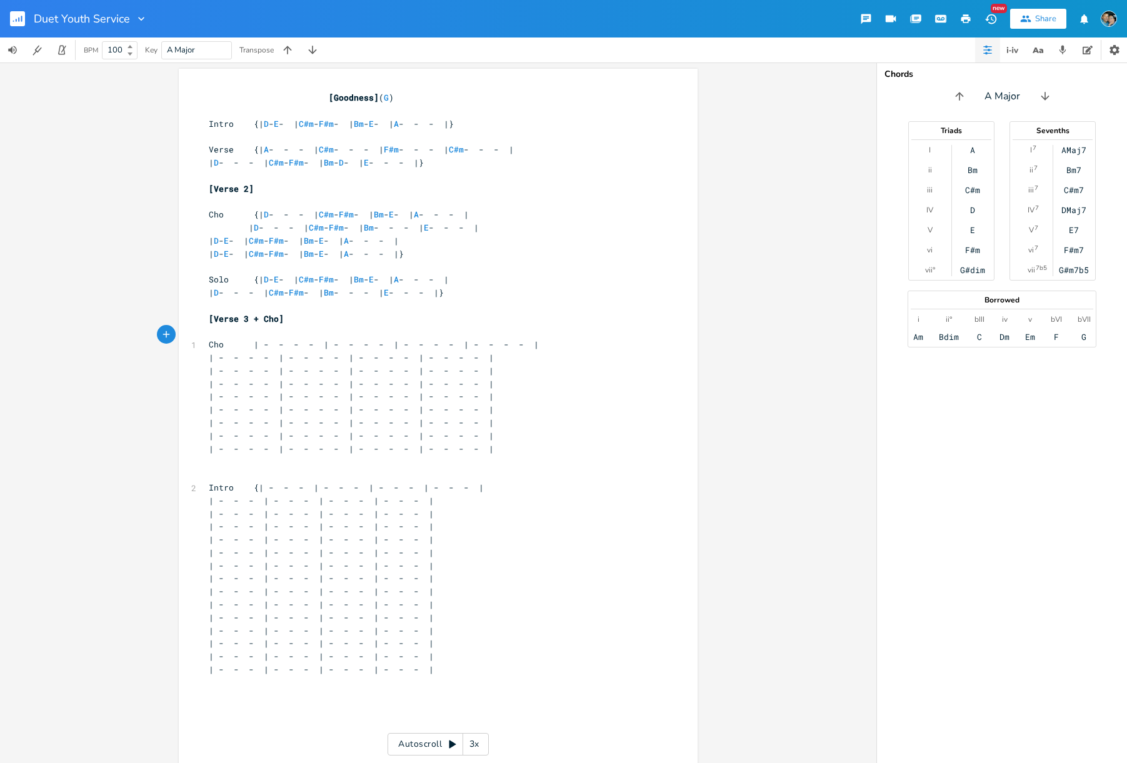
type textarea "Cho {"
type textarea "ke"
type textarea "`key chagn"
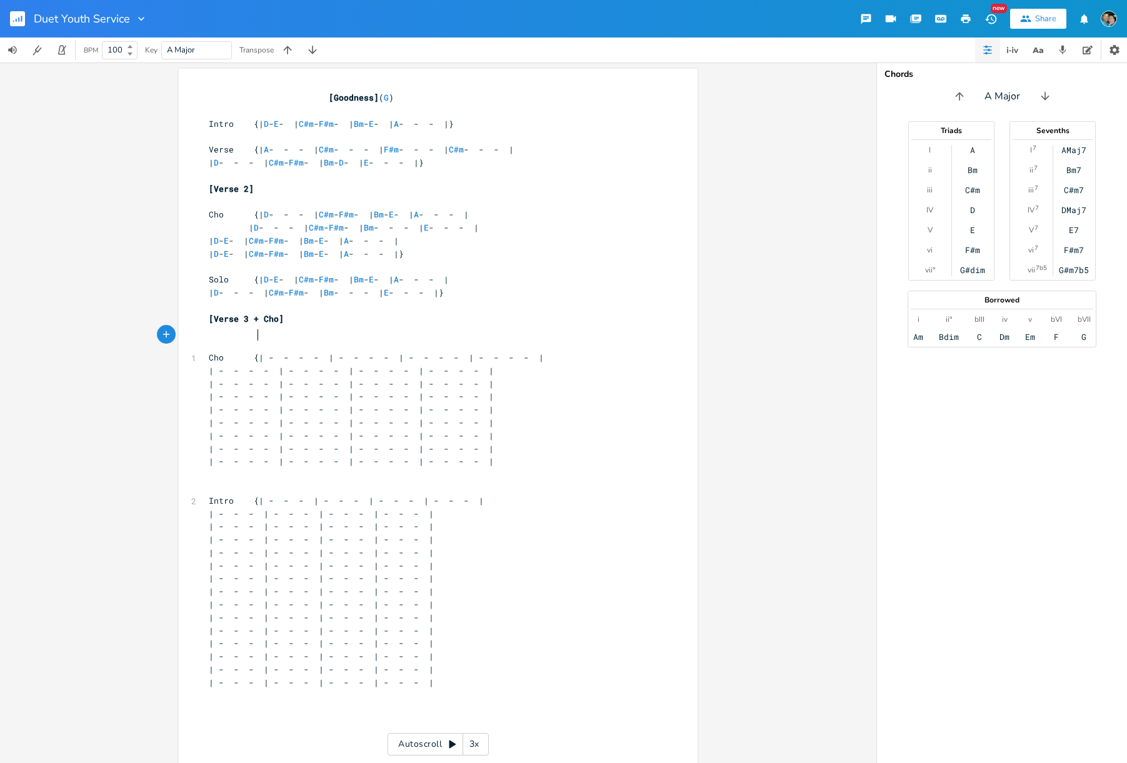
scroll to position [0, 5]
type textarea "K"
type textarea "Key [PERSON_NAME]"
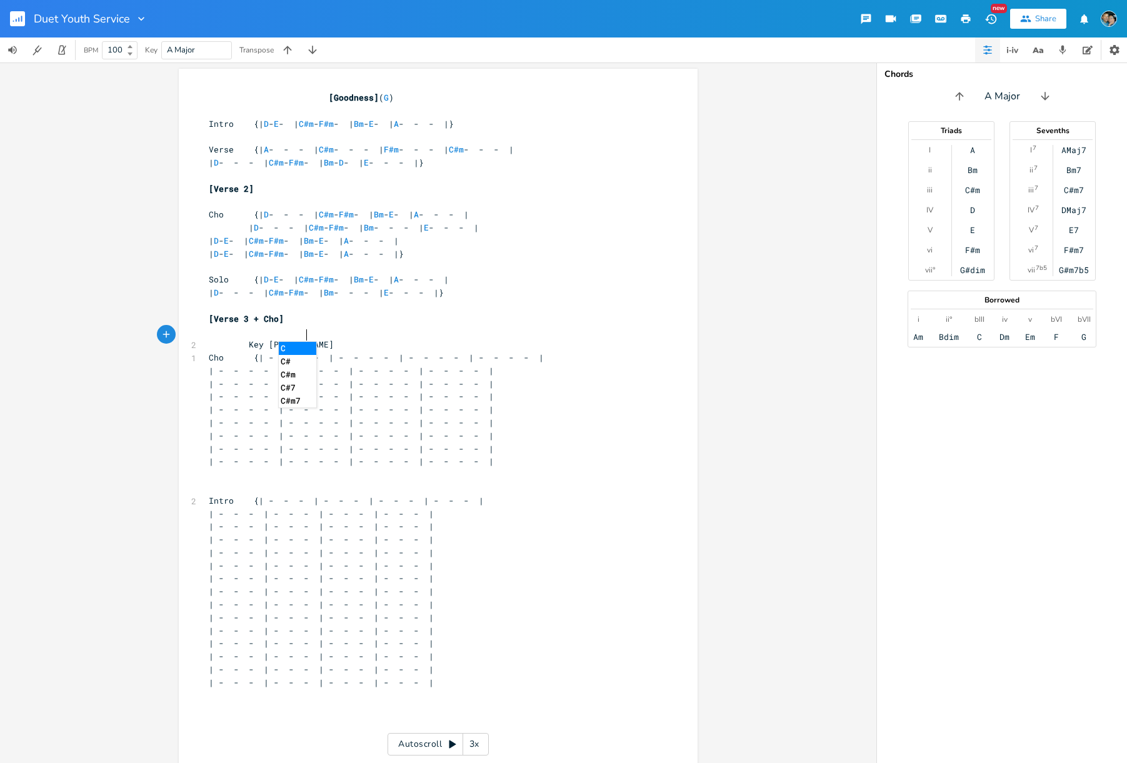
type textarea "hange"
click at [251, 378] on span "| - - - - | - - - - | - - - - | - - - - |" at bounding box center [351, 383] width 285 height 11
click at [268, 352] on span "Cho {| - - - - | - - - - | - - - - | - - - - |" at bounding box center [376, 357] width 335 height 11
type textarea "E"
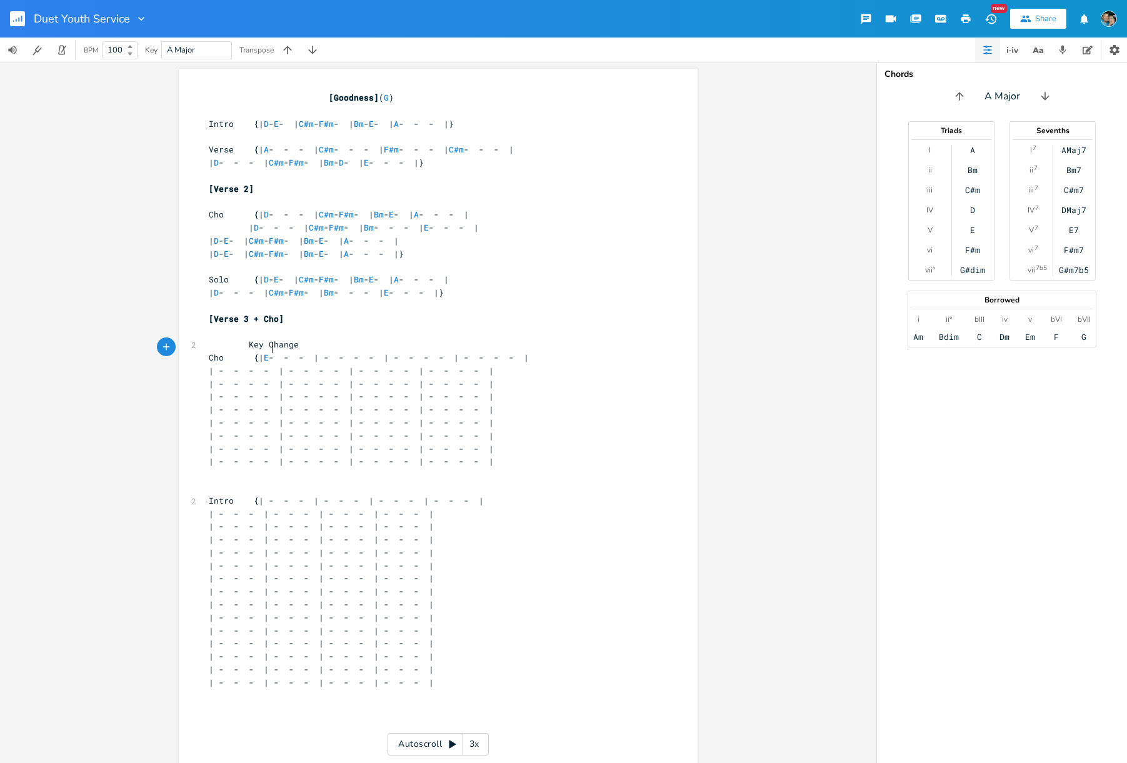
scroll to position [0, 3]
click at [299, 352] on span "Cho {| E - - - | - - - - | - - - - | - - - - |" at bounding box center [369, 357] width 320 height 11
type textarea "F#"
click at [336, 352] on span "Cho {| E - F# - | - - - - | - - - - | - - - - |" at bounding box center [361, 357] width 305 height 11
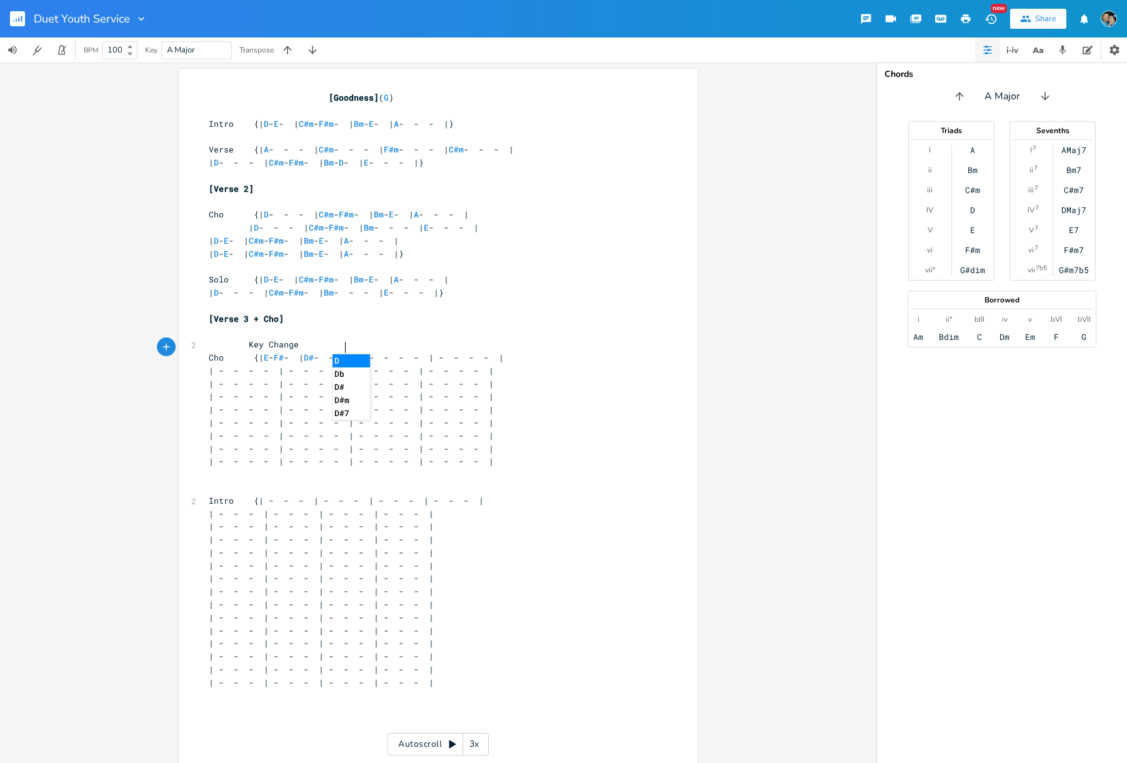
type textarea "D#m"
click at [365, 352] on span "Cho {| E - F# - | D#m - - - | - - - - | - - - - |" at bounding box center [359, 357] width 300 height 11
type textarea "G#m"
click at [406, 352] on span "Cho {| E - F# - | D#m - G#m - | - - - - | - - - - |" at bounding box center [354, 357] width 290 height 11
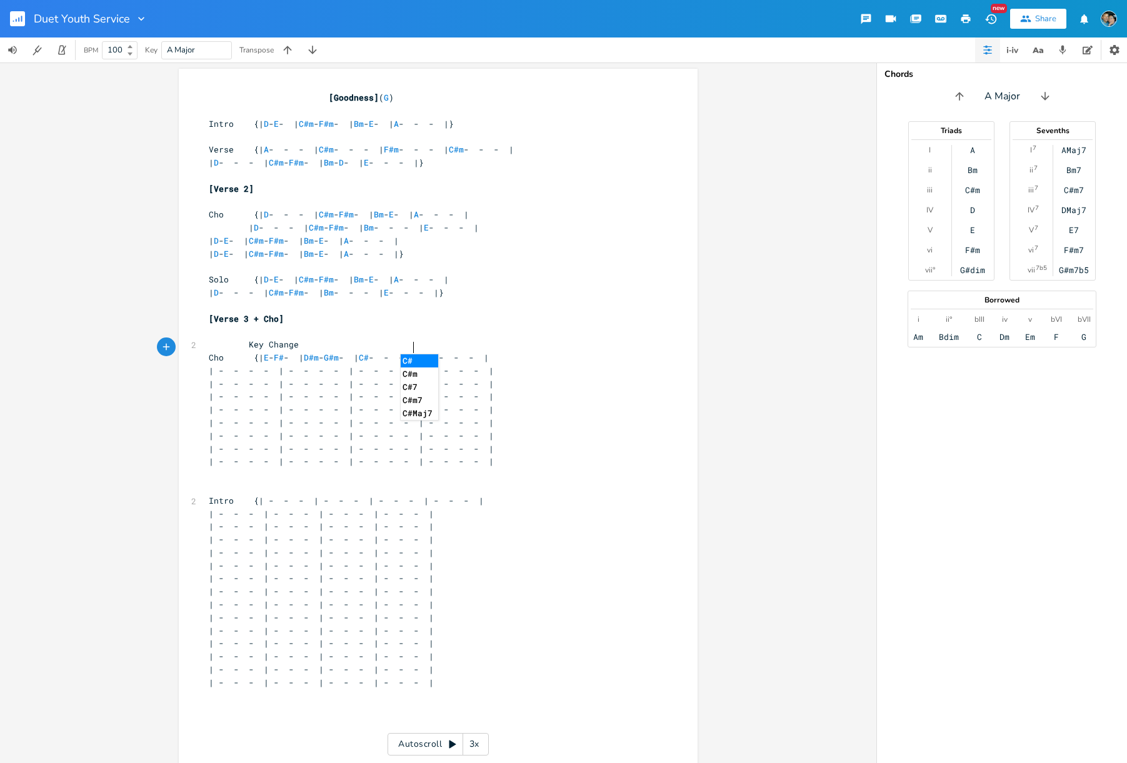
type textarea "C#m"
click at [432, 352] on span "Cho {| E - F# - | D#m - G#m - | C#m - - - | - - - - |" at bounding box center [351, 357] width 285 height 11
type textarea "F#"
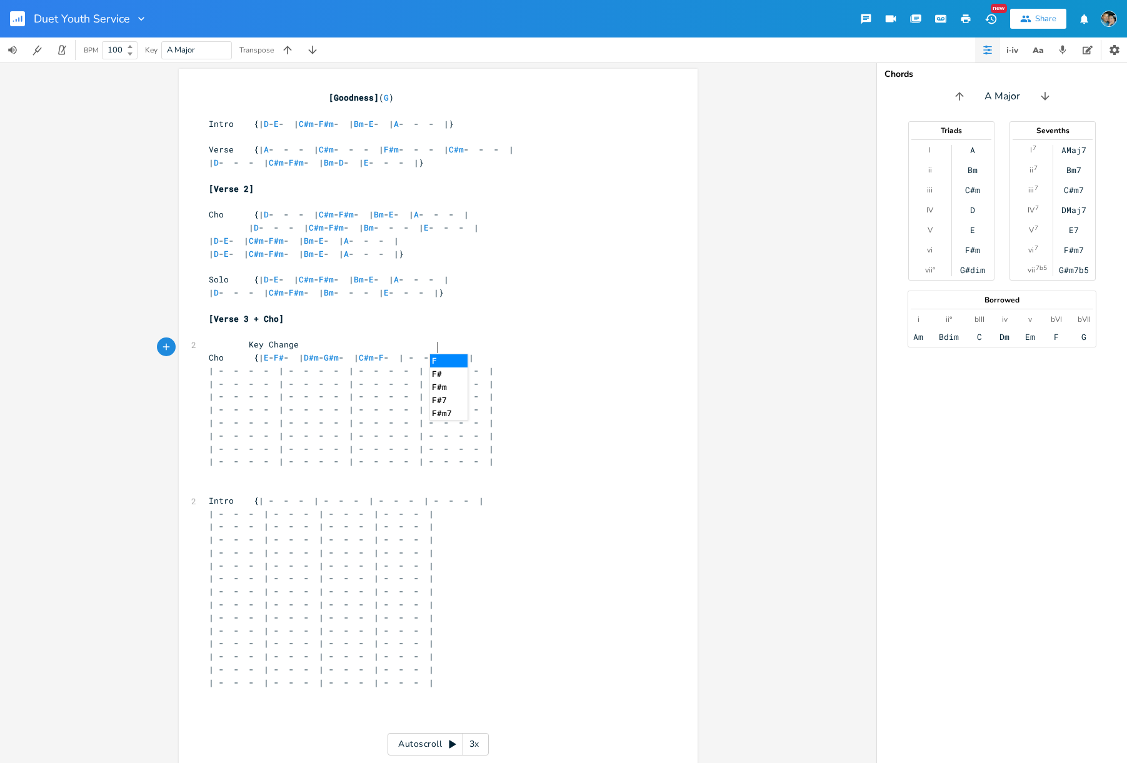
scroll to position [0, 8]
click at [477, 352] on span "Cho {| E - F# - | D#m - G#m - | C#m - F# - | - - - - |" at bounding box center [344, 357] width 270 height 11
click at [443, 352] on span "Cho {| E - F# - | D#m - G#m - | C#m - F# - | - - - - |" at bounding box center [344, 357] width 270 height 11
type textarea "\"
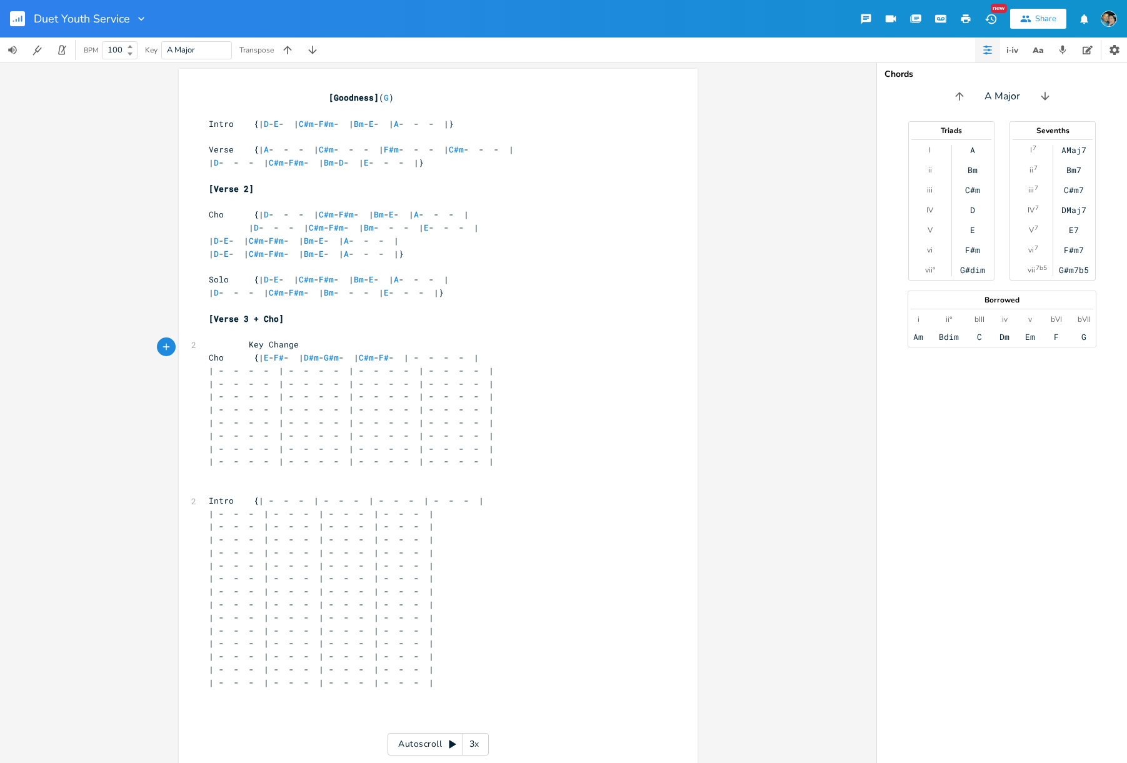
click at [473, 352] on span "Cho {| E - F# - | D#m - G#m - | C#m - F# - | - - - - |" at bounding box center [344, 357] width 270 height 11
type textarea "B"
type textarea "E - F# - | D#m- G#m- | C#m- F# - | B - - - |"
drag, startPoint x: 261, startPoint y: 349, endPoint x: 535, endPoint y: 344, distance: 273.7
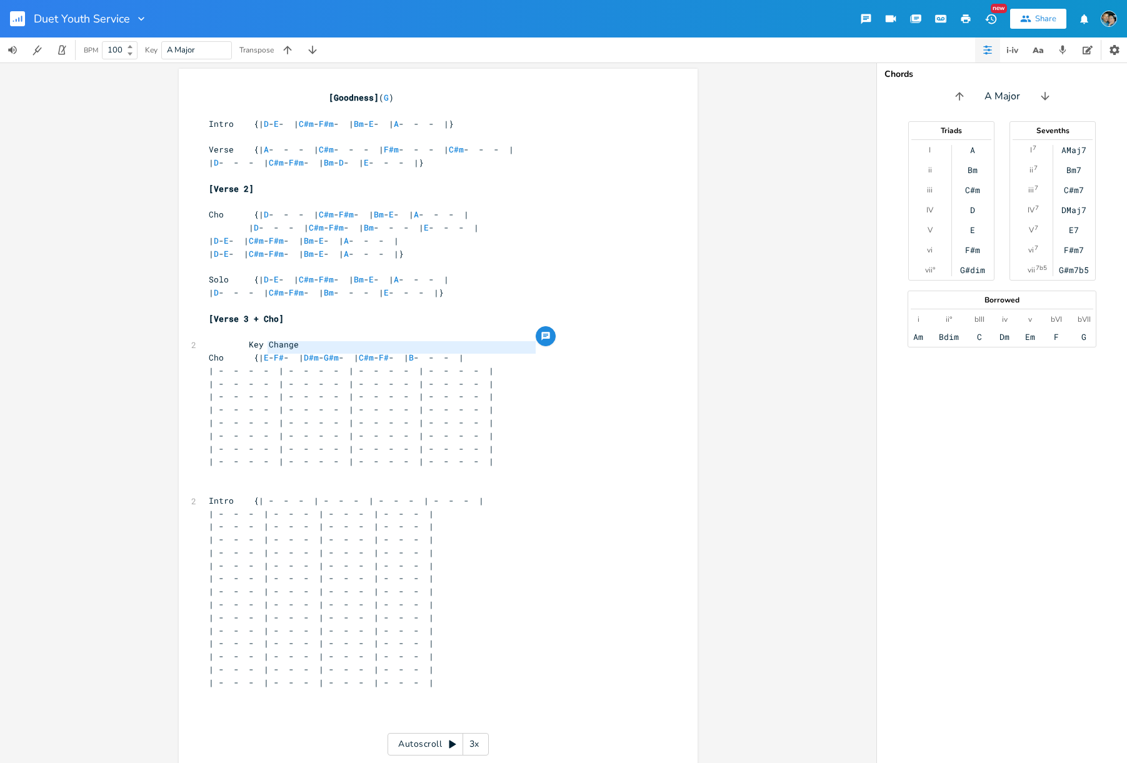
click at [535, 344] on div "E - F# - | D#m- G#m- | C#m- F# - | B - - - | x [Goodness] ( G ) ​ Intro {| D - …" at bounding box center [438, 433] width 519 height 729
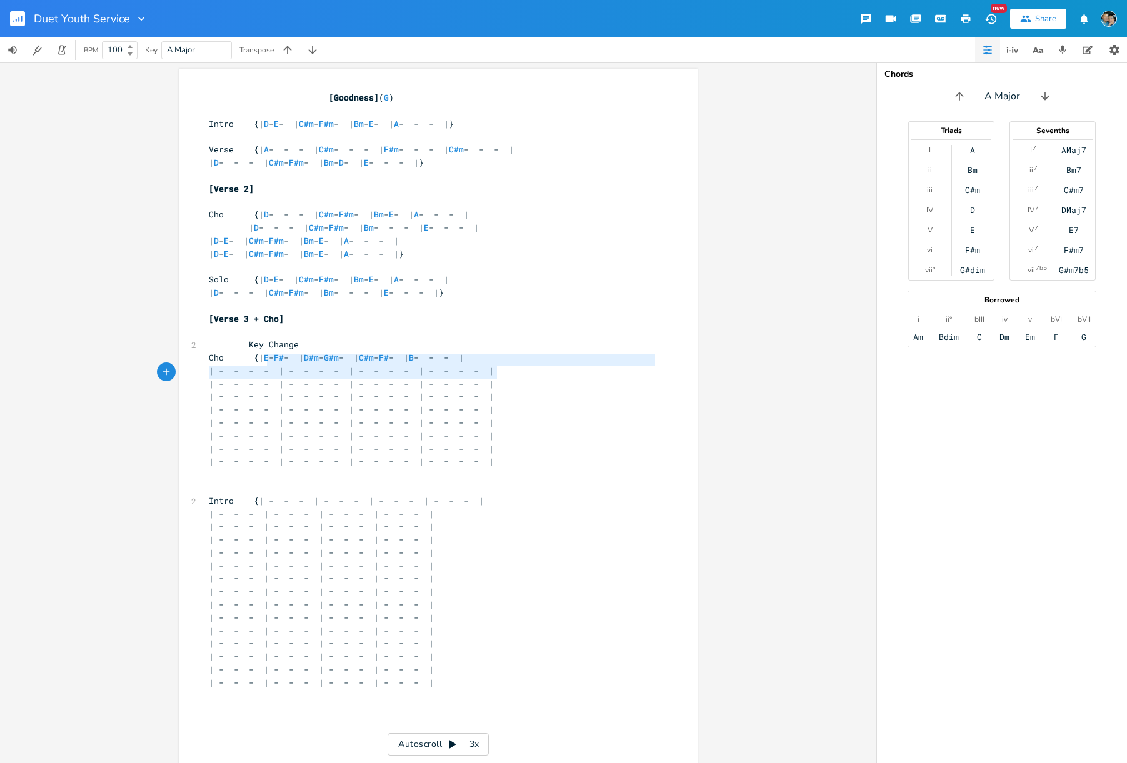
type textarea "- - - - | - - - - | - - - - | - - - - |"
drag, startPoint x: 264, startPoint y: 362, endPoint x: 534, endPoint y: 359, distance: 269.9
click at [534, 364] on pre "| - - - - | - - - - | - - - - | - - - - |" at bounding box center [431, 370] width 451 height 13
type textarea "C#m- F# - | B - - - |"
drag, startPoint x: 407, startPoint y: 362, endPoint x: 537, endPoint y: 361, distance: 130.0
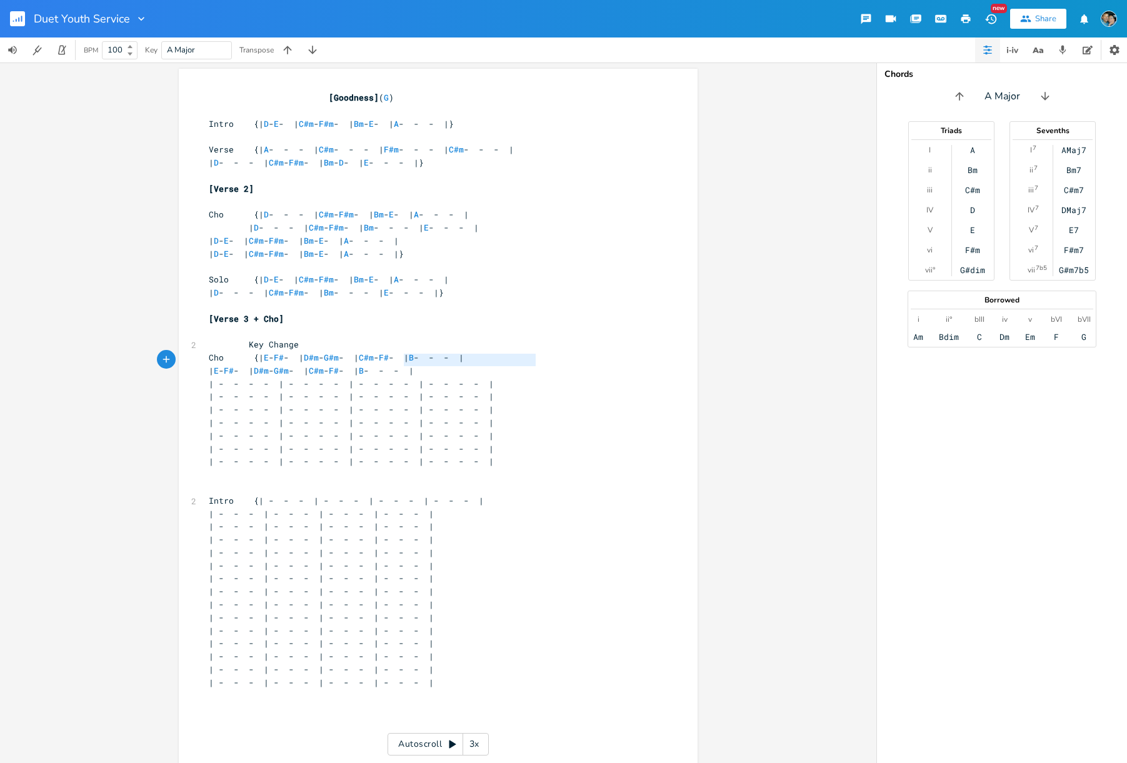
click at [537, 364] on pre "| E - F# - | D#m - G#m - | C#m - F# - | B - - - |" at bounding box center [431, 370] width 451 height 13
drag, startPoint x: 264, startPoint y: 374, endPoint x: 569, endPoint y: 371, distance: 305.5
click at [569, 377] on pre "| - - - - | - - - - | - - - - | - - - - |" at bounding box center [431, 383] width 451 height 13
paste textarea "}"
type textarea "}"
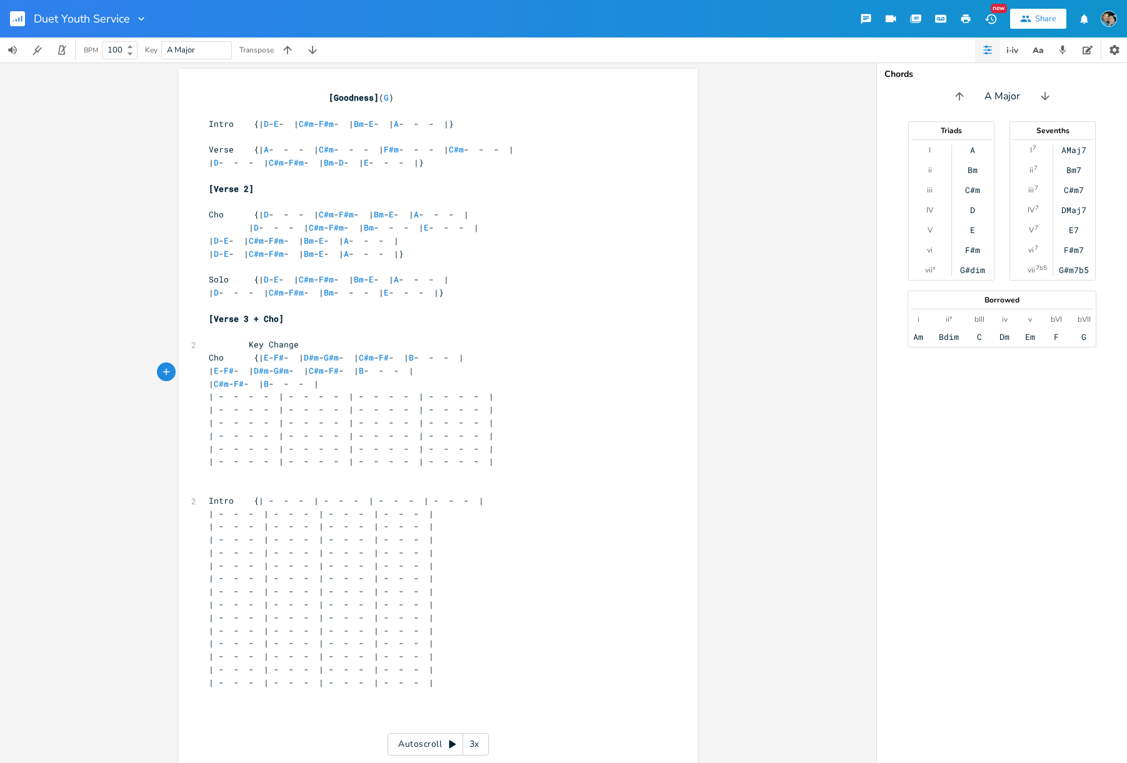
scroll to position [0, 2]
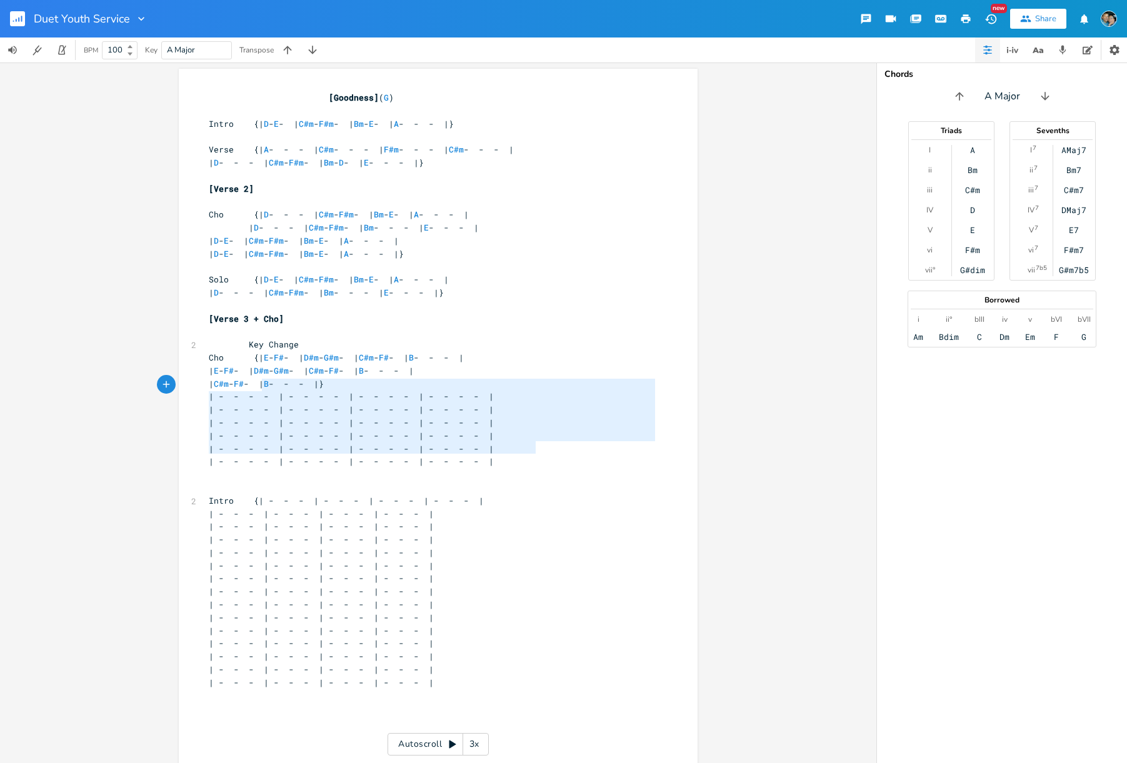
type textarea "| - - - - | - - - - | - - - - | - - - - | | - - - - | - - - - | - - - - | - - -…"
drag, startPoint x: 548, startPoint y: 446, endPoint x: 249, endPoint y: 388, distance: 304.9
click at [249, 388] on div "[Goodness] ( G ) ​ Intro {| D - E - | C#m - F#m - | Bm - E - | A - - - |} ​ Ver…" at bounding box center [431, 435] width 451 height 689
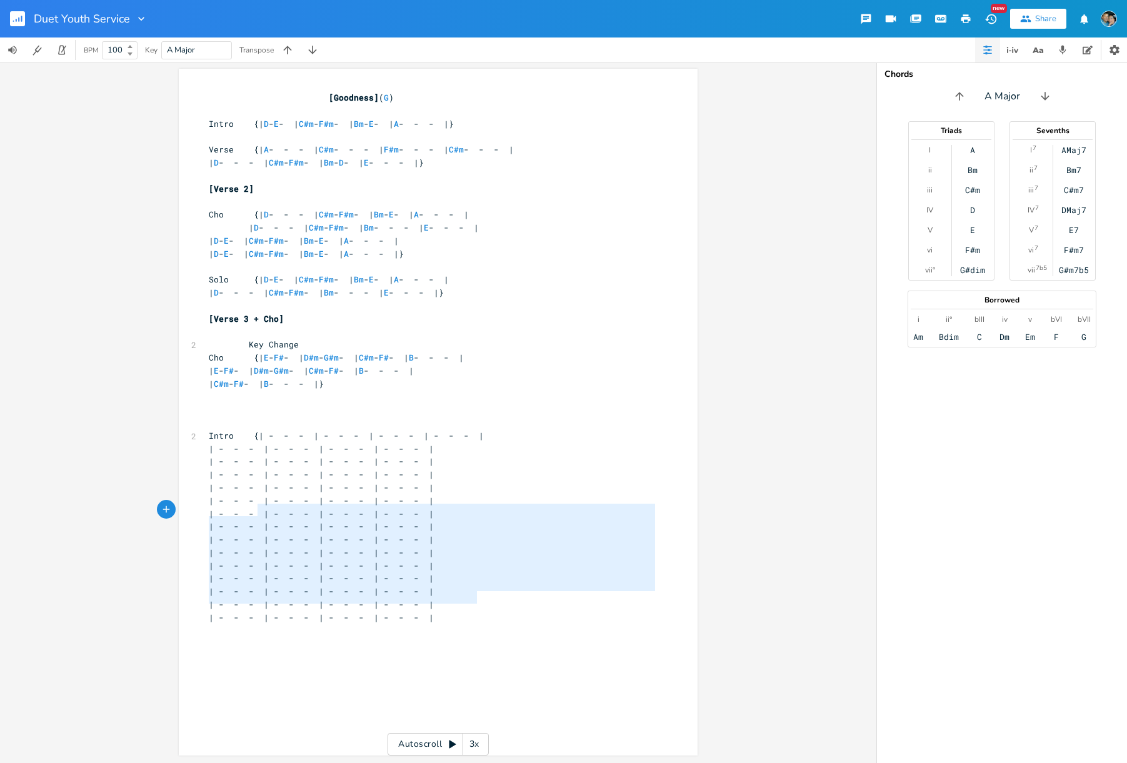
type textarea "Intro {| - - - | - - - | - - - | - - - | | - - - | - - - | - - - | - - - | | - …"
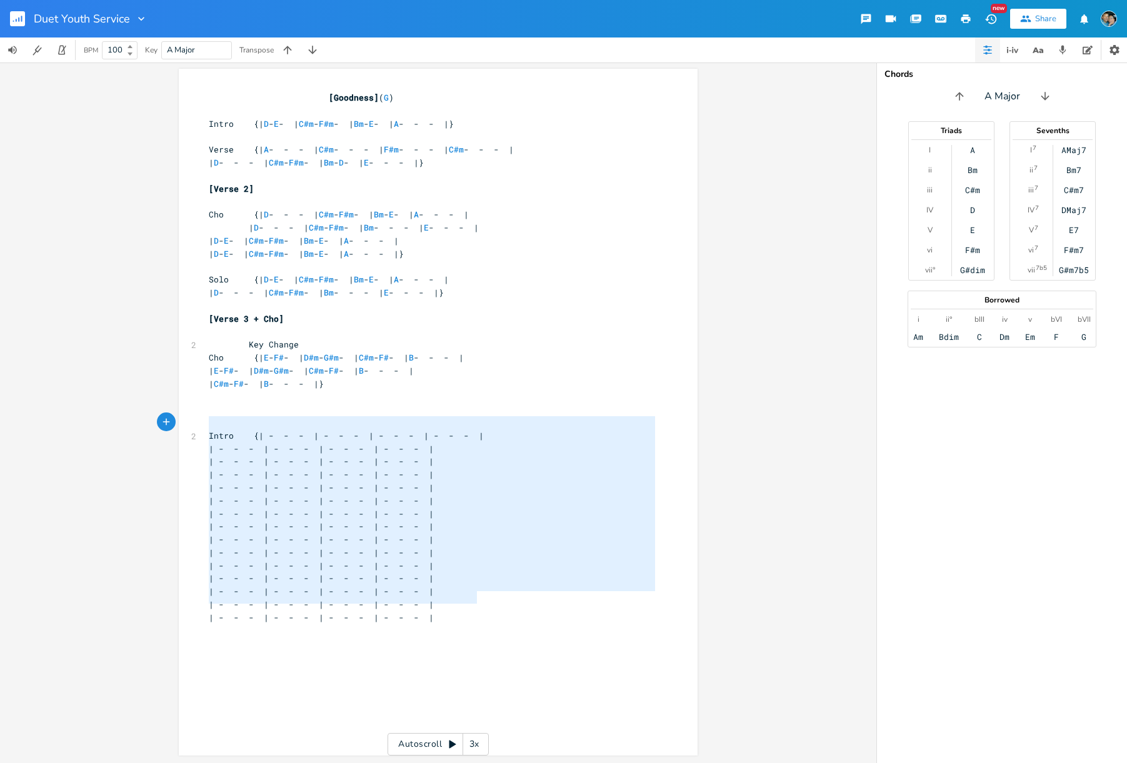
drag, startPoint x: 522, startPoint y: 595, endPoint x: 181, endPoint y: 418, distance: 384.8
click at [181, 418] on div "Intro {| - - - | - - - | - - - | - - - | | - - - | - - - | - - - | - - - | | - …" at bounding box center [438, 412] width 519 height 687
type textarea "\"
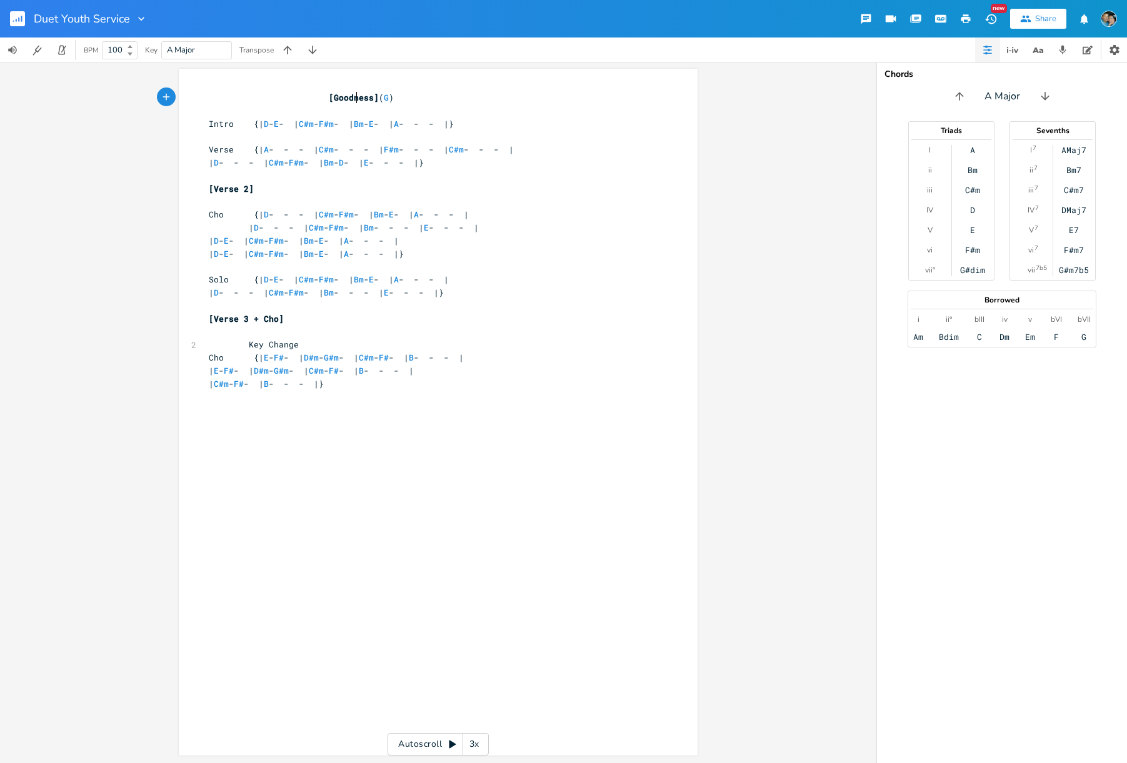
click at [355, 99] on span "[Goodness]" at bounding box center [354, 97] width 50 height 11
type textarea "Duet"
click at [367, 97] on span "G" at bounding box center [366, 98] width 5 height 12
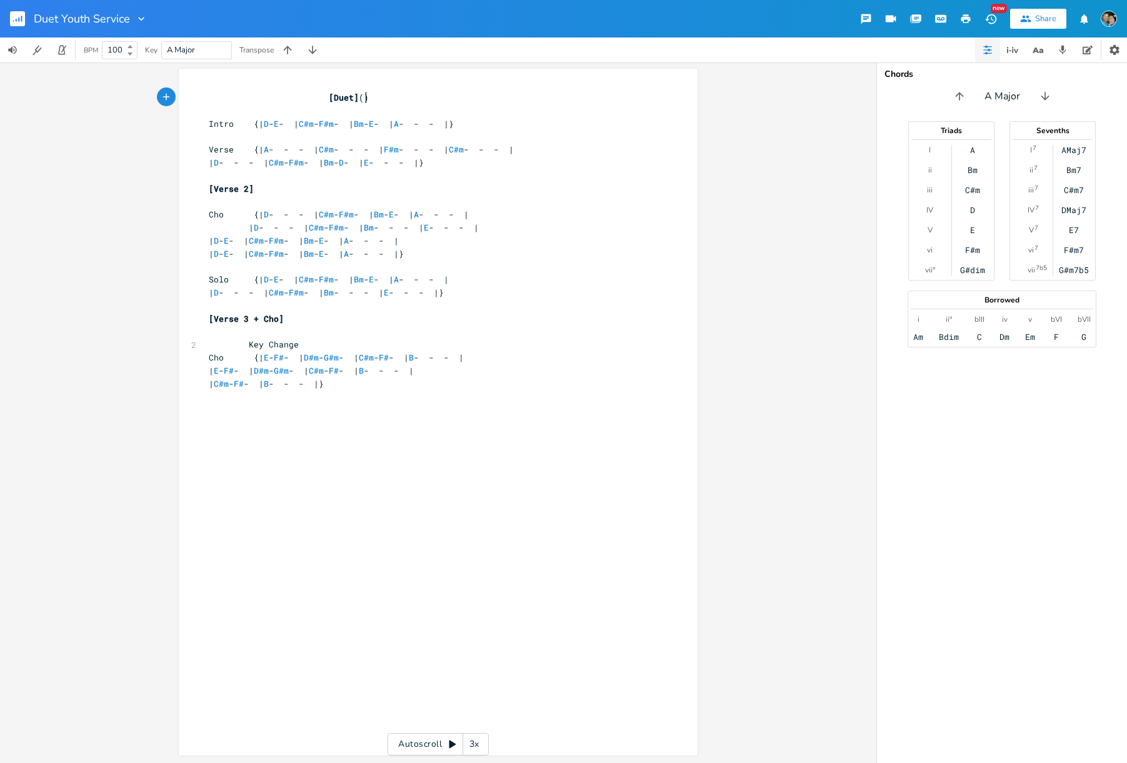
type textarea "D"
type textarea "A"
click at [310, 158] on span "| D - - - | C#m - F#m - | Bm - D - | E - - - |}" at bounding box center [316, 162] width 215 height 11
click at [25, 21] on button "Back to Library" at bounding box center [22, 19] width 25 height 30
